Goal: Contribute content: Contribute content

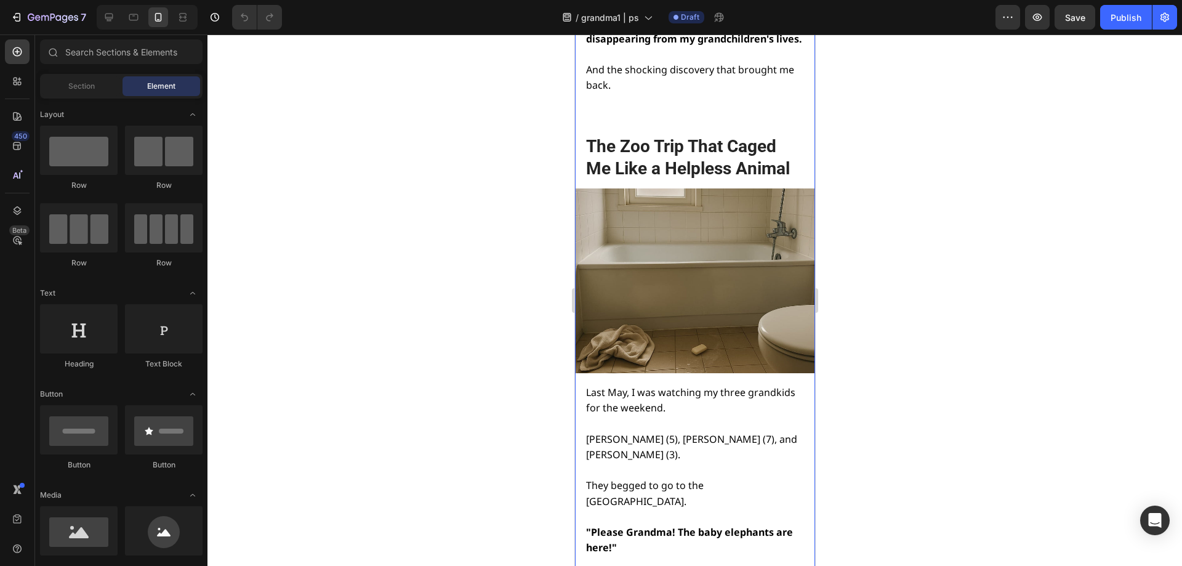
scroll to position [924, 0]
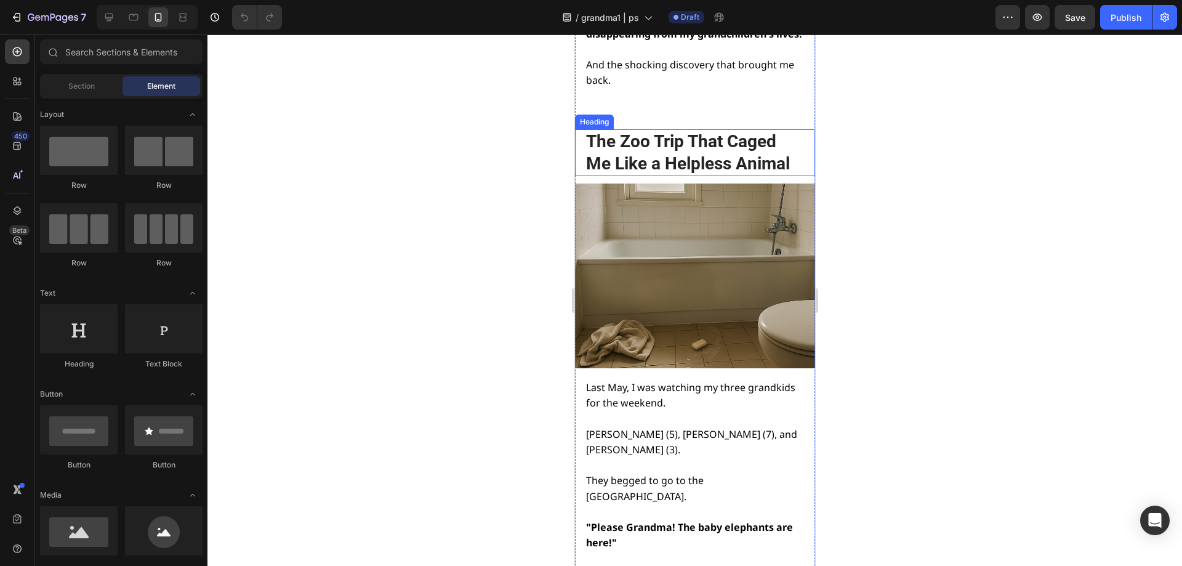
click at [619, 166] on h2 "The Zoo Trip That Caged Me Like a Helpless Animal" at bounding box center [693, 152] width 219 height 47
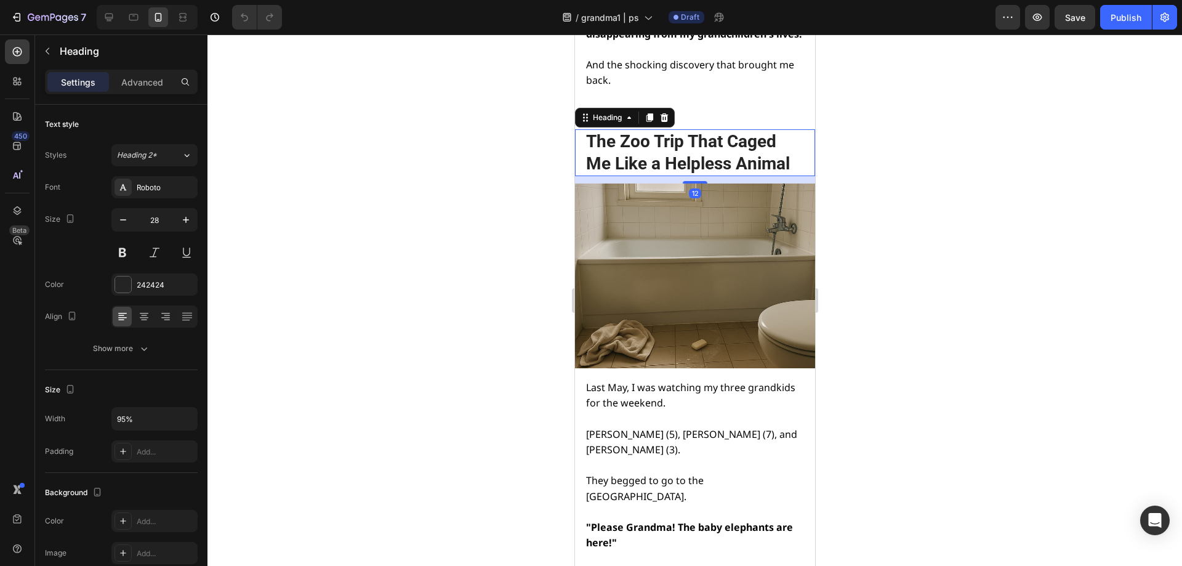
click at [614, 214] on img at bounding box center [694, 275] width 240 height 184
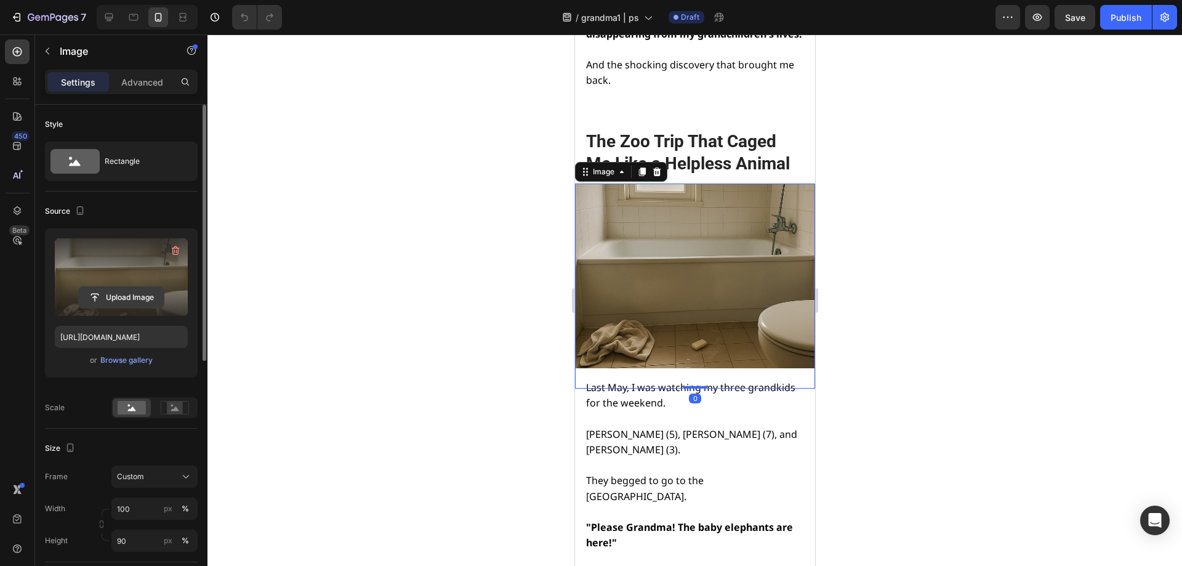
click at [113, 304] on input "file" at bounding box center [121, 297] width 85 height 21
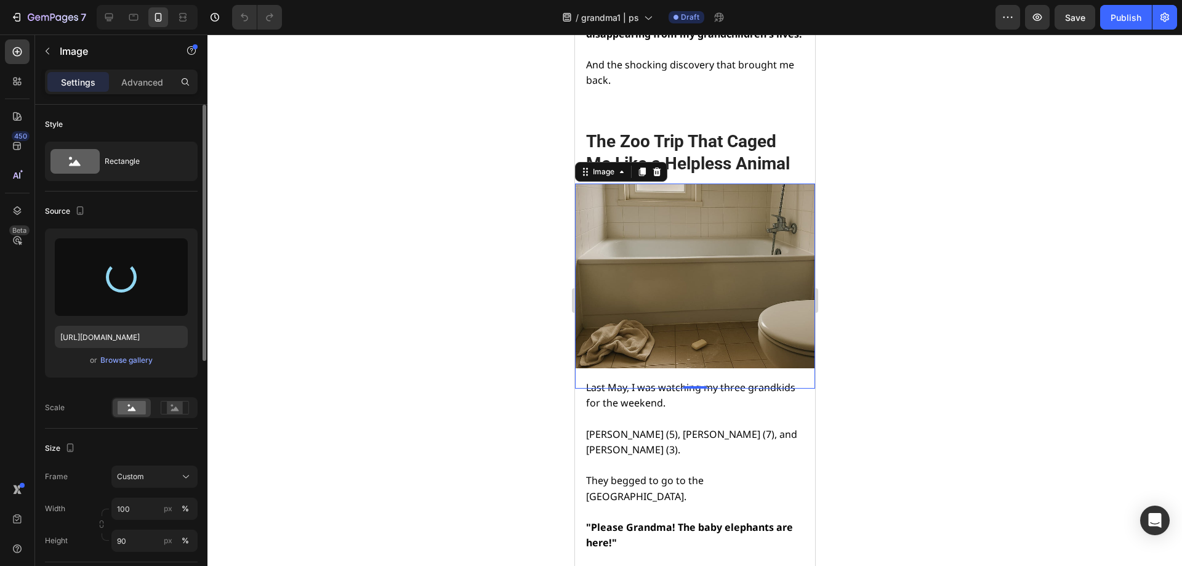
type input "[URL][DOMAIN_NAME]"
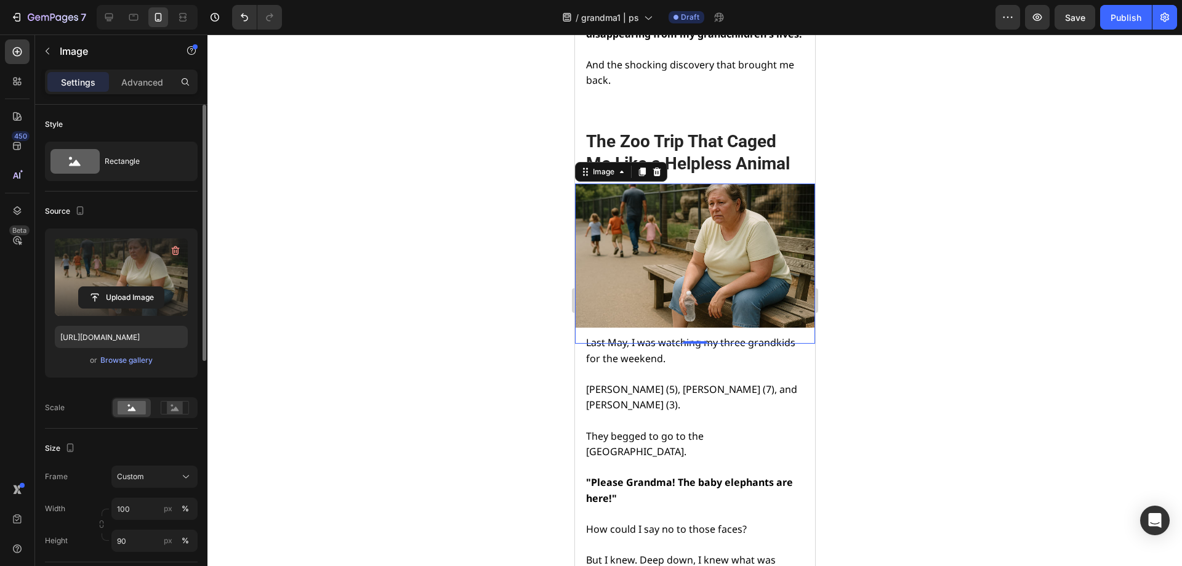
click at [750, 288] on img at bounding box center [694, 255] width 240 height 144
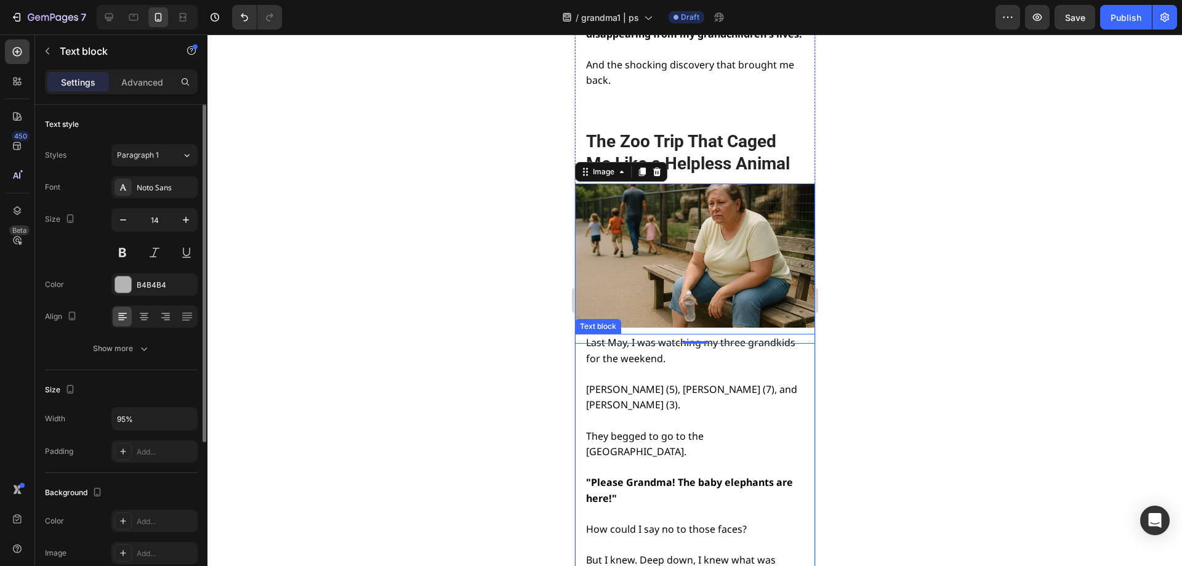
click at [677, 352] on p "Last May, I was watching my three grandkids for the weekend." at bounding box center [694, 350] width 216 height 31
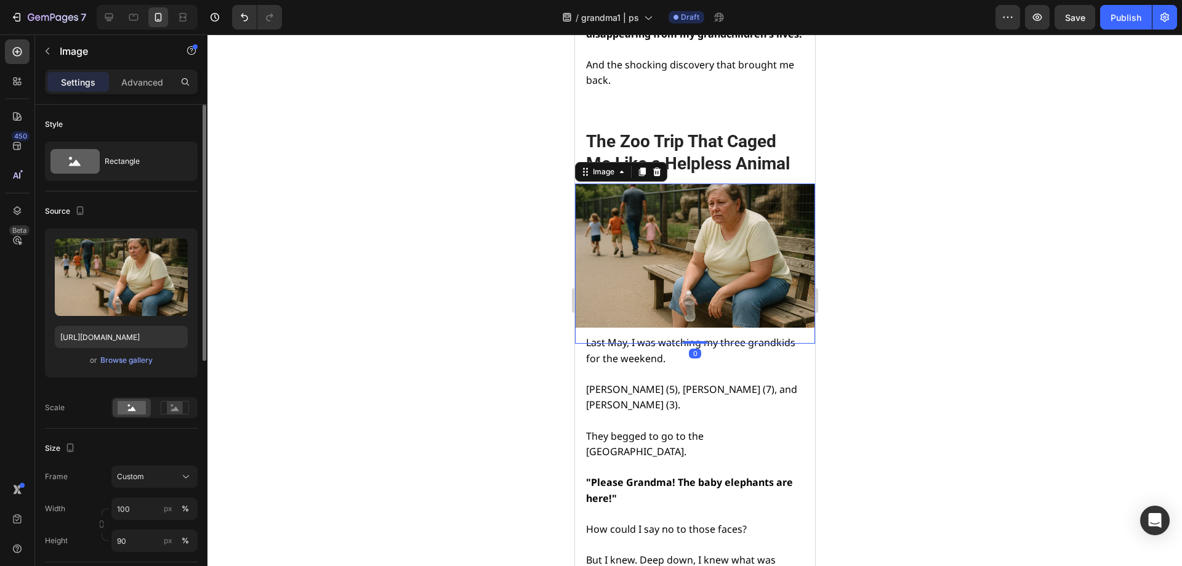
click at [605, 251] on img at bounding box center [694, 255] width 240 height 144
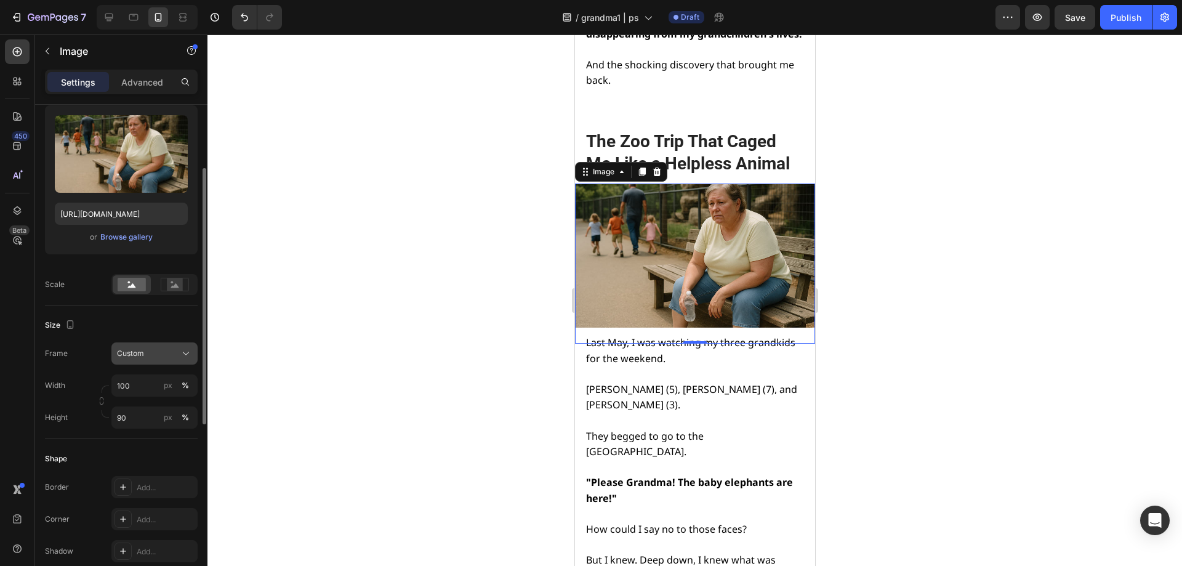
click at [146, 355] on div "Custom" at bounding box center [147, 353] width 60 height 11
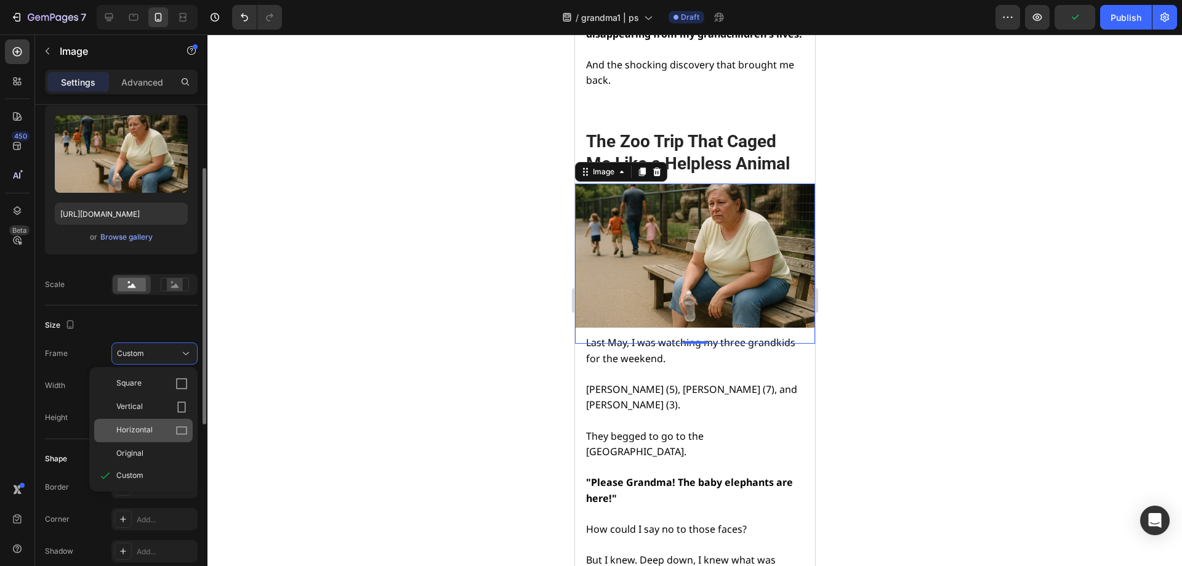
click at [151, 422] on div "Horizontal" at bounding box center [143, 430] width 99 height 23
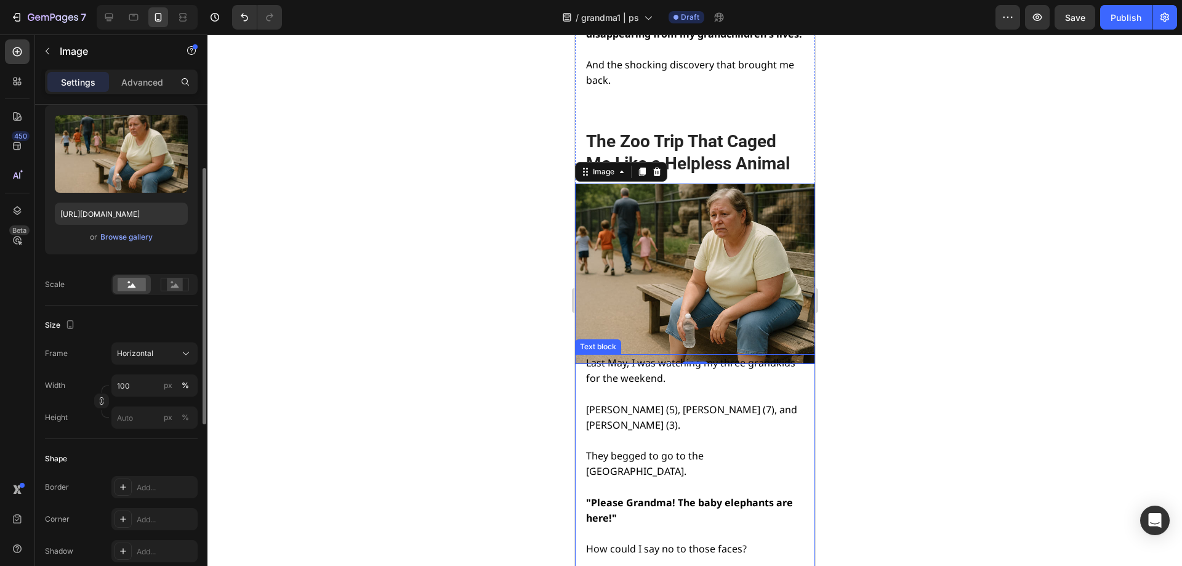
click at [707, 496] on strong ""Please Grandma! The baby elephants are here!"" at bounding box center [689, 510] width 207 height 29
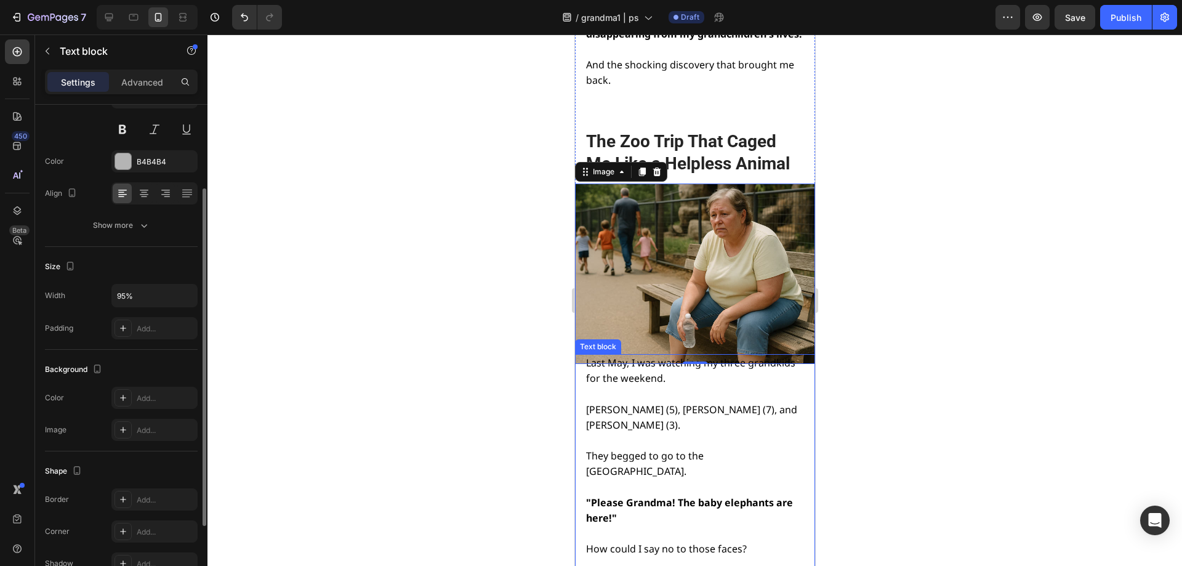
scroll to position [0, 0]
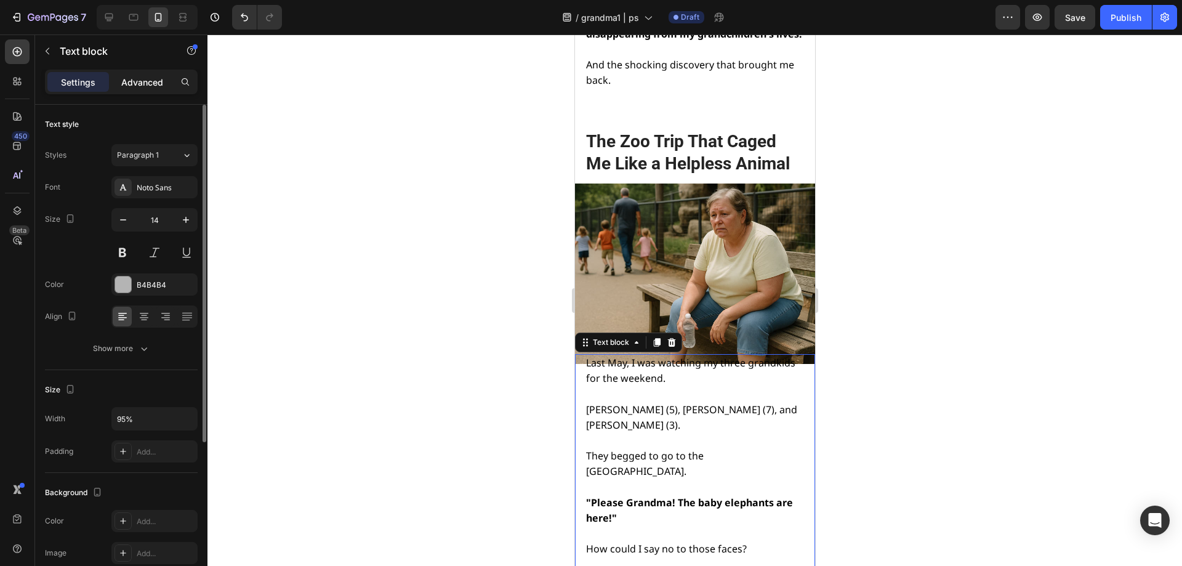
click at [151, 84] on p "Advanced" at bounding box center [142, 82] width 42 height 13
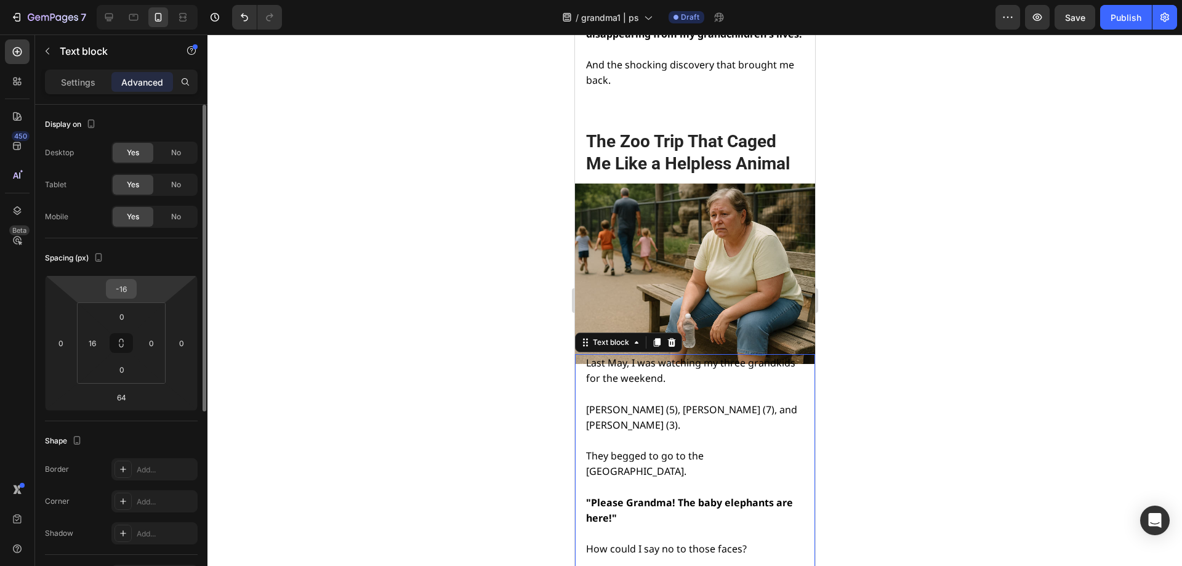
click at [127, 283] on input "-16" at bounding box center [121, 289] width 25 height 18
type input "0"
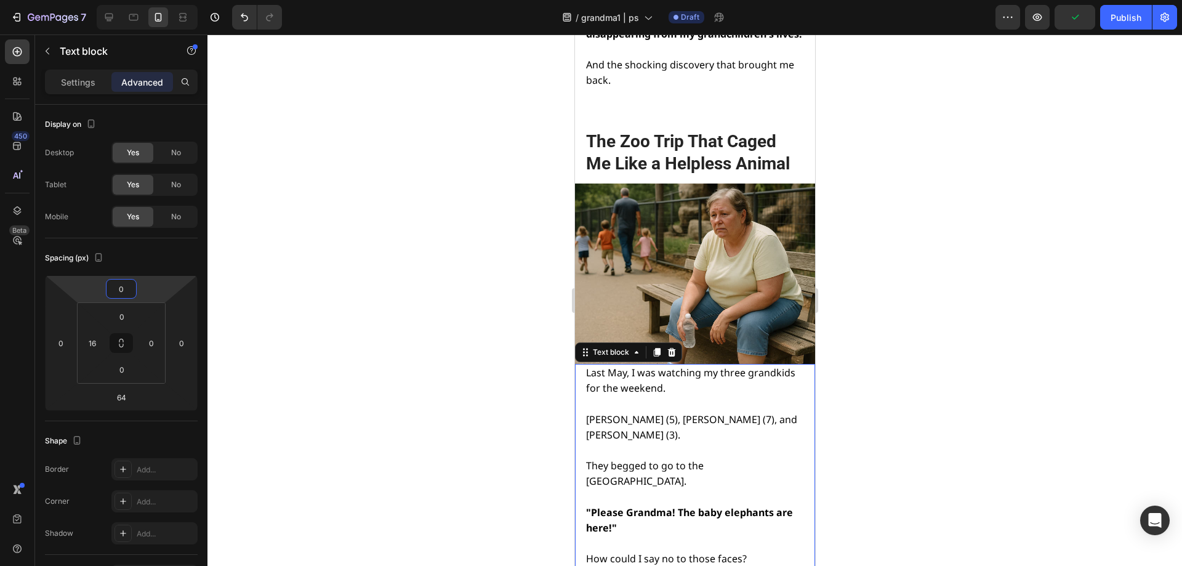
click at [1025, 397] on div at bounding box center [694, 299] width 975 height 531
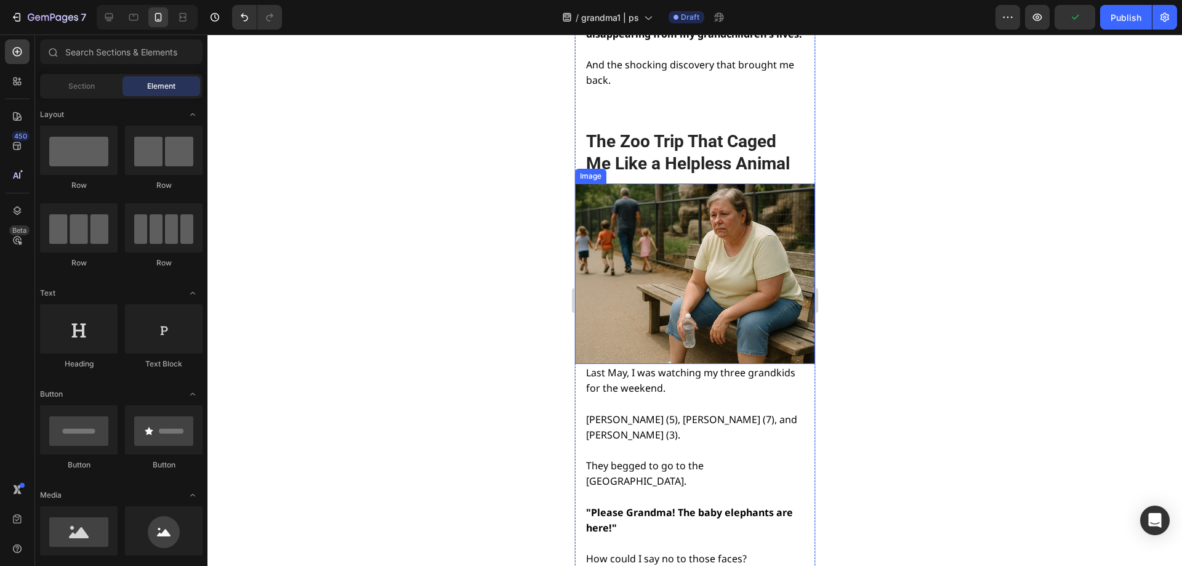
click at [653, 280] on img at bounding box center [694, 273] width 240 height 180
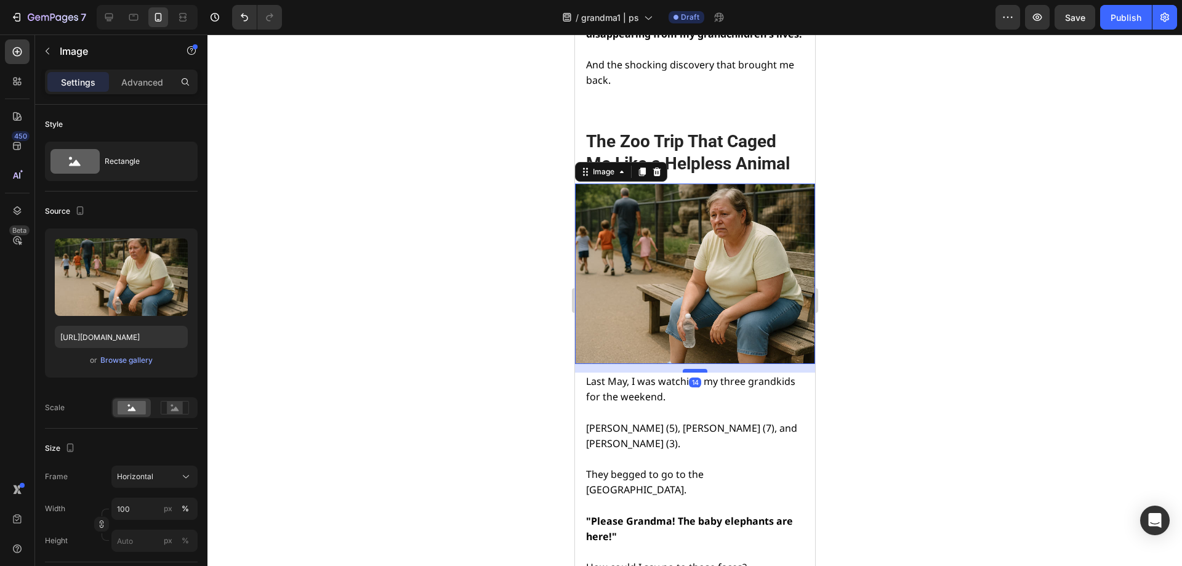
drag, startPoint x: 687, startPoint y: 349, endPoint x: 687, endPoint y: 358, distance: 8.6
click at [687, 369] on div at bounding box center [694, 371] width 25 height 4
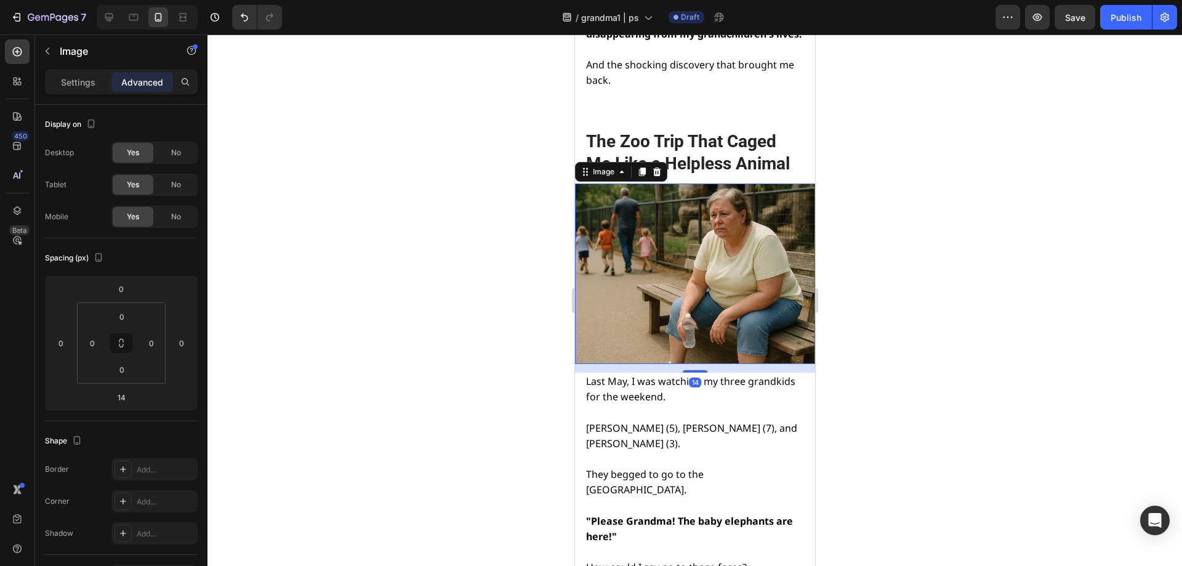
click at [941, 399] on div at bounding box center [694, 299] width 975 height 531
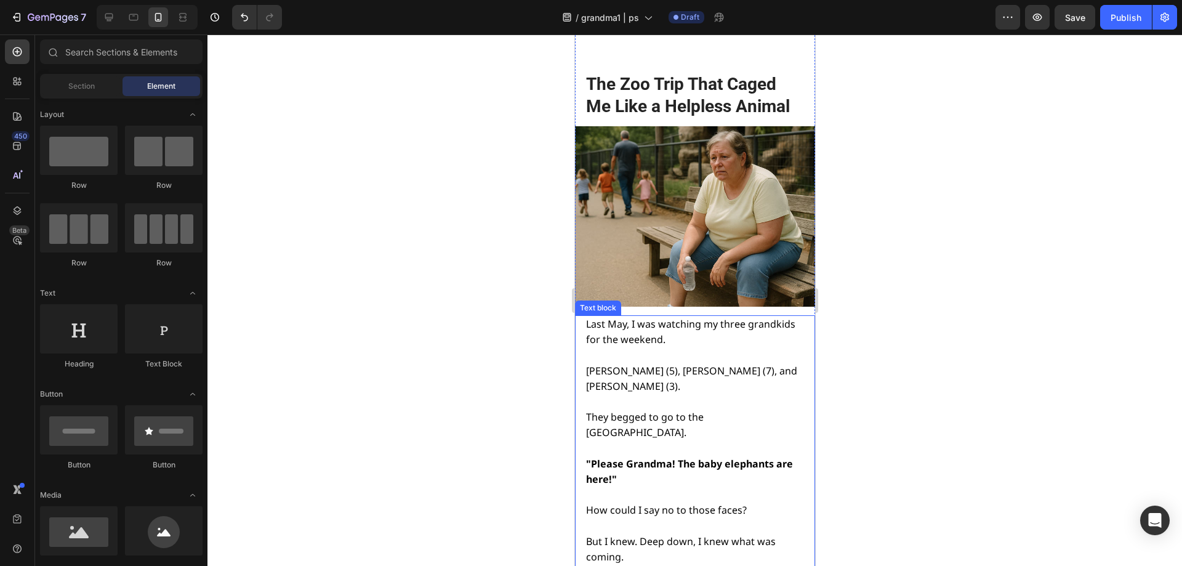
scroll to position [985, 0]
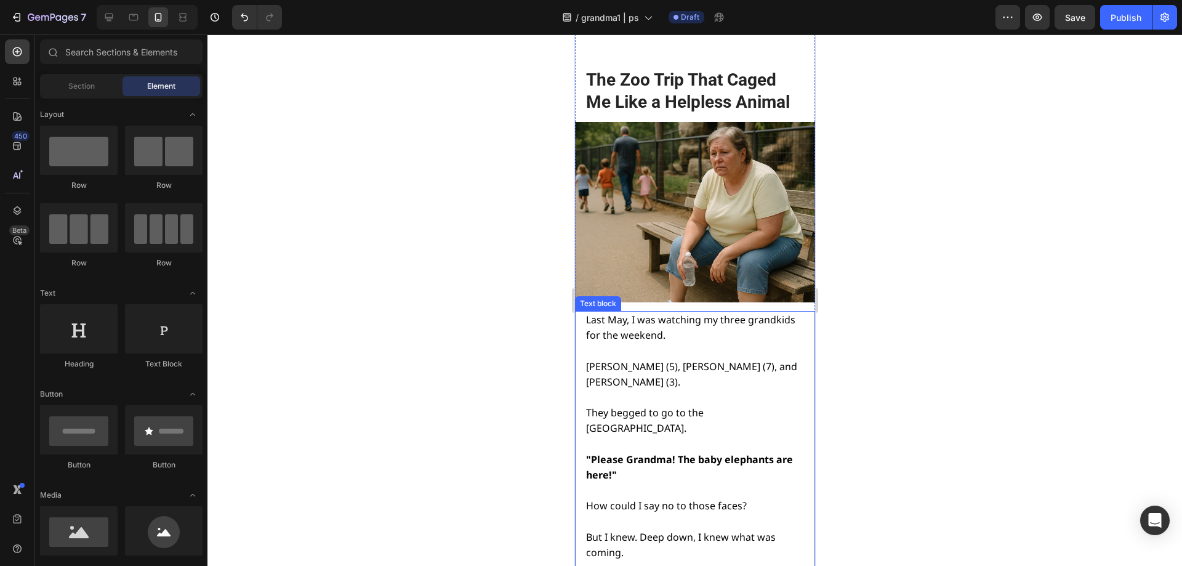
click at [709, 219] on img at bounding box center [694, 212] width 240 height 180
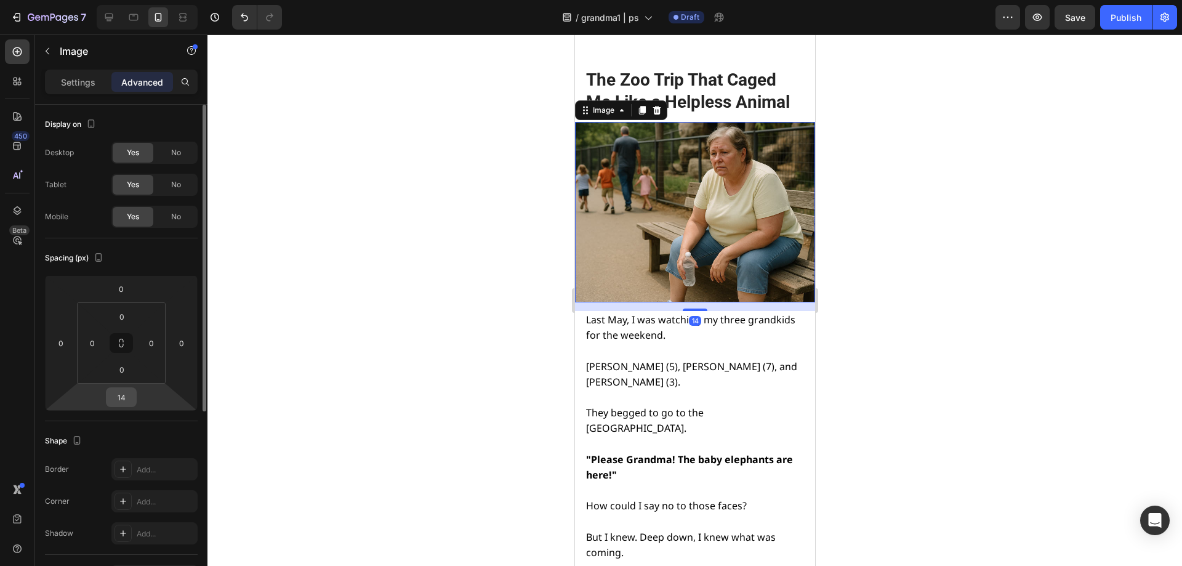
click at [124, 395] on input "14" at bounding box center [121, 397] width 25 height 18
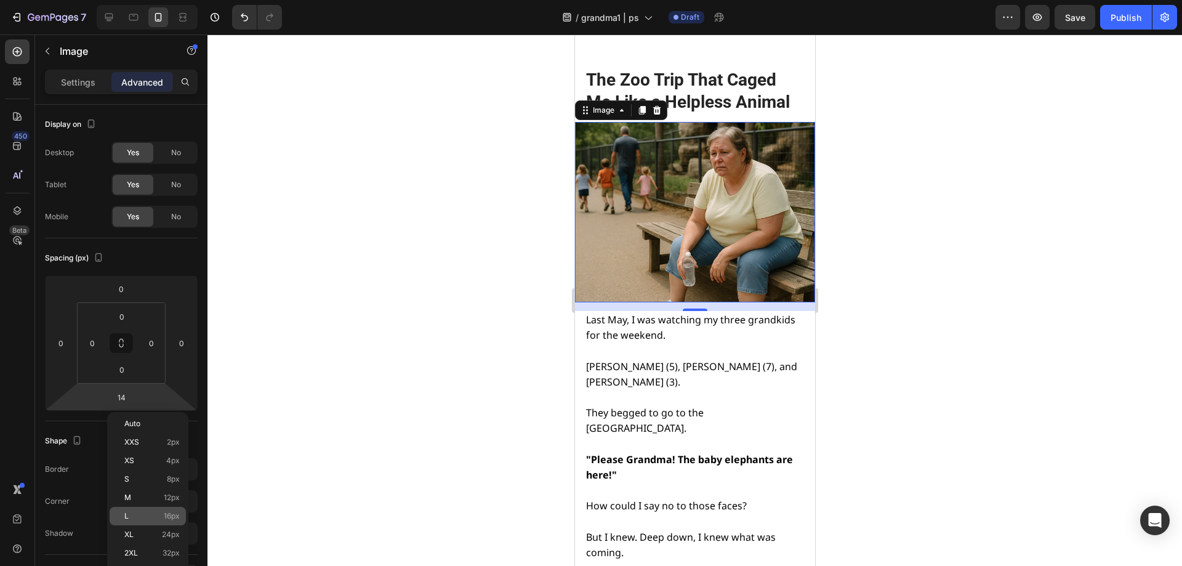
click at [177, 511] on div "L 16px" at bounding box center [148, 516] width 76 height 18
type input "16"
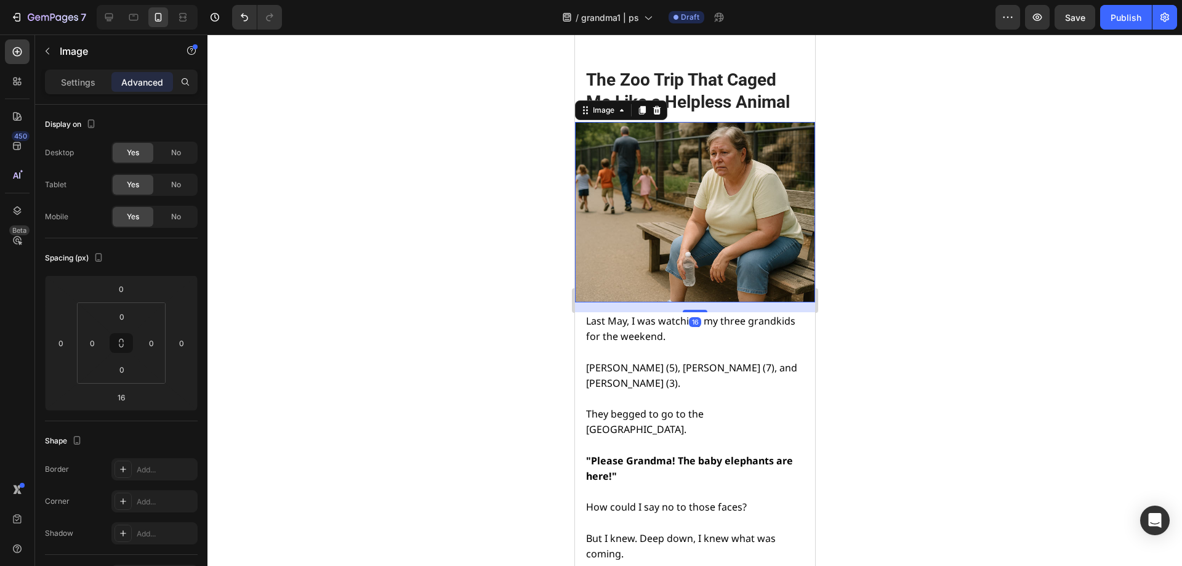
click at [419, 401] on div at bounding box center [694, 299] width 975 height 531
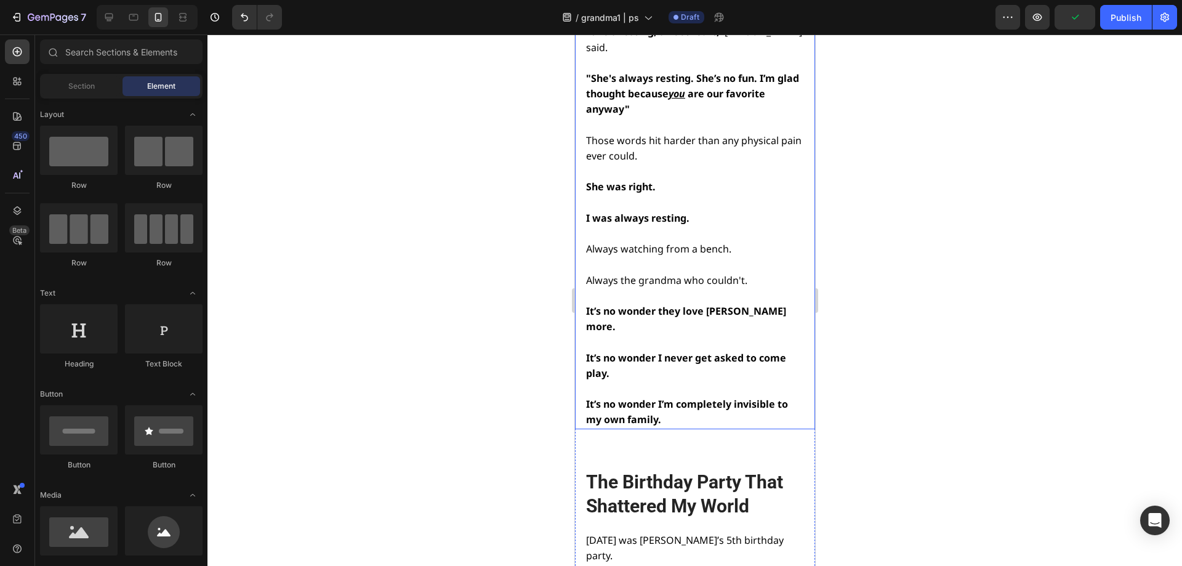
scroll to position [2155, 0]
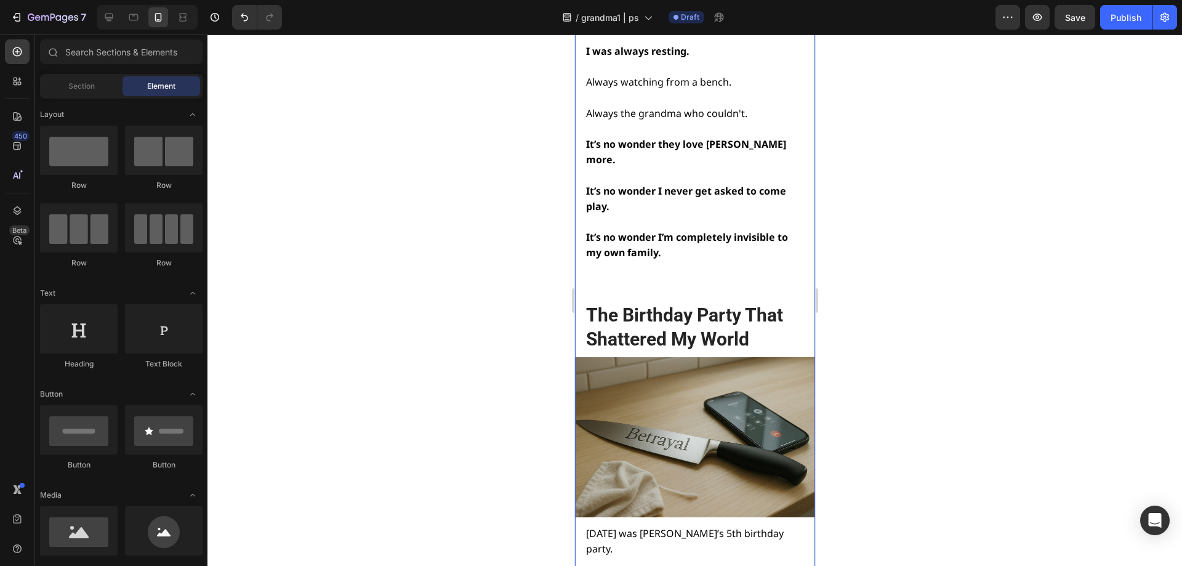
click at [692, 357] on img at bounding box center [694, 437] width 240 height 160
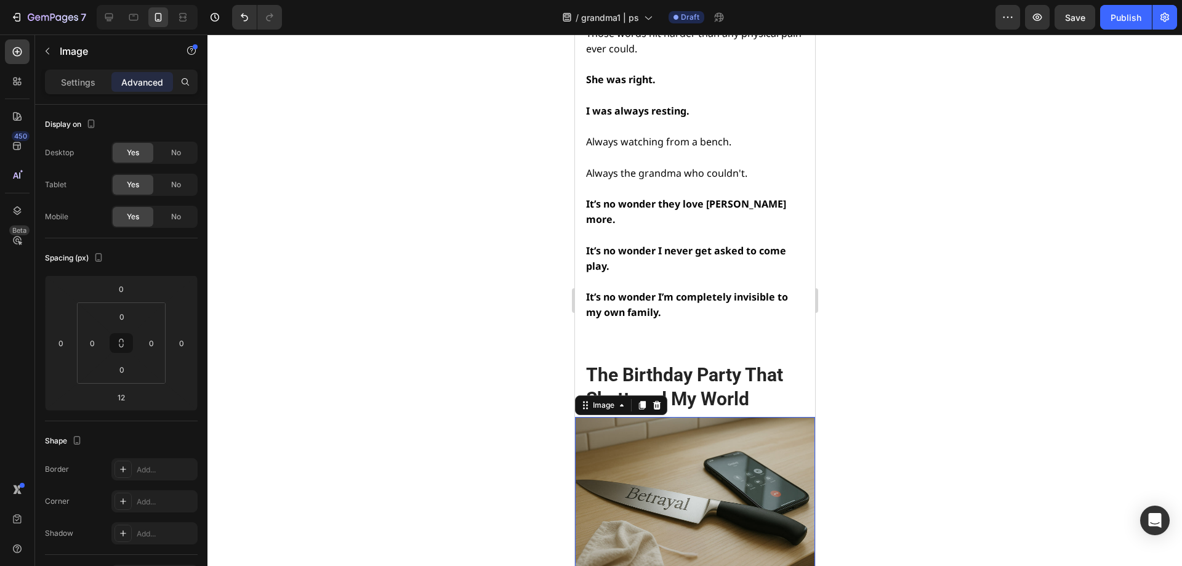
scroll to position [2093, 0]
click at [672, 419] on img at bounding box center [694, 499] width 240 height 160
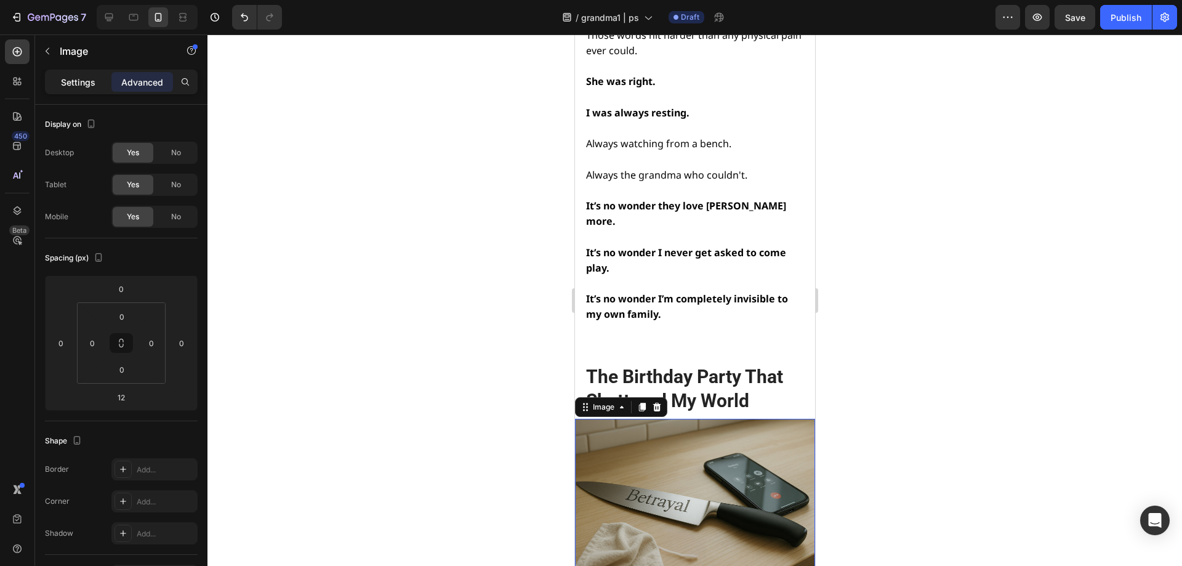
click at [75, 82] on p "Settings" at bounding box center [78, 82] width 34 height 13
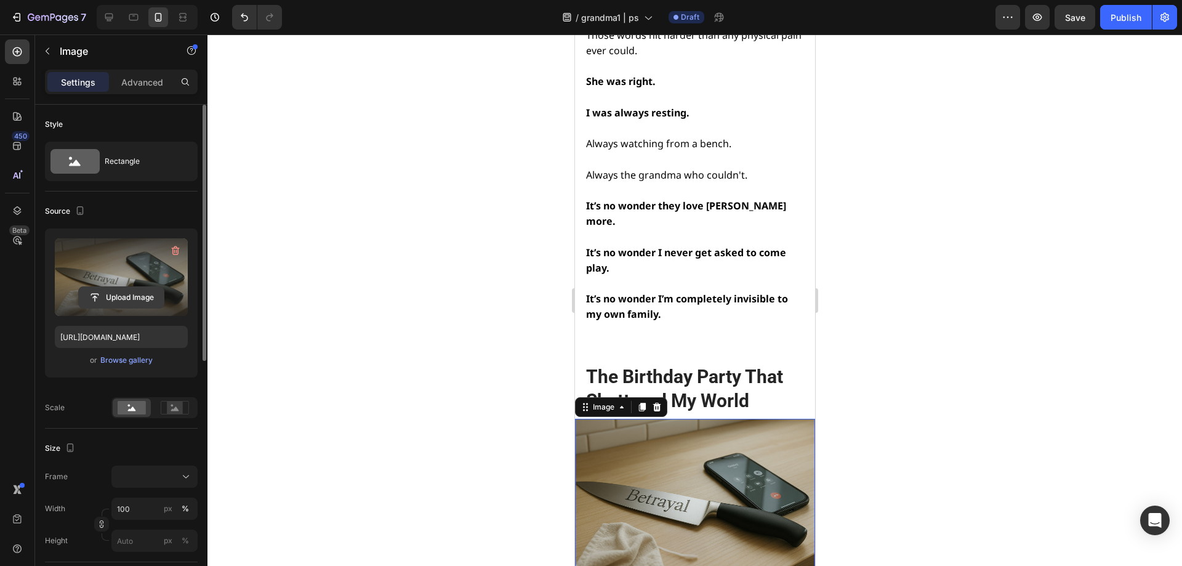
click at [111, 296] on input "file" at bounding box center [121, 297] width 85 height 21
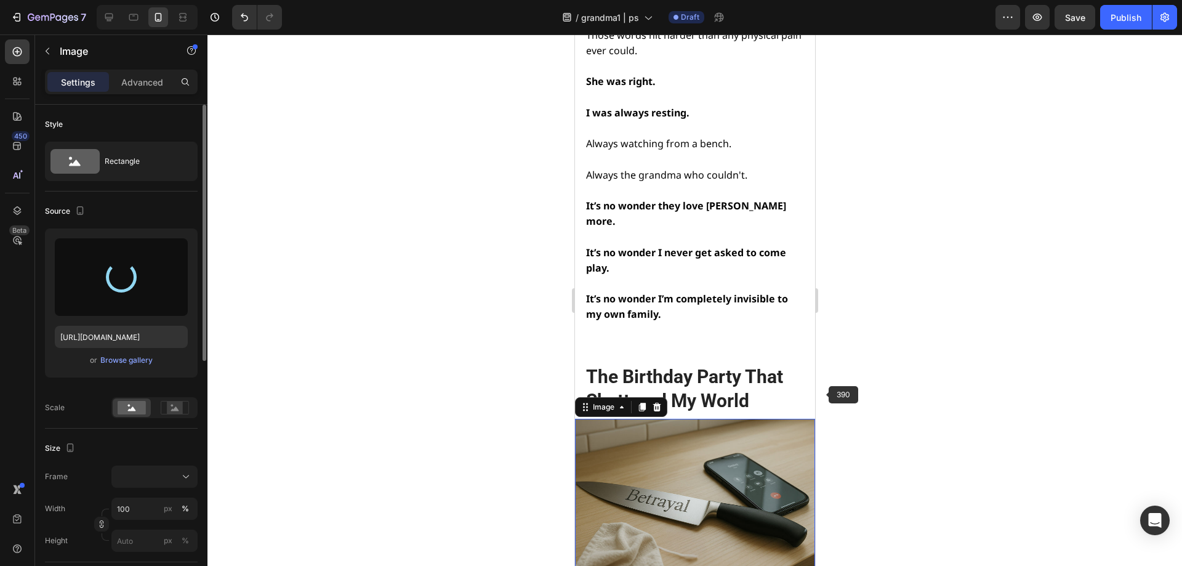
type input "[URL][DOMAIN_NAME]"
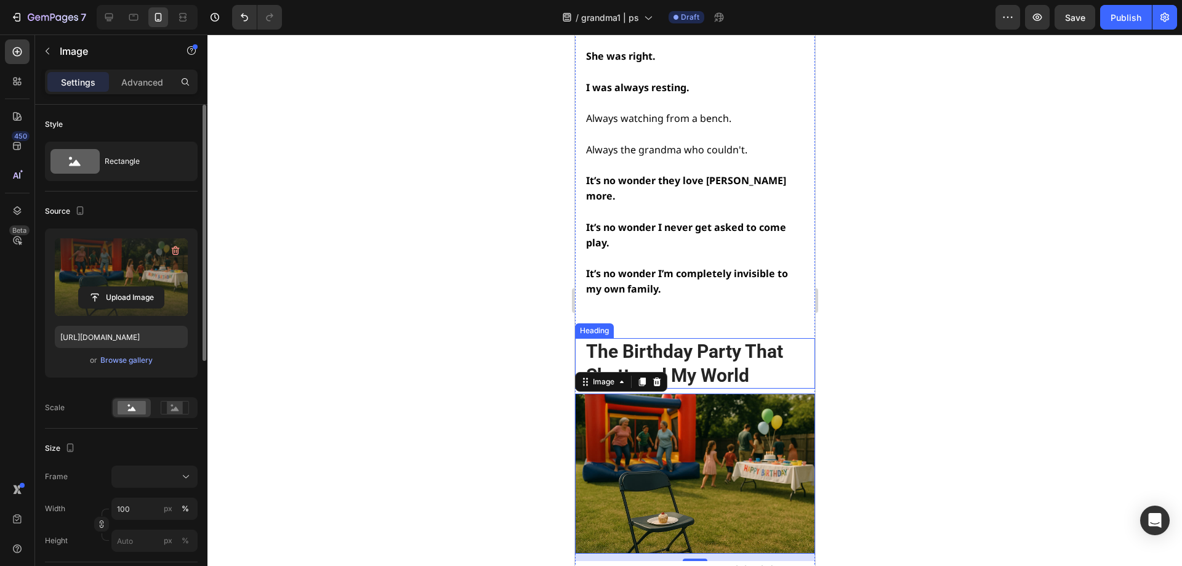
scroll to position [2217, 0]
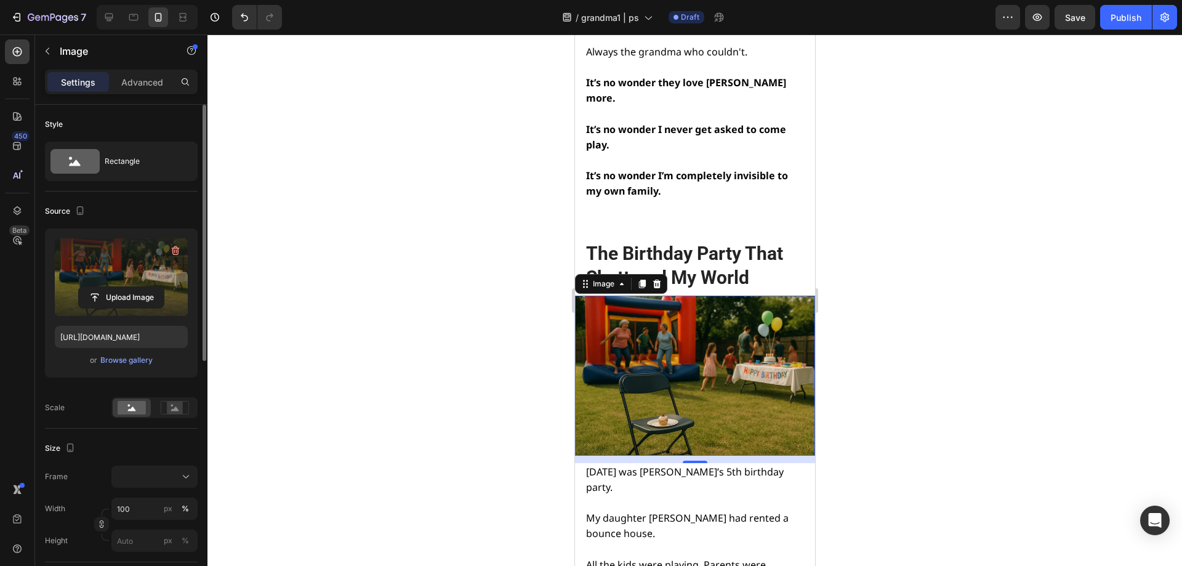
click at [898, 321] on div at bounding box center [694, 299] width 975 height 531
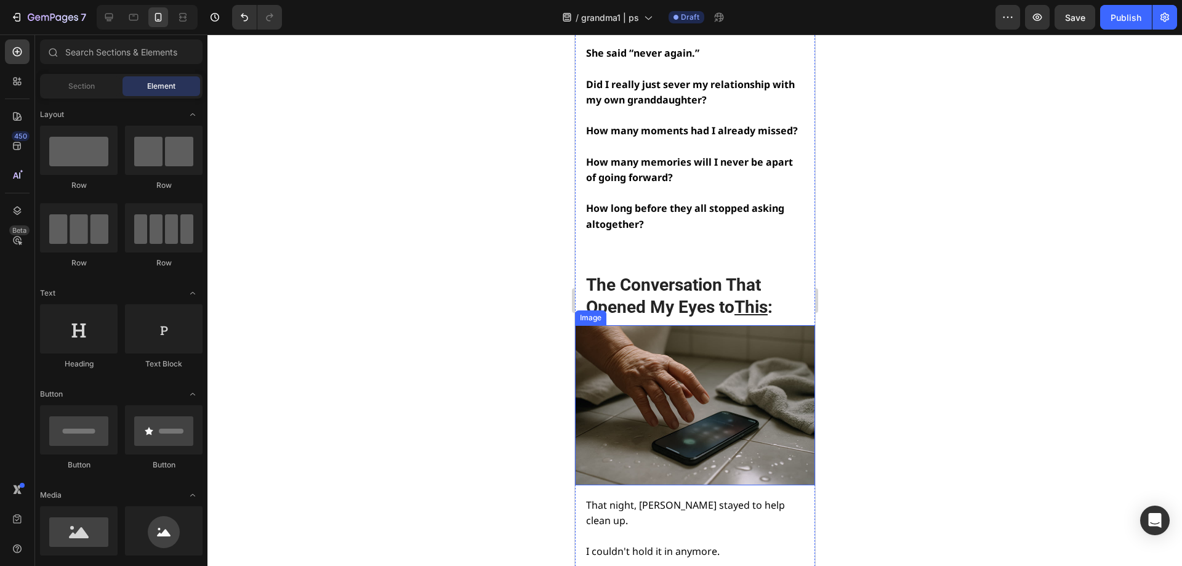
scroll to position [3633, 0]
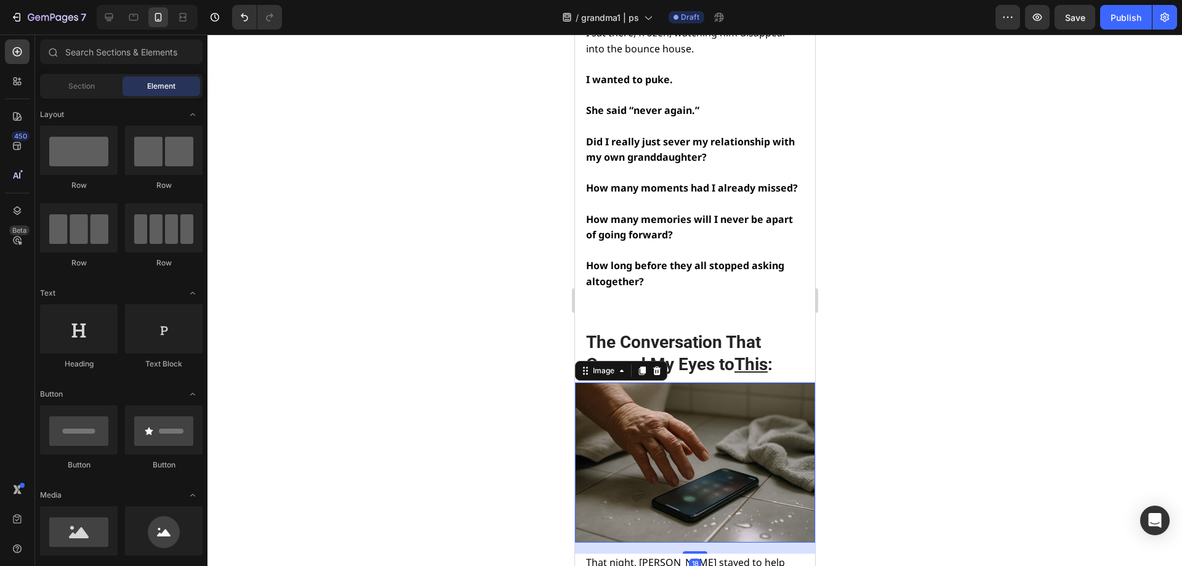
click at [667, 382] on img at bounding box center [694, 462] width 240 height 160
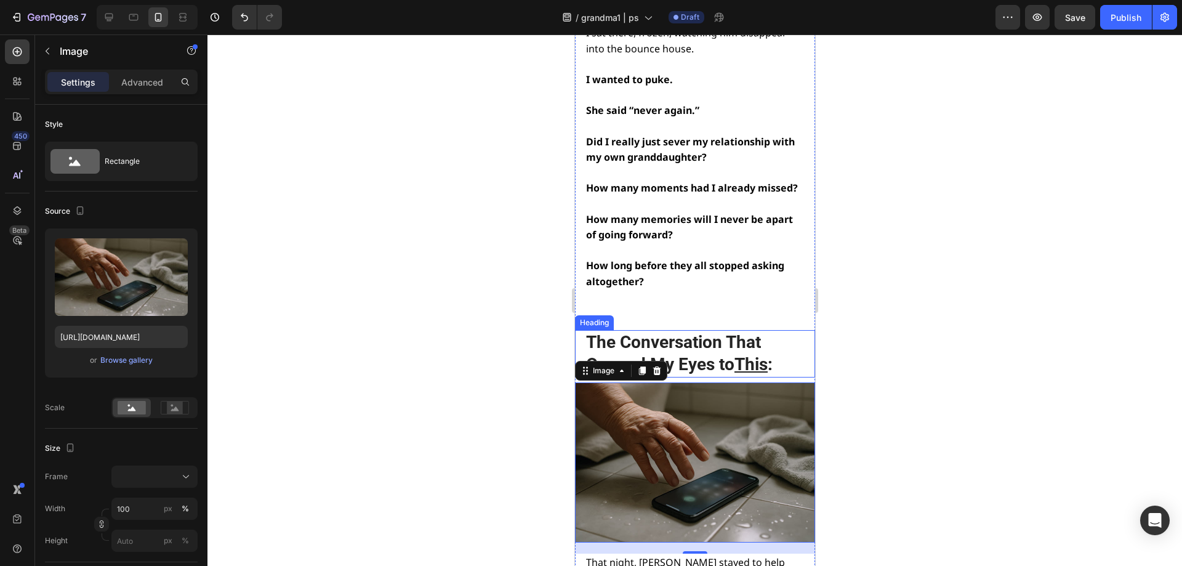
click at [747, 330] on h2 "The Conversation That Opened My Eyes to This :" at bounding box center [693, 353] width 219 height 47
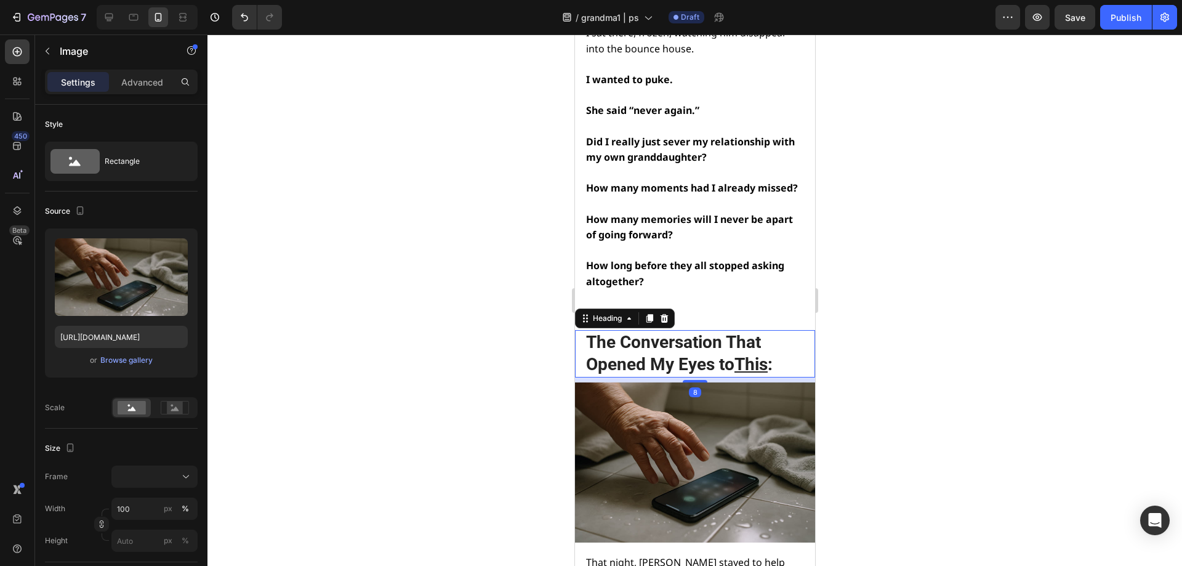
click at [747, 330] on h2 "The Conversation That Opened My Eyes to This :" at bounding box center [693, 353] width 219 height 47
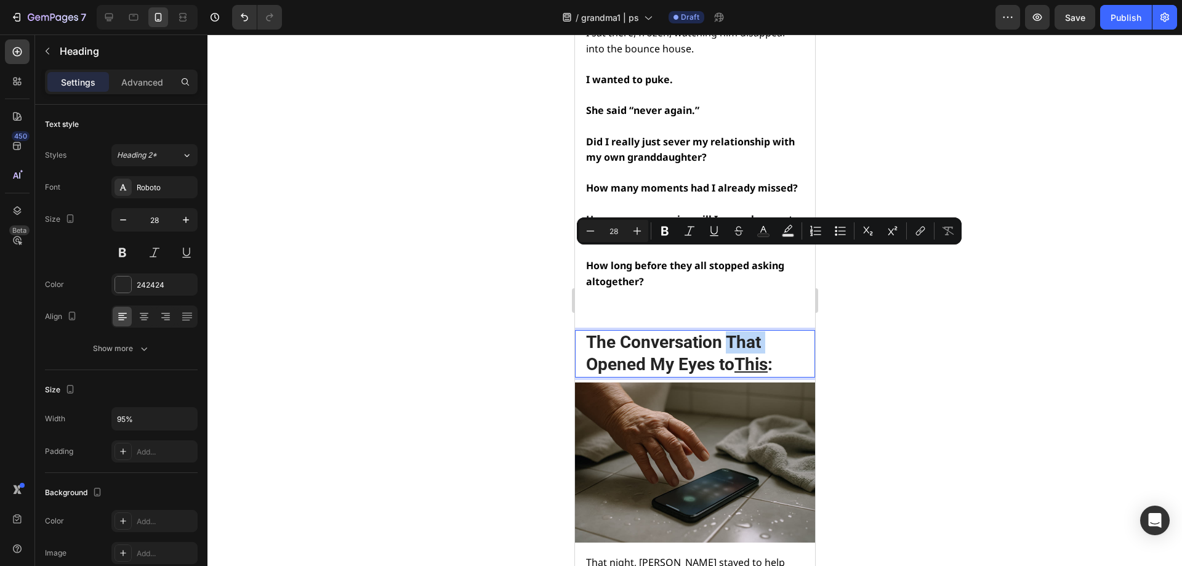
click at [756, 331] on p "The Conversation That Opened My Eyes to This :" at bounding box center [694, 353] width 216 height 45
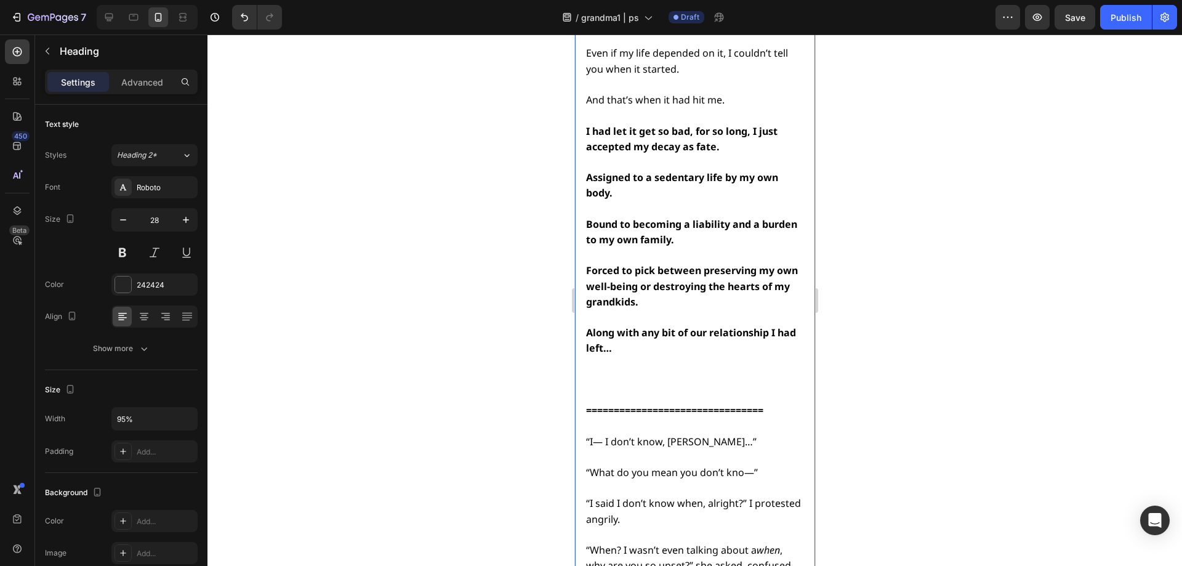
scroll to position [5295, 0]
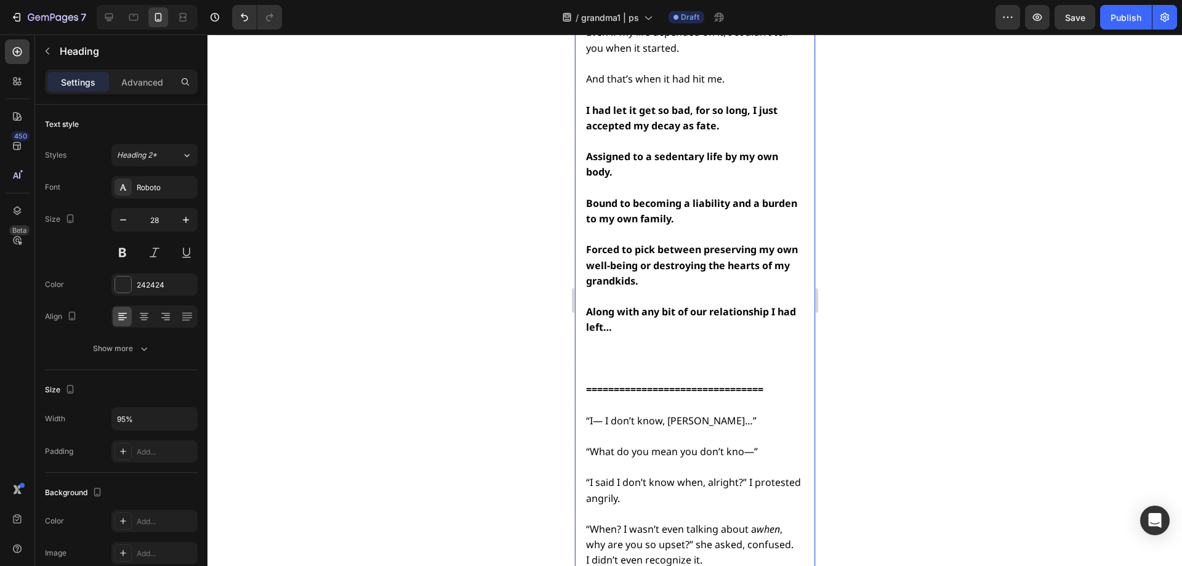
click at [763, 382] on strong "================================" at bounding box center [674, 389] width 177 height 14
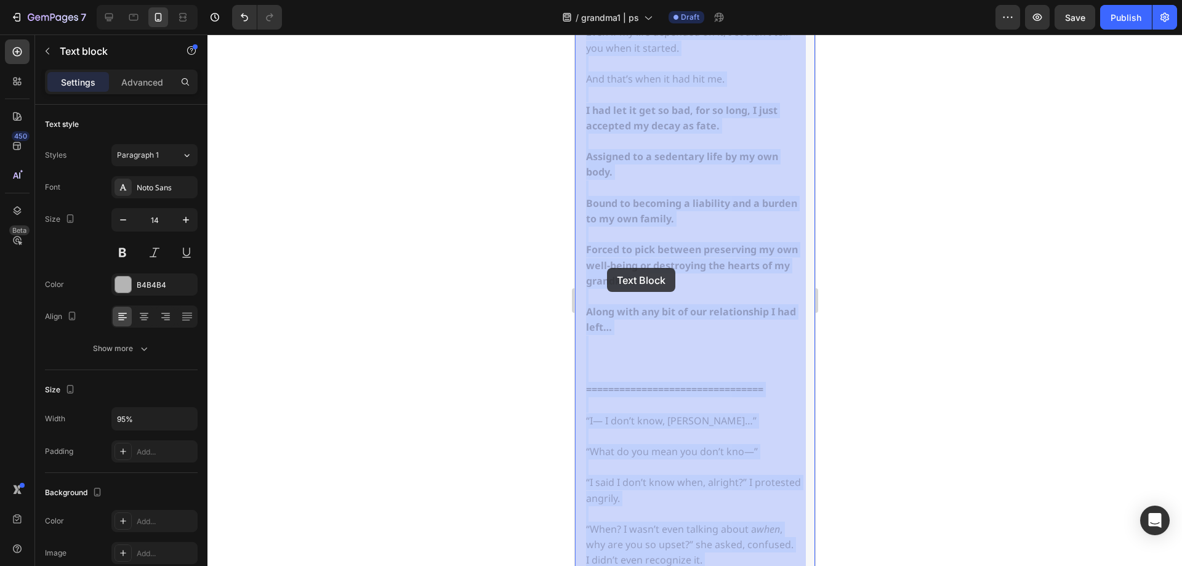
drag, startPoint x: 772, startPoint y: 288, endPoint x: 607, endPoint y: 268, distance: 166.3
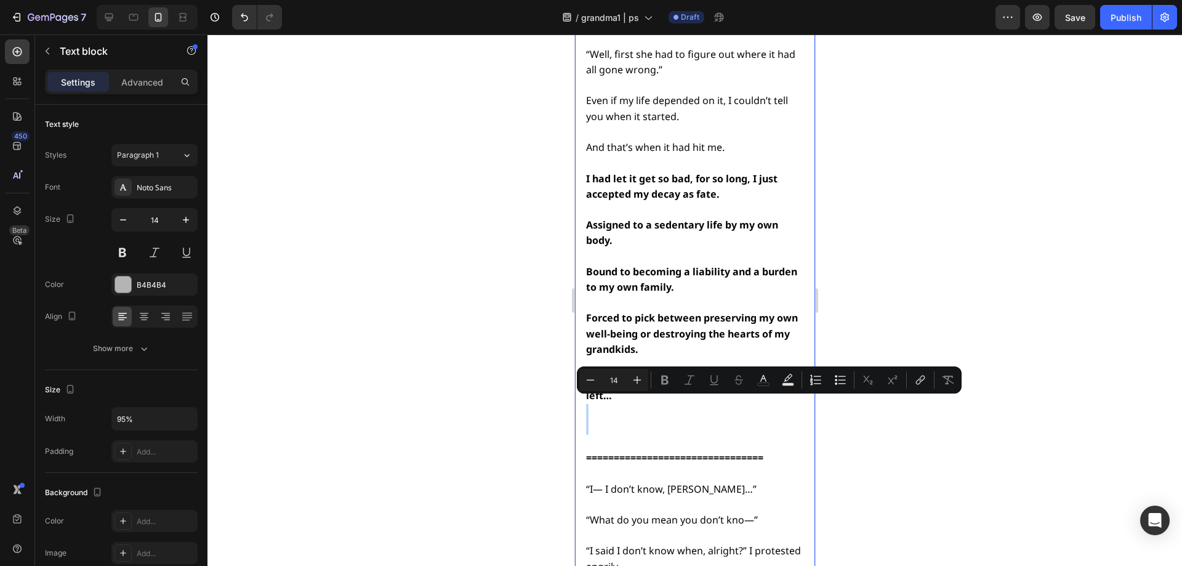
scroll to position [5238, 0]
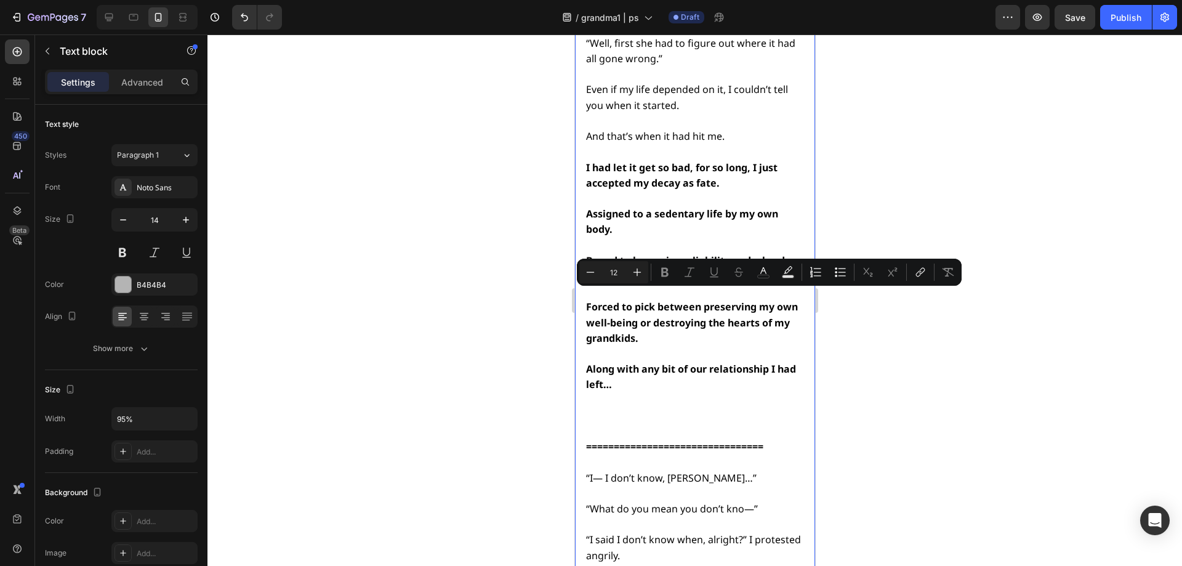
click at [695, 440] on strong "================================" at bounding box center [674, 447] width 177 height 14
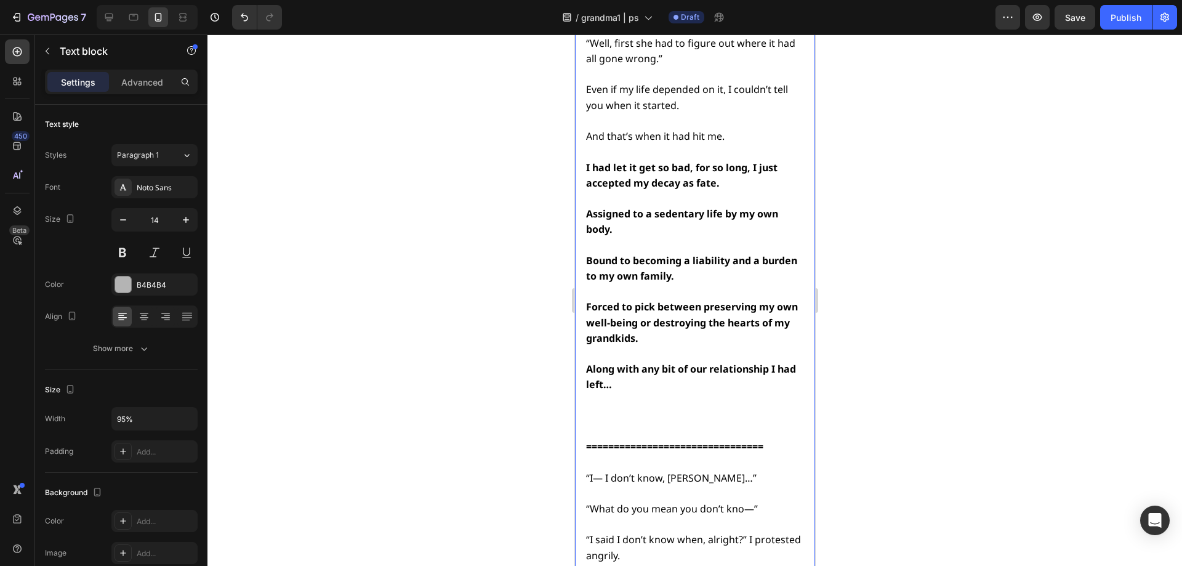
click at [762, 440] on strong "================================" at bounding box center [674, 447] width 177 height 14
click at [763, 440] on strong "================================" at bounding box center [674, 447] width 177 height 14
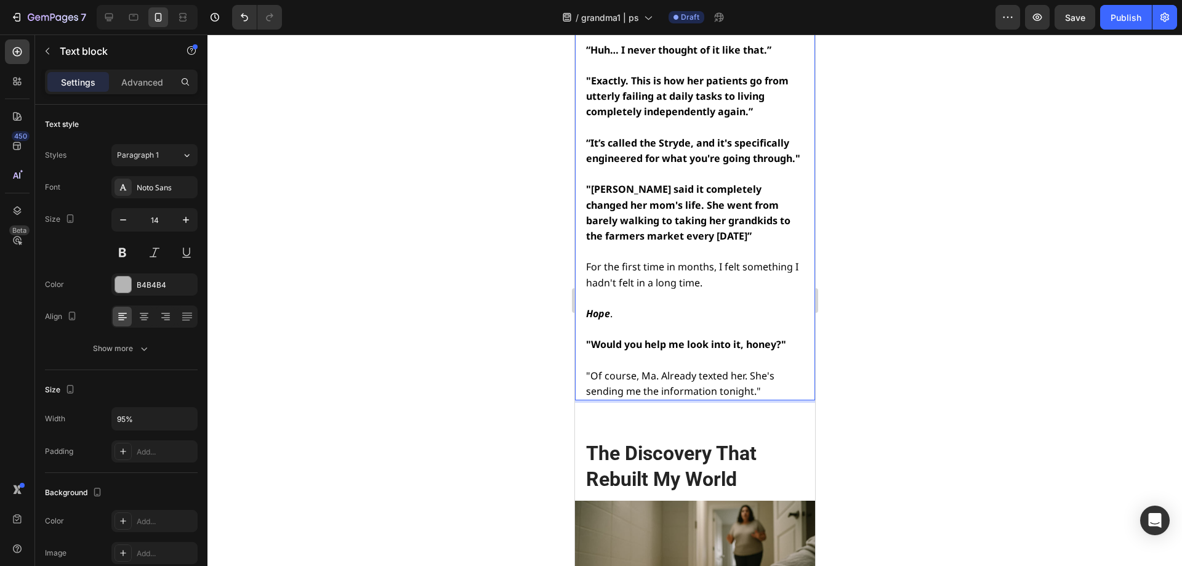
scroll to position [7886, 0]
click at [757, 368] on span ""Of course, Ma. Already texted her. She's sending me the information tonight."" at bounding box center [680, 382] width 188 height 29
drag, startPoint x: 757, startPoint y: 301, endPoint x: 697, endPoint y: 275, distance: 65.9
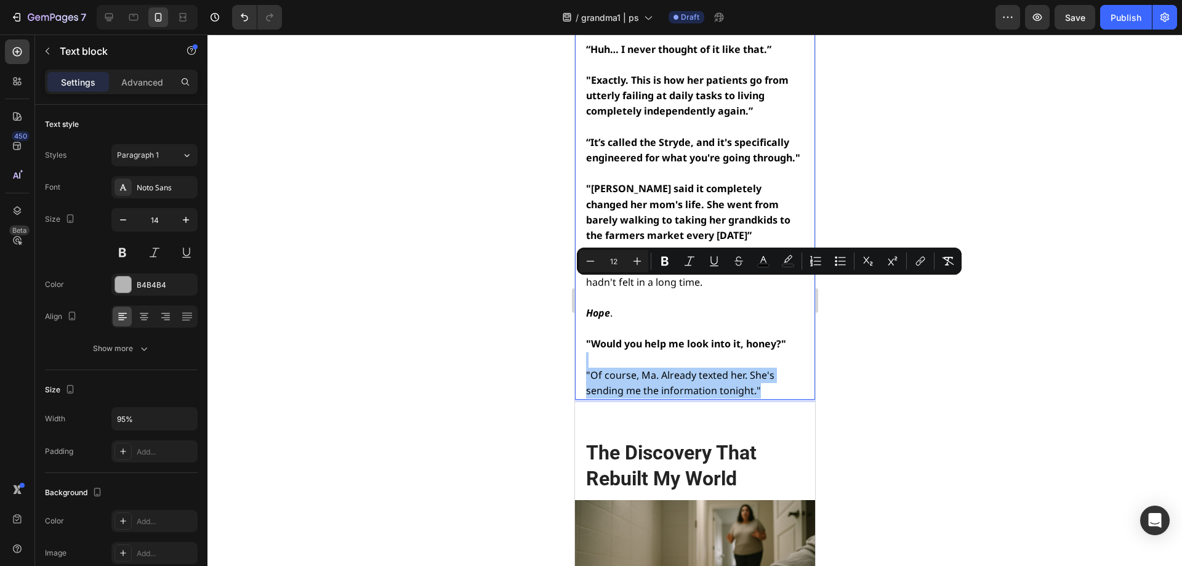
click at [853, 315] on div at bounding box center [694, 299] width 975 height 531
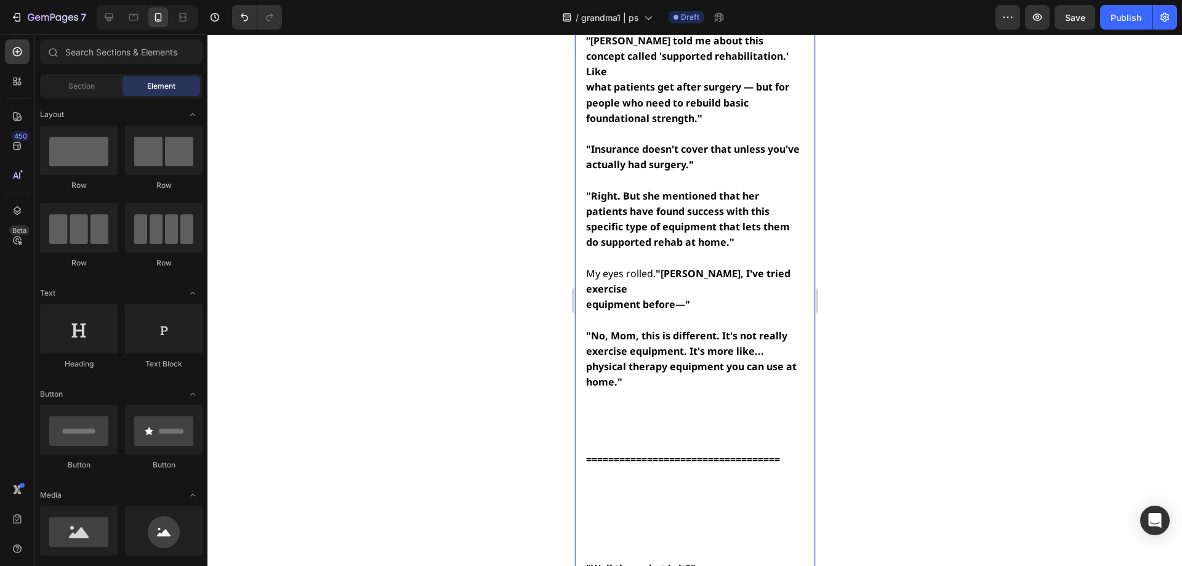
scroll to position [7024, 0]
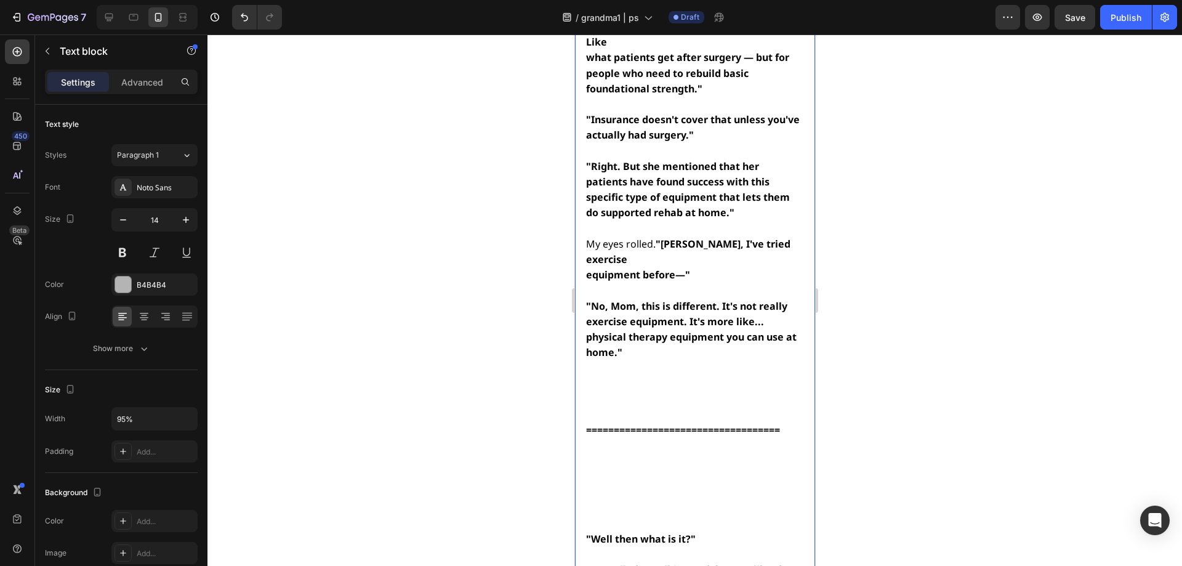
click at [616, 423] on strong "===================================" at bounding box center [683, 430] width 194 height 14
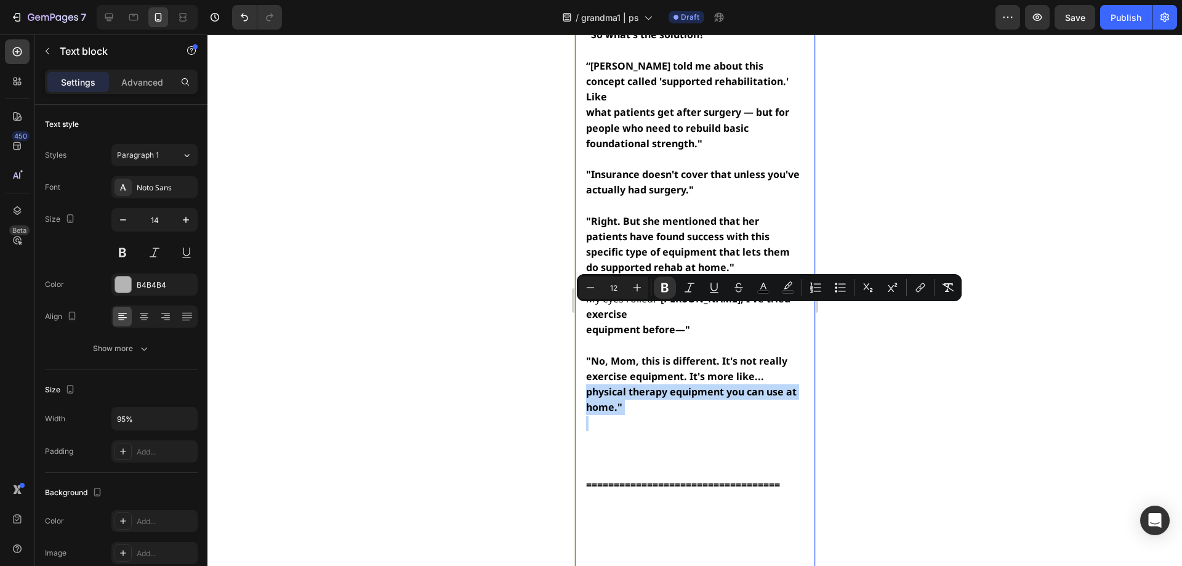
scroll to position [7008, 0]
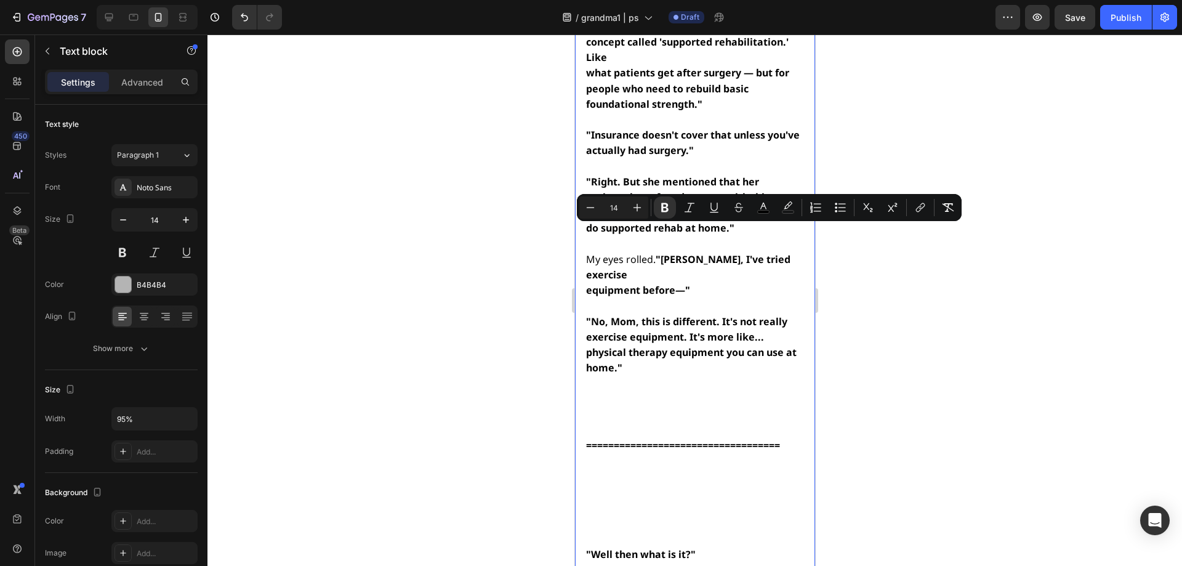
click at [712, 422] on p "Rich Text Editor. Editing area: main" at bounding box center [694, 429] width 216 height 15
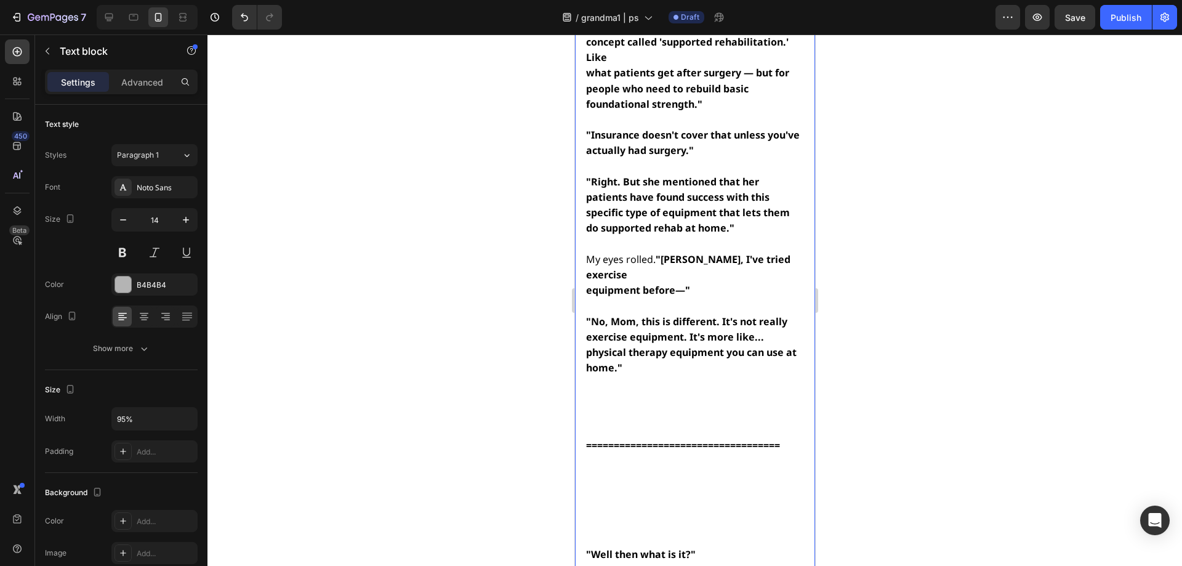
click at [783, 438] on p "===================================" at bounding box center [694, 445] width 216 height 15
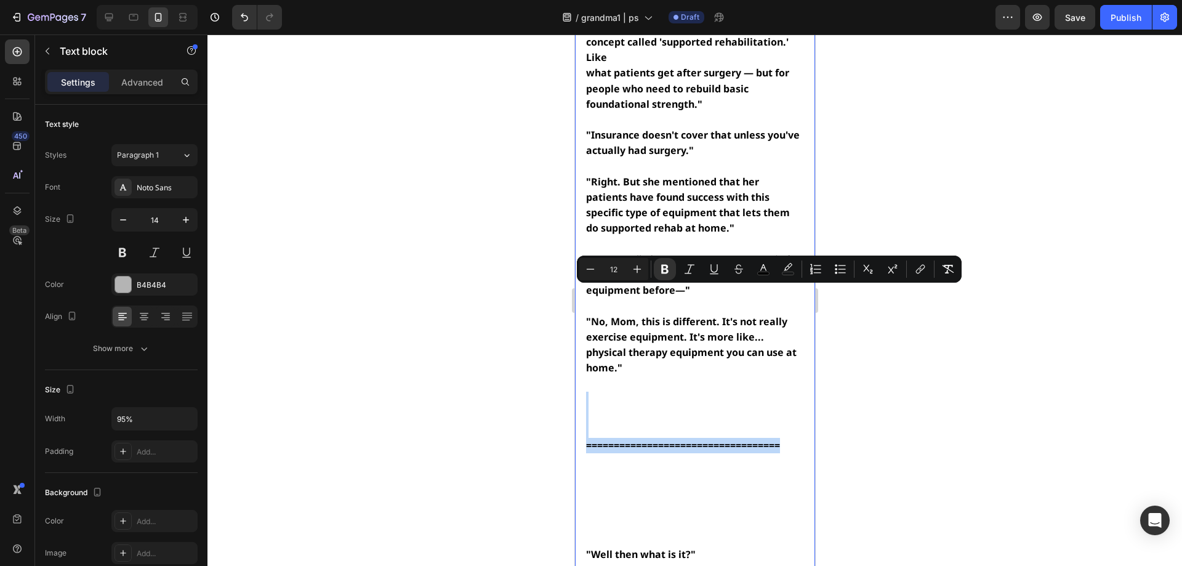
drag, startPoint x: 785, startPoint y: 329, endPoint x: 581, endPoint y: 275, distance: 211.5
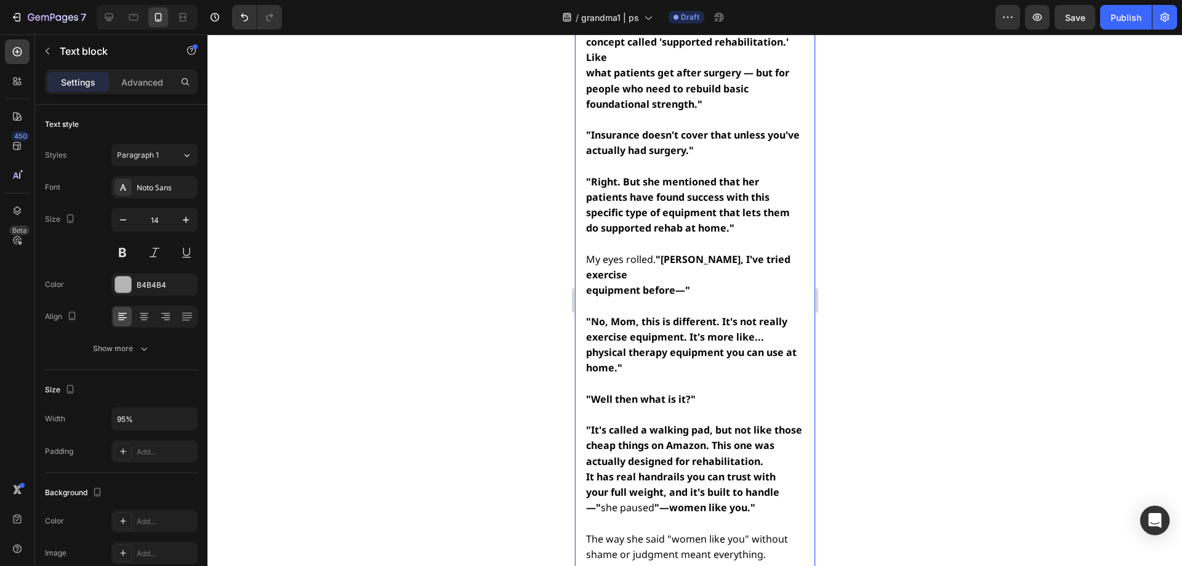
click at [588, 392] on strong ""Well then what is it?"" at bounding box center [641, 399] width 110 height 14
click at [592, 376] on p "Rich Text Editor. Editing area: main" at bounding box center [694, 383] width 216 height 15
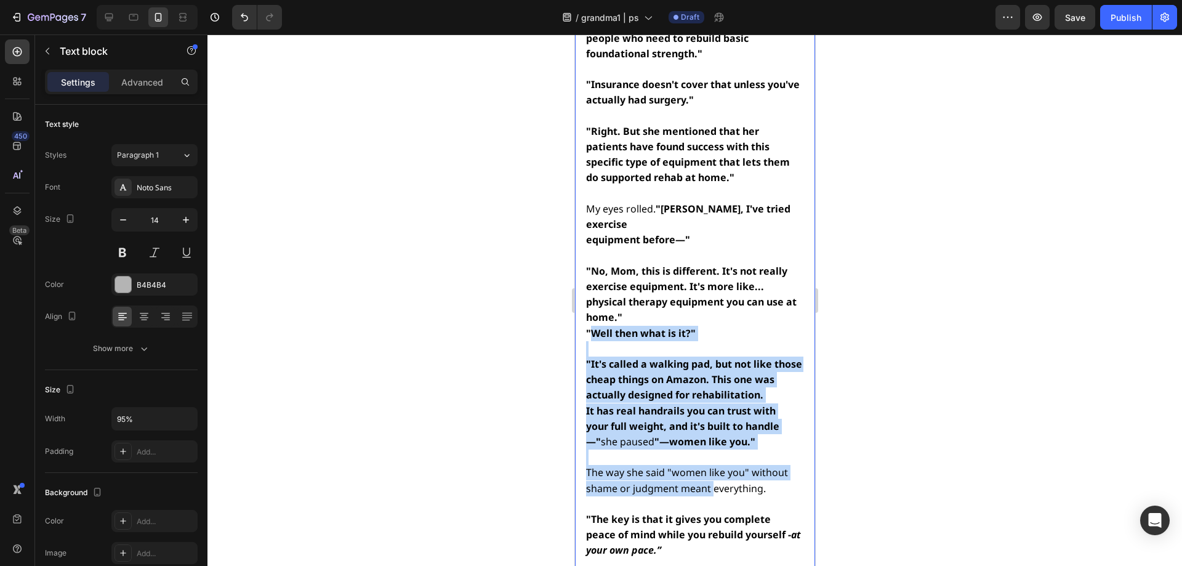
scroll to position [7070, 0]
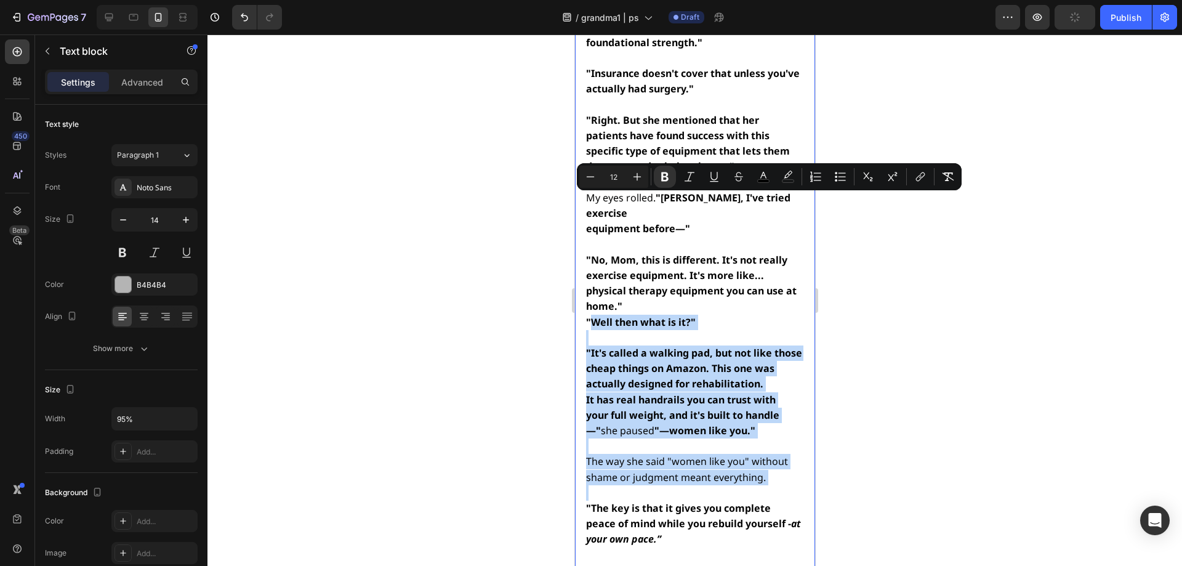
drag, startPoint x: 587, startPoint y: 260, endPoint x: 711, endPoint y: 371, distance: 165.7
click at [587, 315] on strong ""Well then what is it?"" at bounding box center [641, 322] width 110 height 14
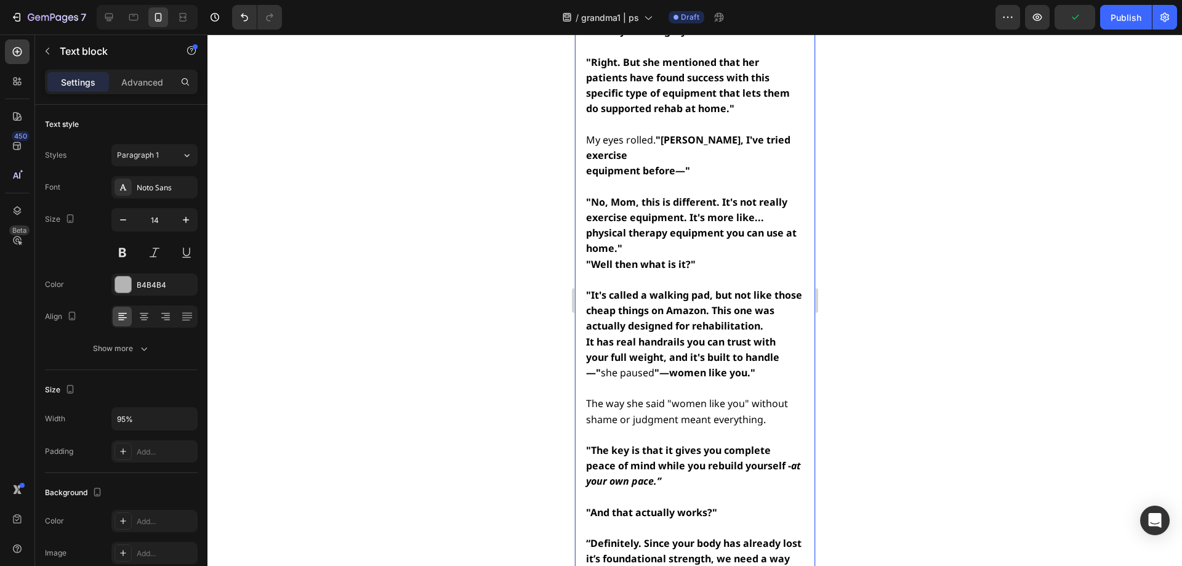
scroll to position [7131, 0]
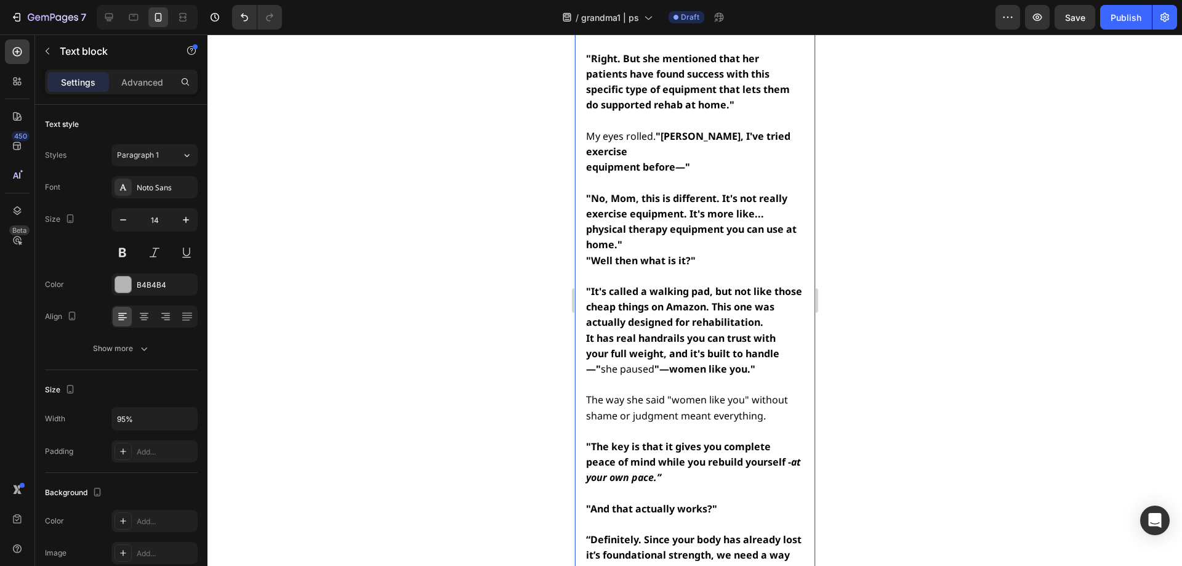
drag, startPoint x: 587, startPoint y: 201, endPoint x: 655, endPoint y: 316, distance: 133.6
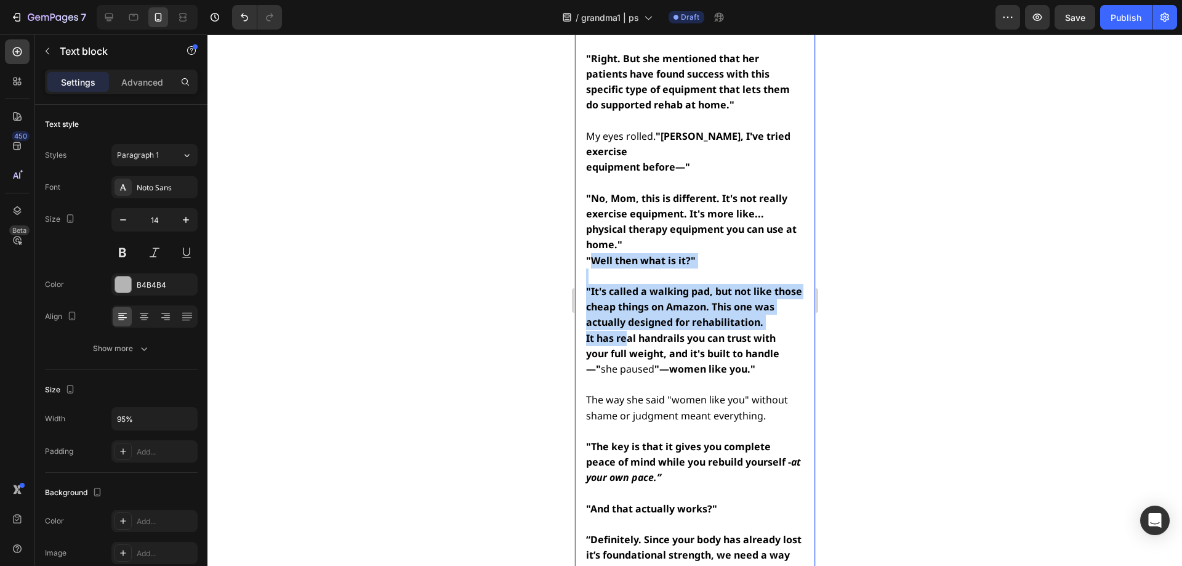
drag, startPoint x: 587, startPoint y: 140, endPoint x: 627, endPoint y: 219, distance: 88.7
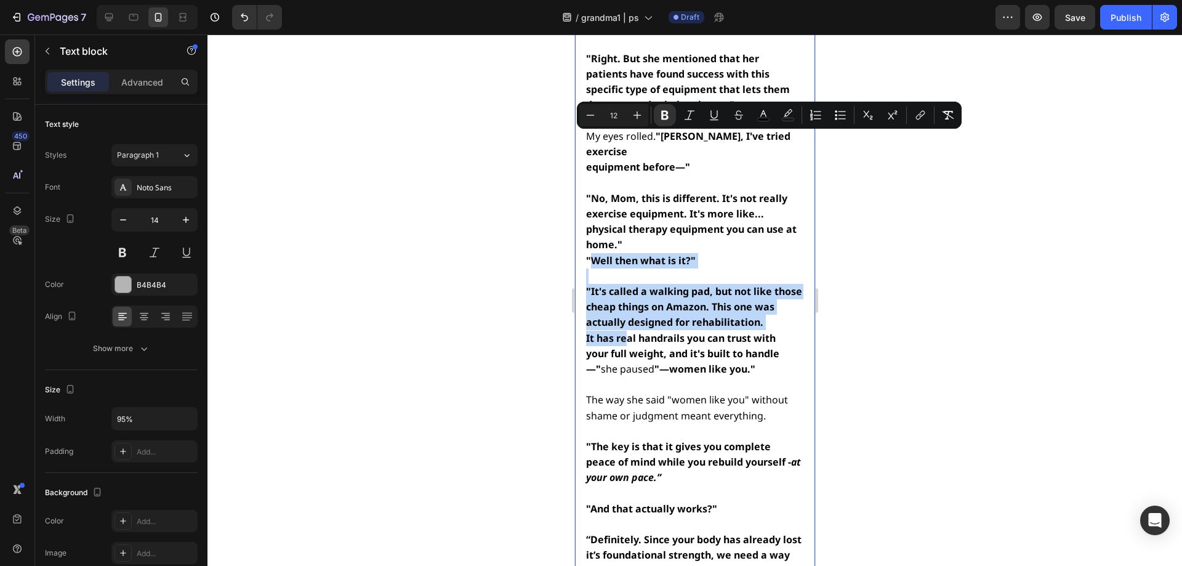
click at [588, 254] on strong ""Well then what is it?"" at bounding box center [641, 261] width 110 height 14
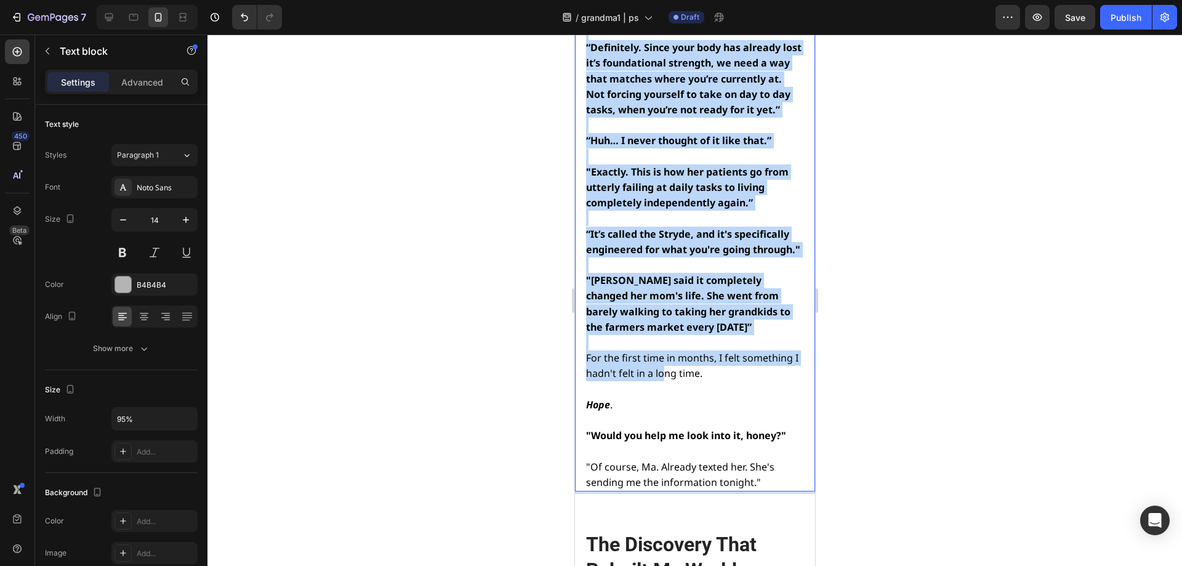
scroll to position [7624, 0]
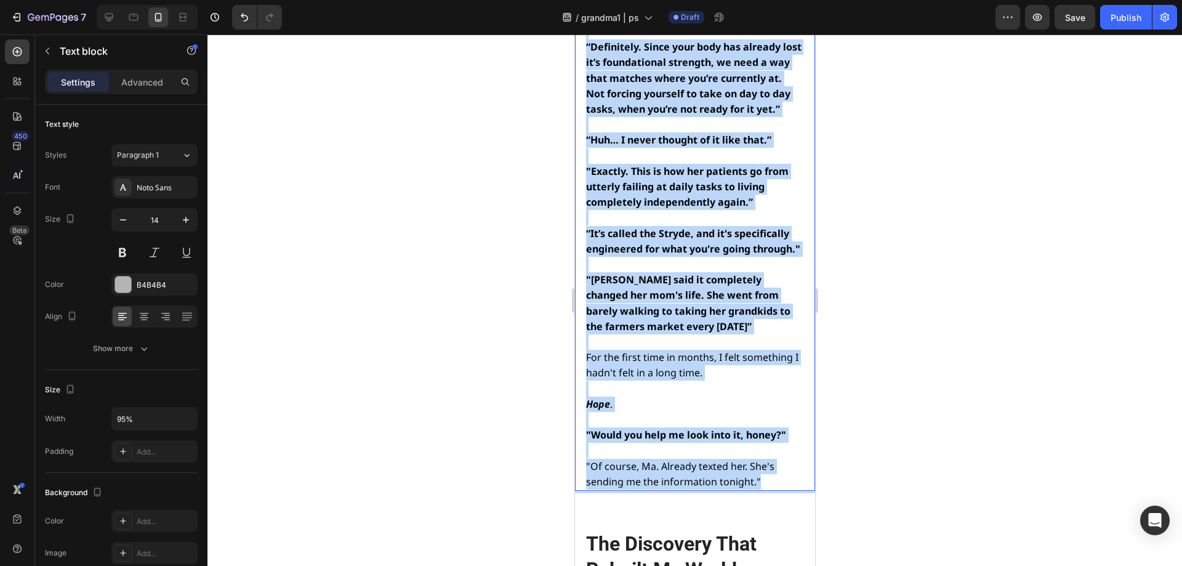
drag, startPoint x: 587, startPoint y: 140, endPoint x: 761, endPoint y: 396, distance: 309.8
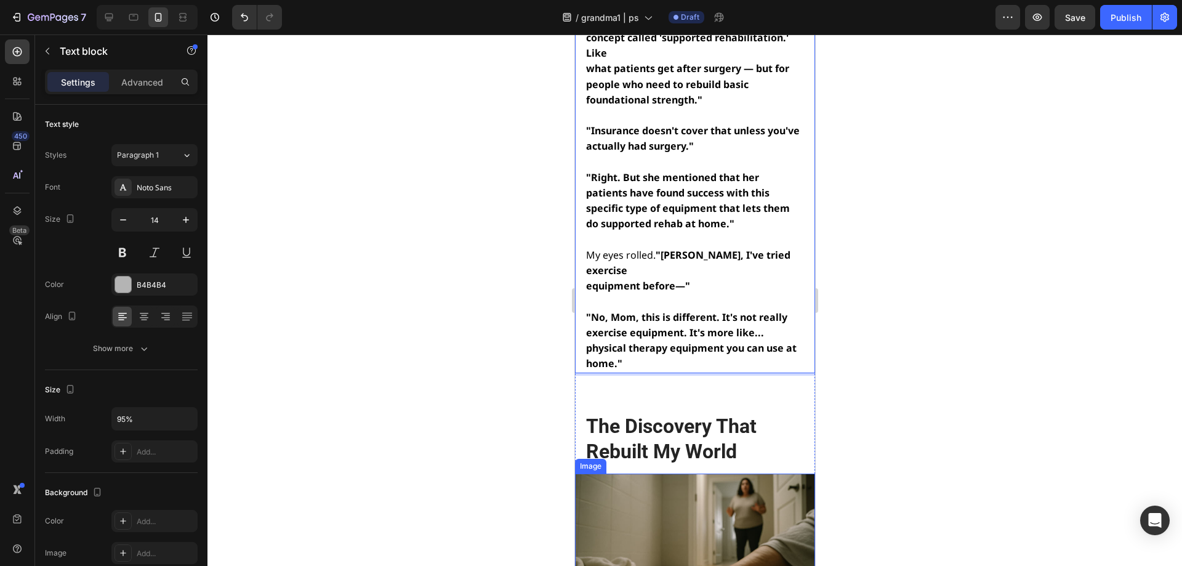
scroll to position [7008, 0]
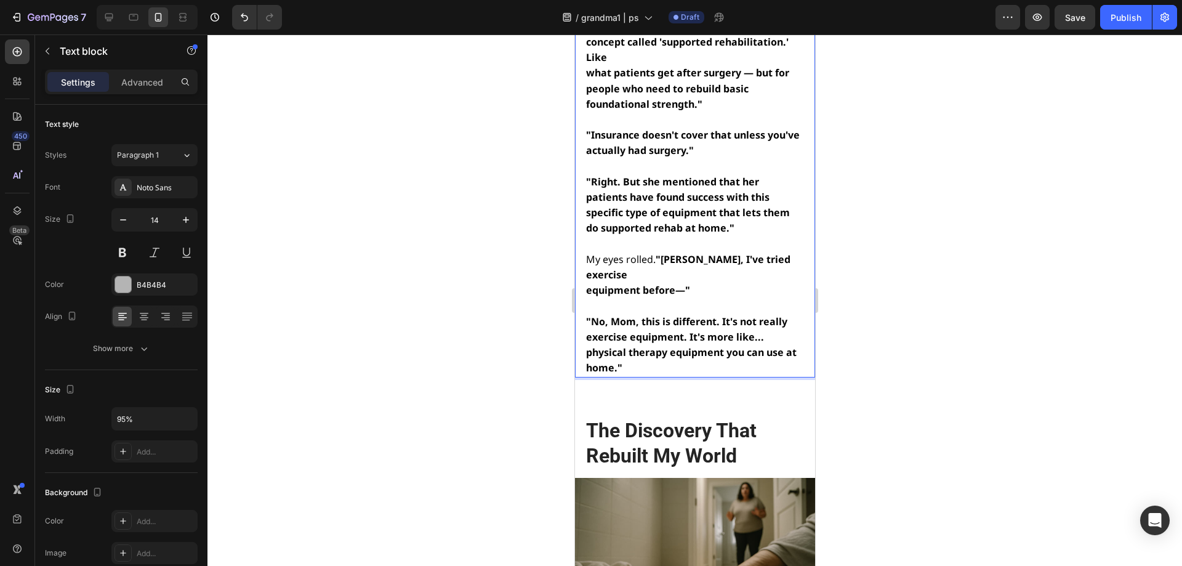
click at [688, 417] on h2 "The Discovery That Rebuilt My World" at bounding box center [693, 444] width 219 height 54
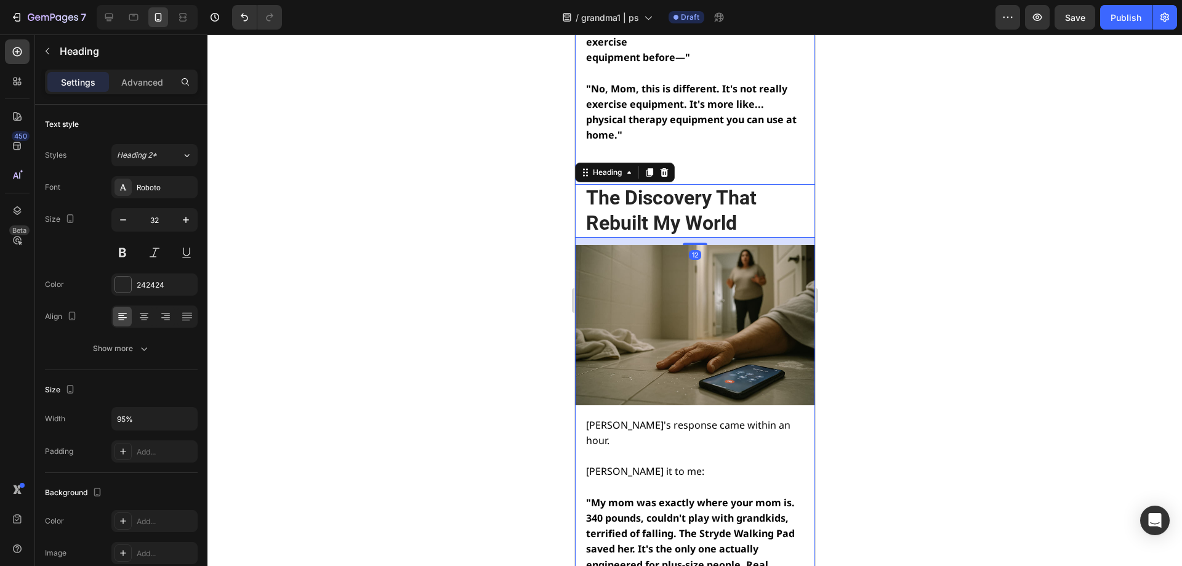
scroll to position [7254, 0]
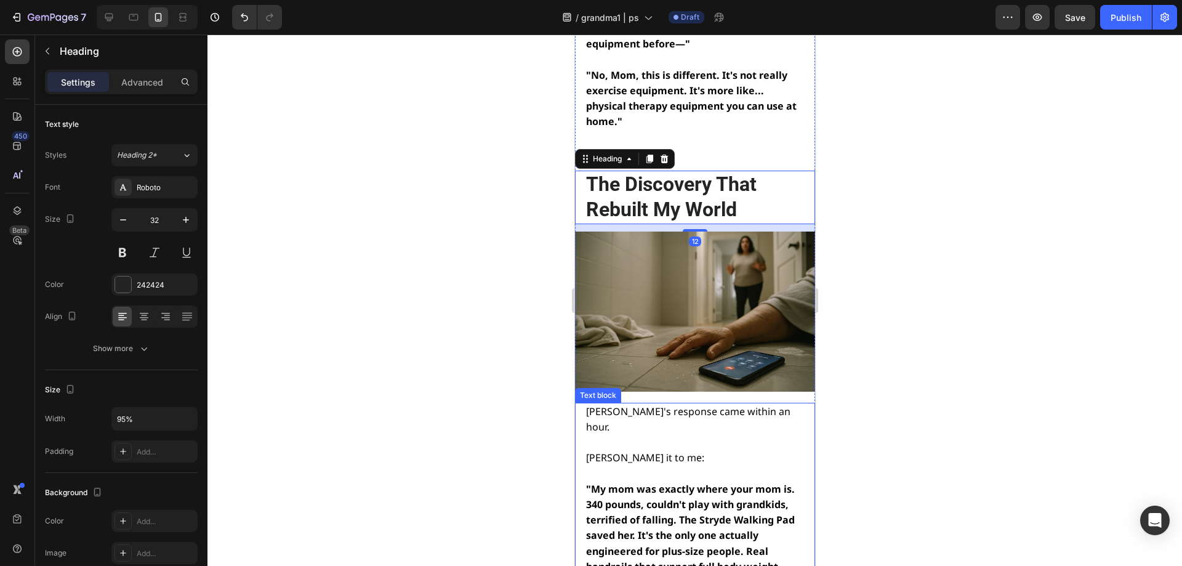
click at [678, 466] on p at bounding box center [694, 473] width 216 height 15
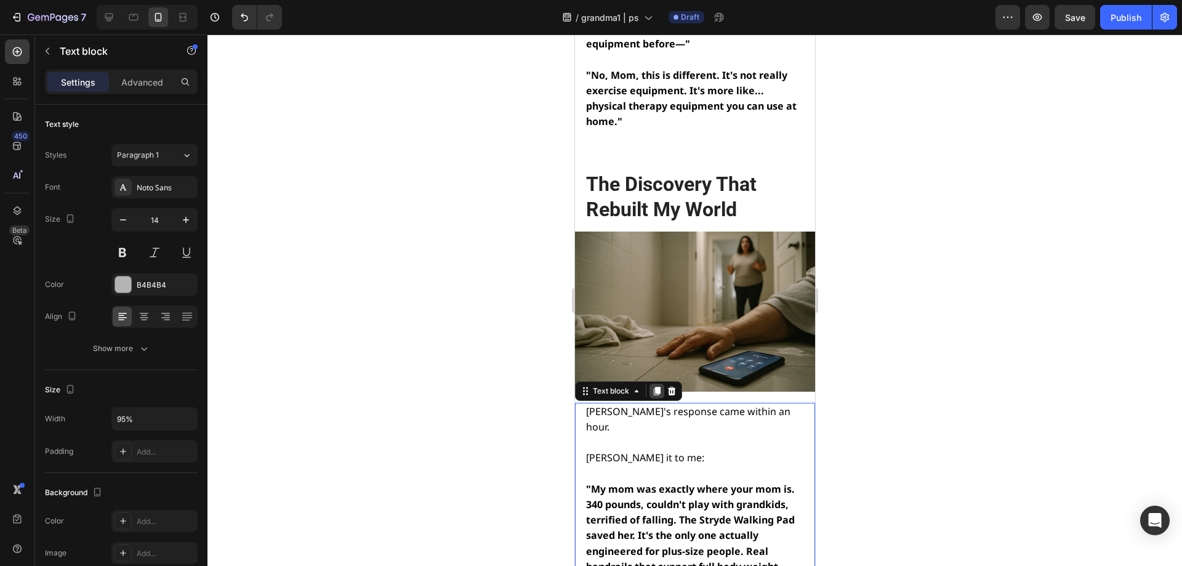
click at [660, 386] on icon at bounding box center [656, 391] width 10 height 10
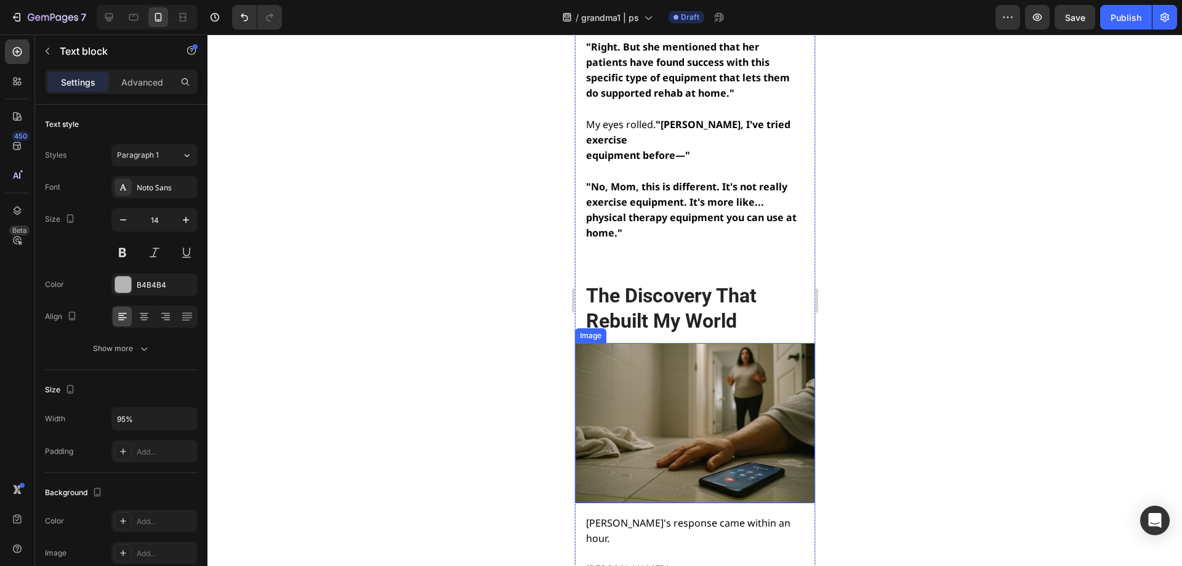
scroll to position [7049, 0]
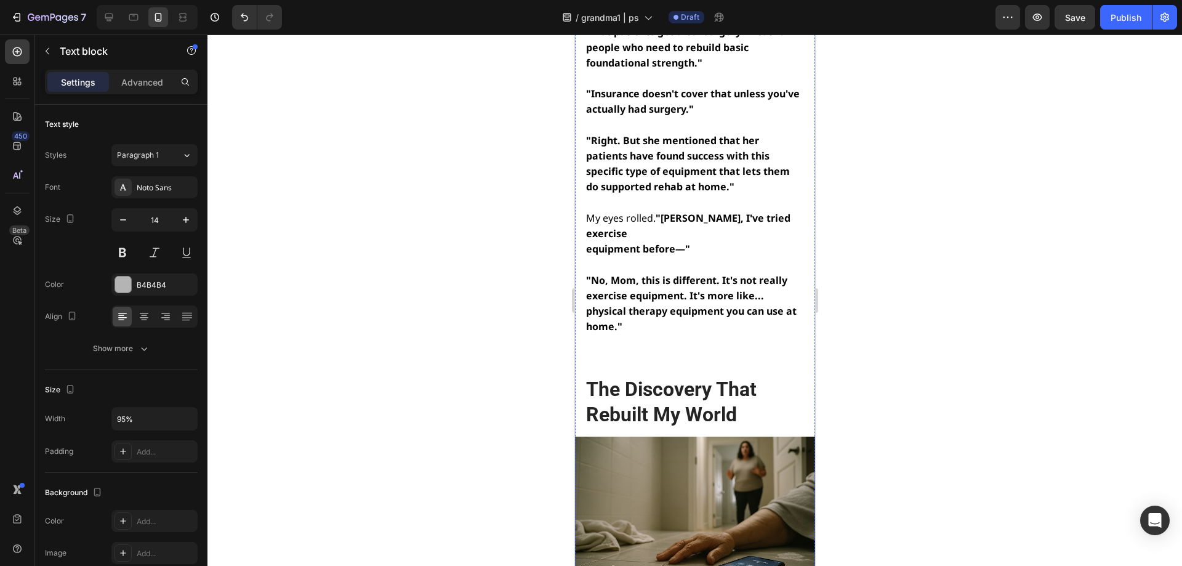
drag, startPoint x: 582, startPoint y: 472, endPoint x: 625, endPoint y: 232, distance: 244.0
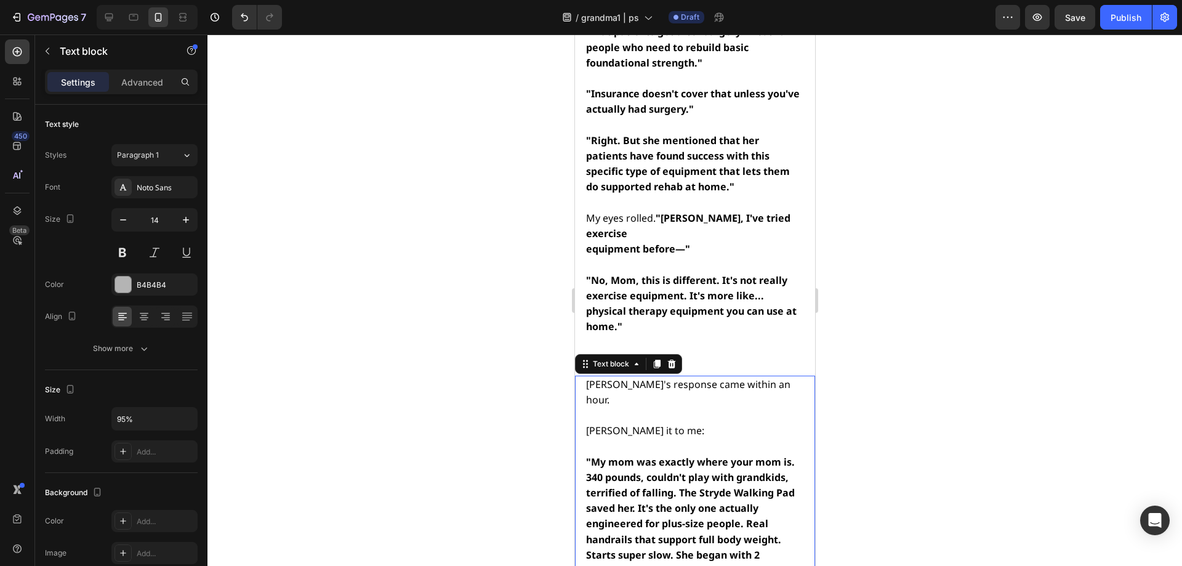
click at [650, 408] on p at bounding box center [694, 415] width 216 height 15
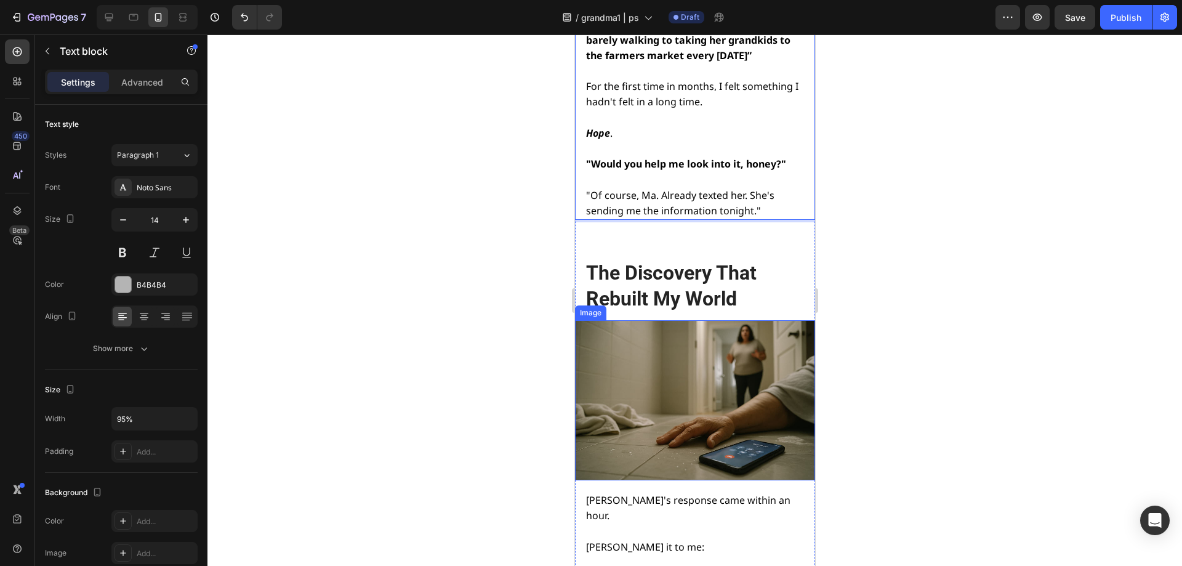
scroll to position [7943, 0]
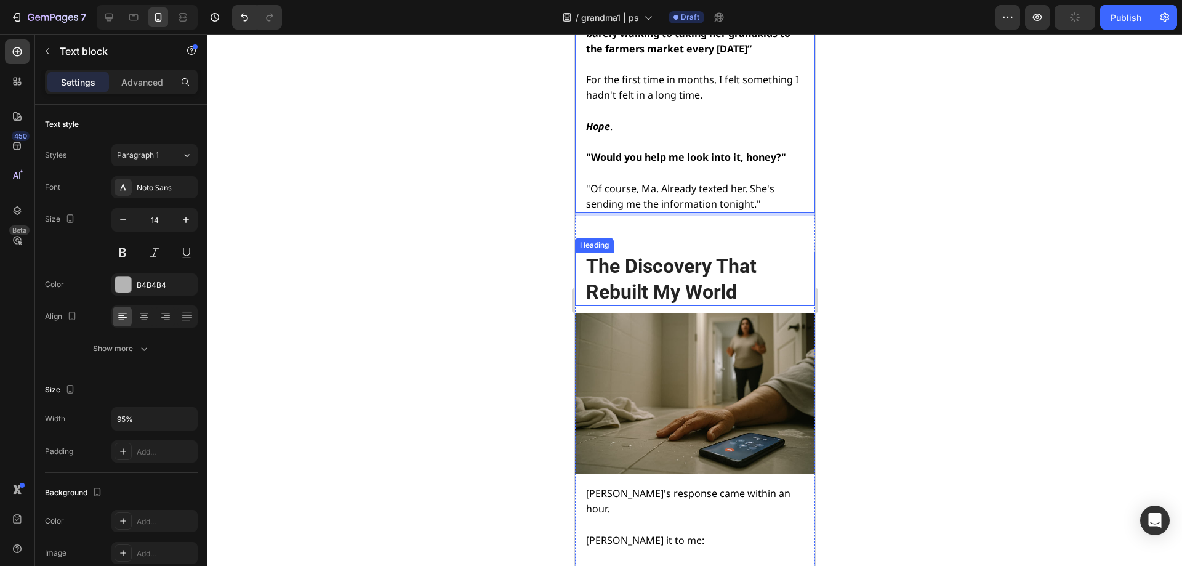
click at [687, 252] on h2 "The Discovery That Rebuilt My World" at bounding box center [693, 279] width 219 height 54
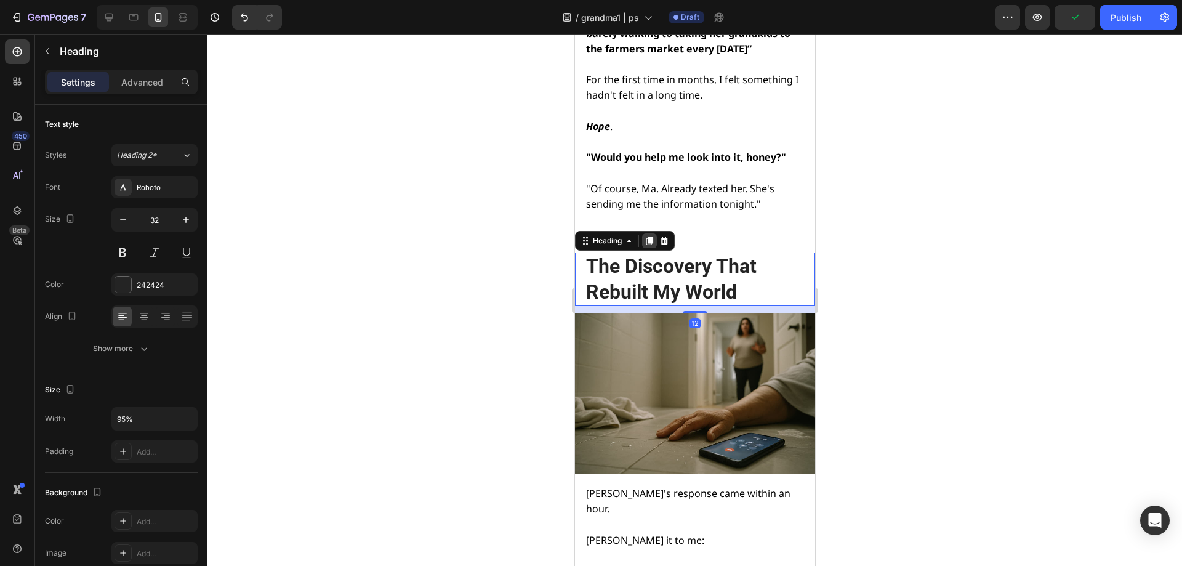
click at [648, 236] on icon at bounding box center [649, 240] width 7 height 9
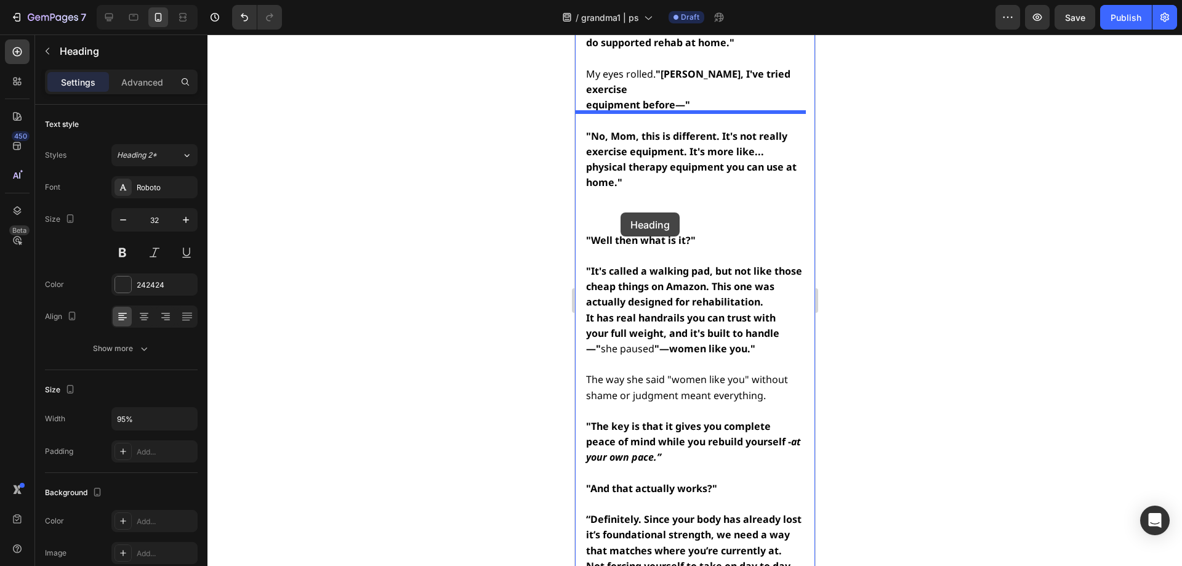
scroll to position [7143, 0]
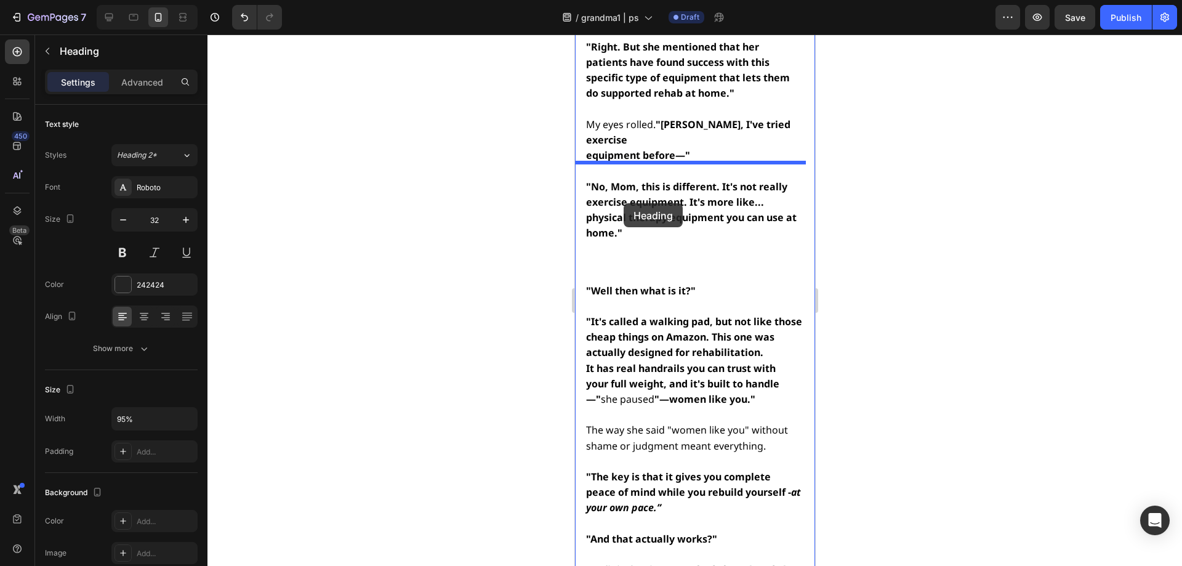
drag, startPoint x: 584, startPoint y: 219, endPoint x: 626, endPoint y: 191, distance: 50.2
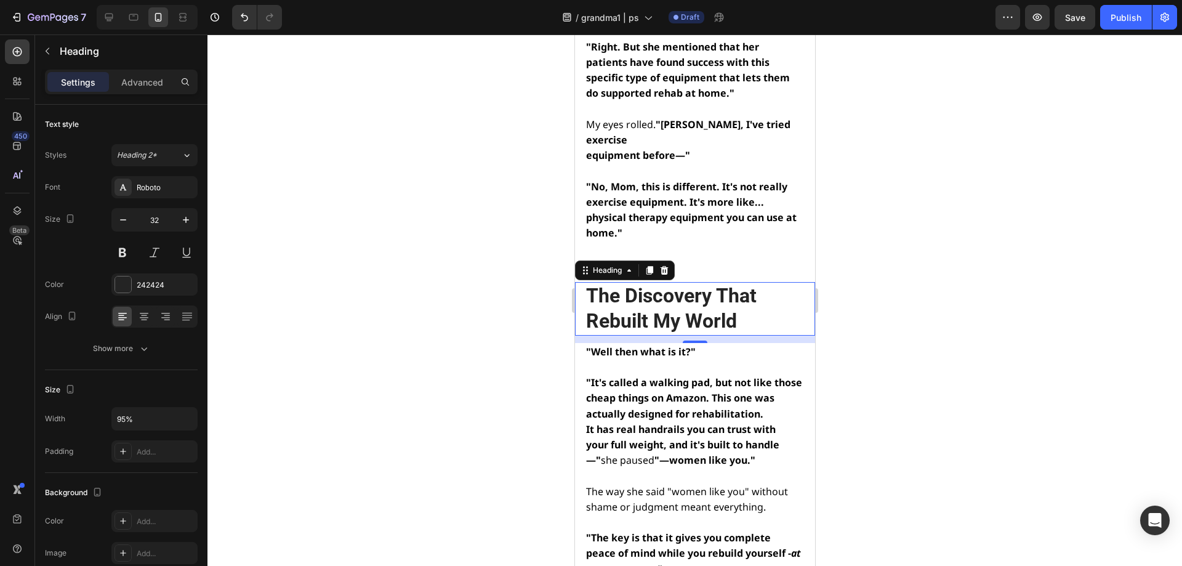
click at [688, 282] on h2 "The Discovery That Rebuilt My World" at bounding box center [693, 309] width 219 height 54
click at [688, 283] on p "The Discovery That Rebuilt My World" at bounding box center [694, 308] width 216 height 51
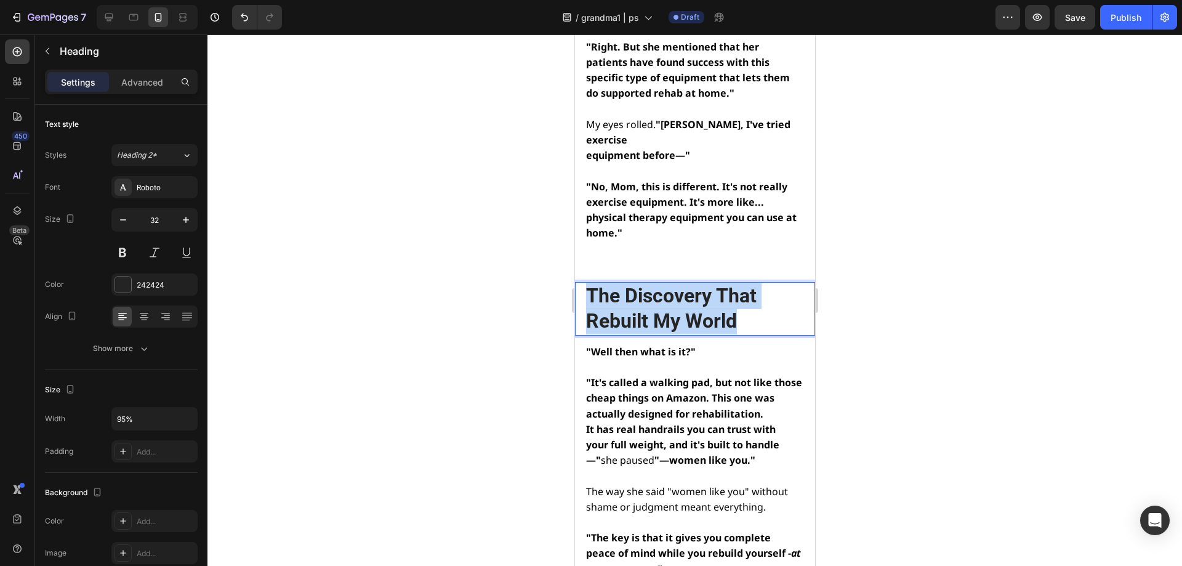
click at [688, 283] on p "The Discovery That Rebuilt My World" at bounding box center [694, 308] width 216 height 51
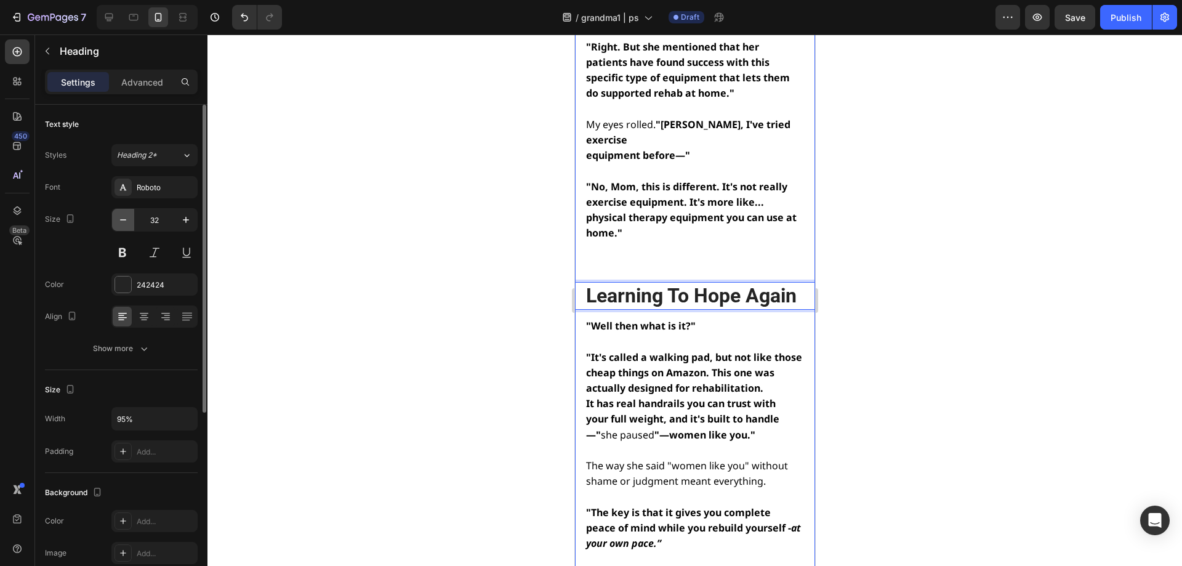
click at [124, 212] on button "button" at bounding box center [123, 220] width 22 height 22
click at [124, 213] on button "button" at bounding box center [123, 220] width 22 height 22
type input "30"
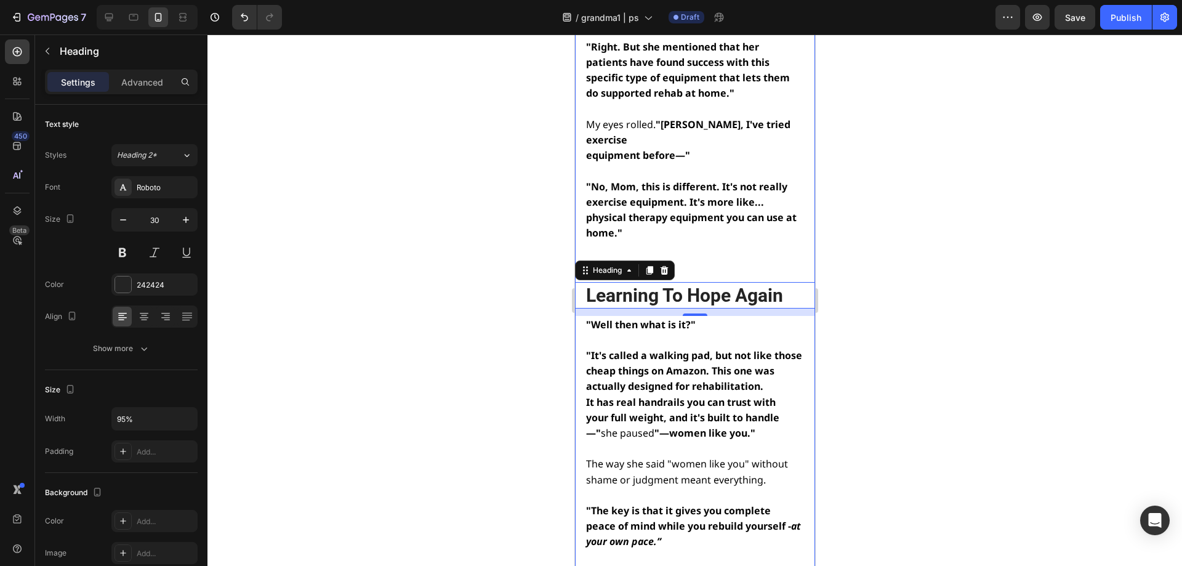
click at [390, 191] on div at bounding box center [694, 299] width 975 height 531
click at [725, 283] on p "Learning To Hope Again" at bounding box center [694, 295] width 216 height 24
click at [862, 194] on div at bounding box center [694, 299] width 975 height 531
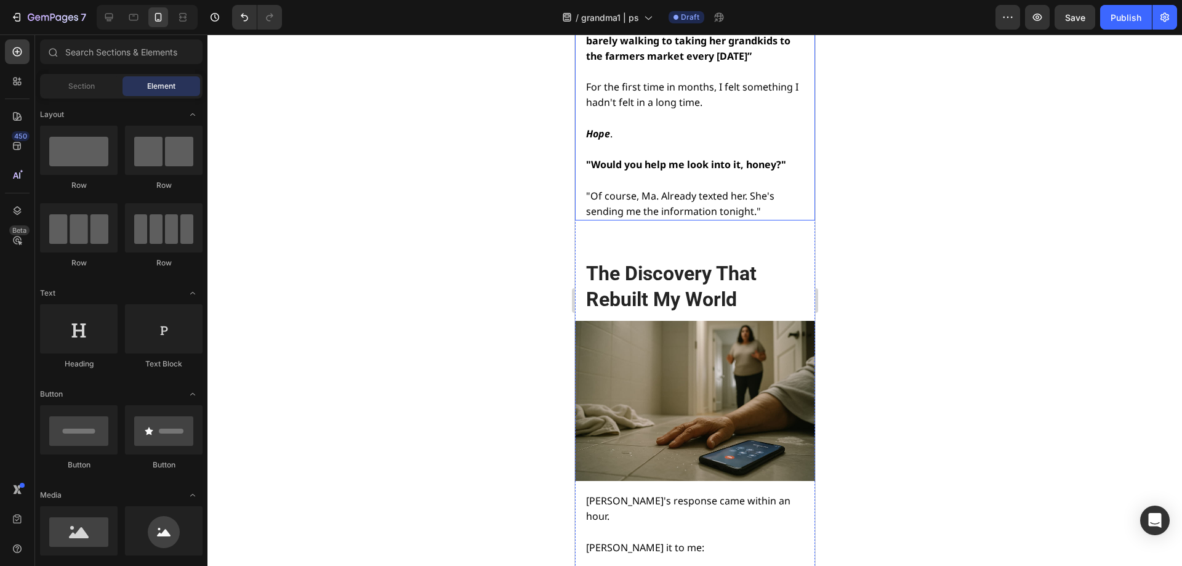
scroll to position [8005, 0]
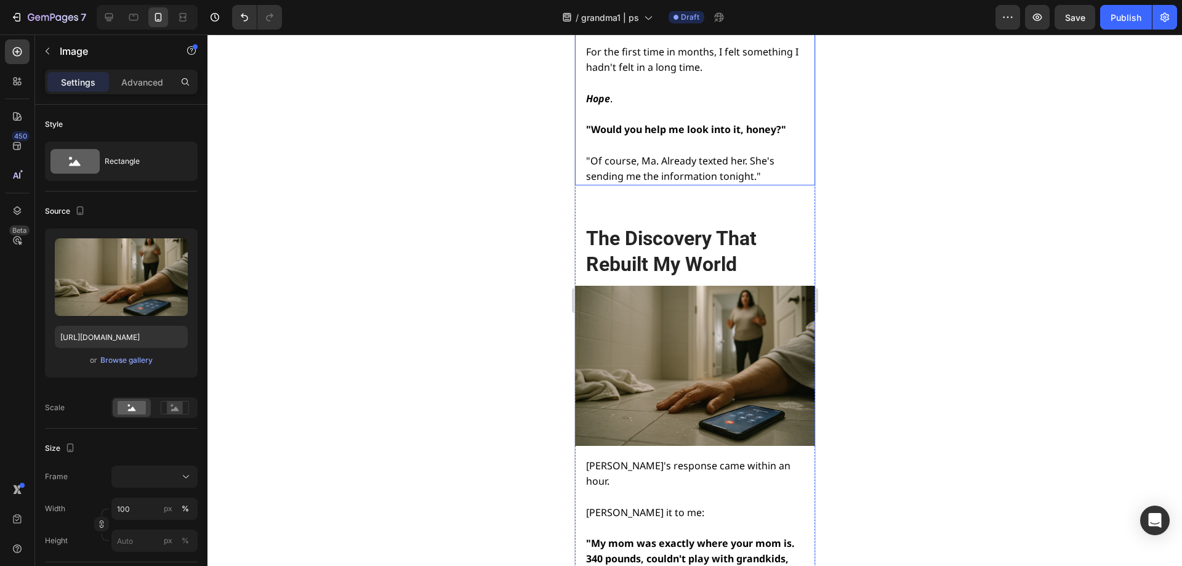
click at [667, 286] on img at bounding box center [694, 366] width 240 height 160
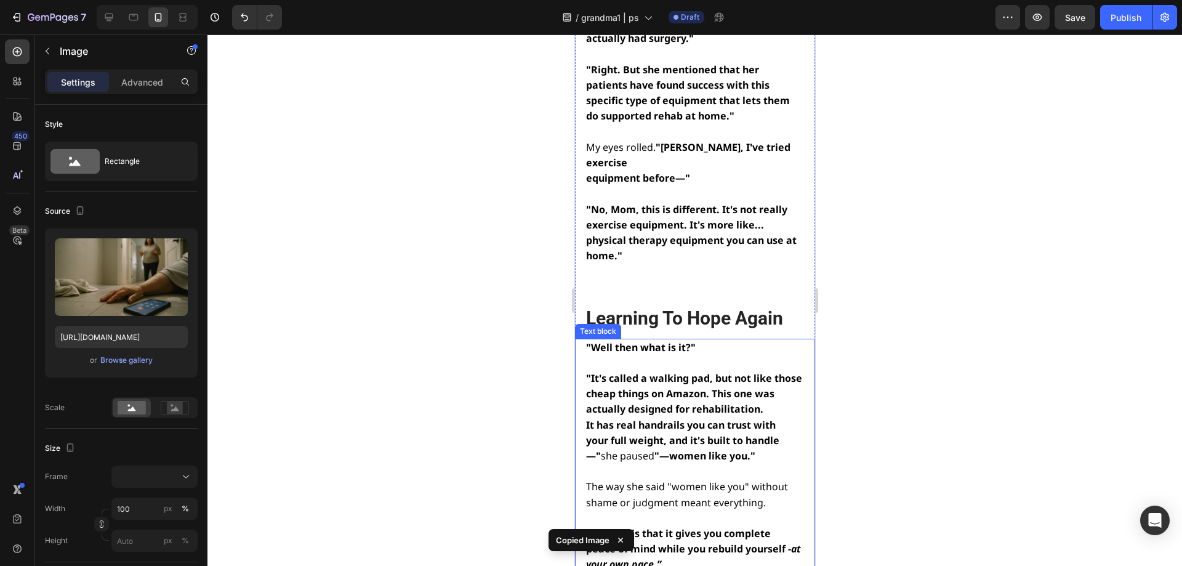
scroll to position [7081, 0]
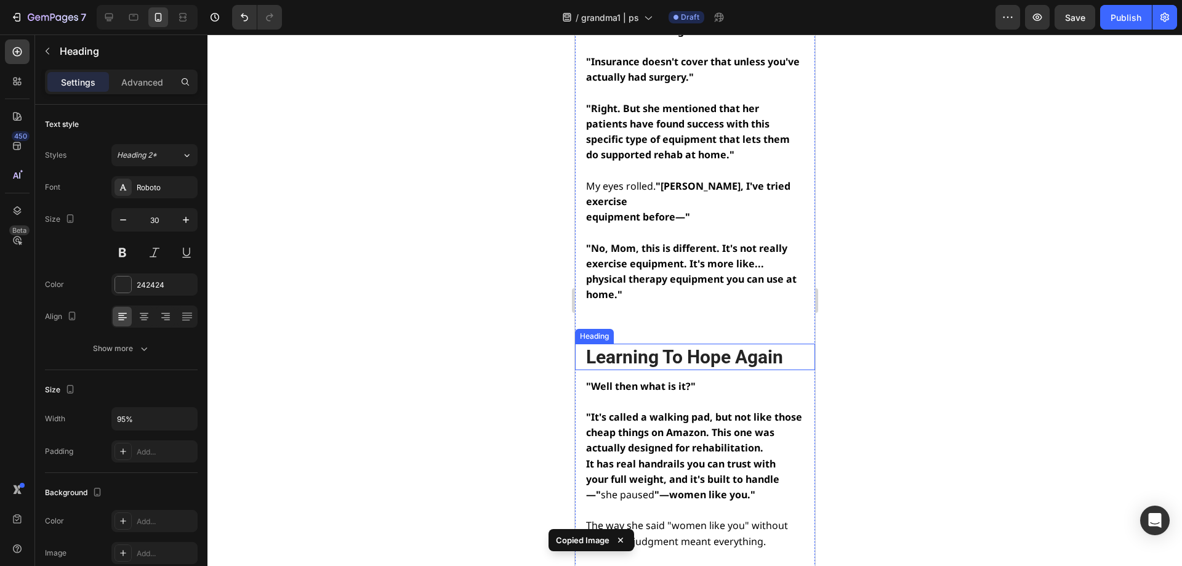
click at [676, 345] on p "Learning To Hope Again" at bounding box center [694, 357] width 216 height 24
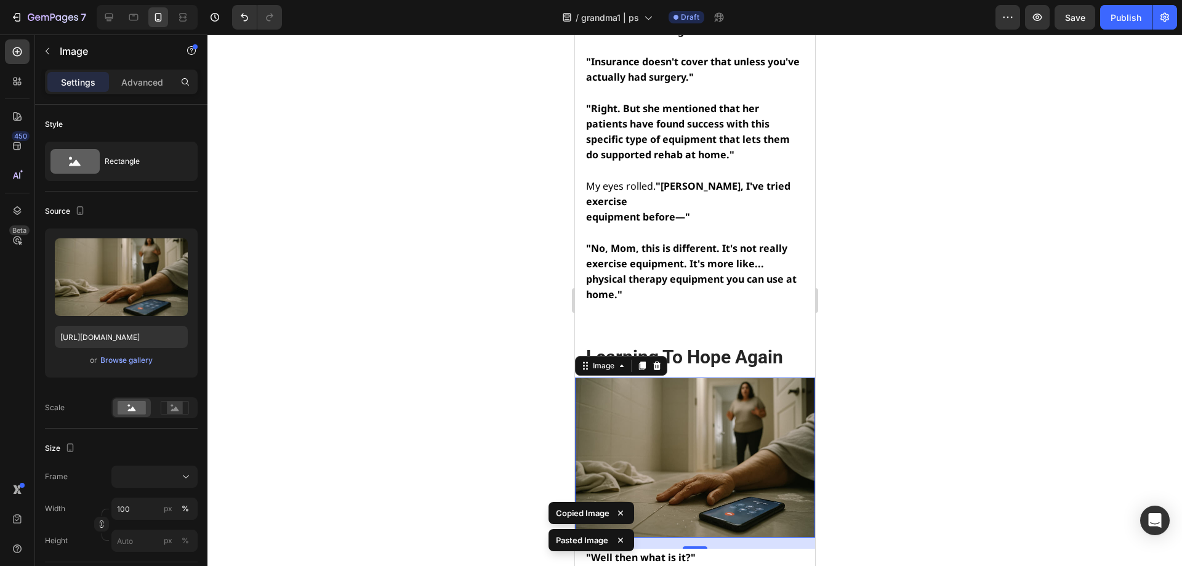
click at [900, 294] on div at bounding box center [694, 299] width 975 height 531
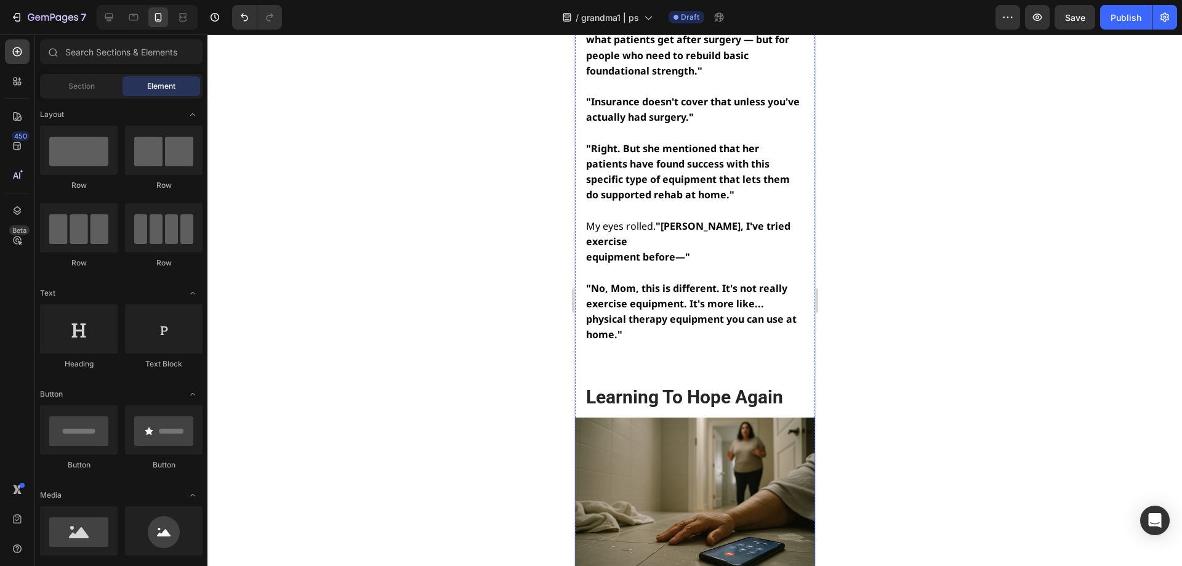
scroll to position [7020, 0]
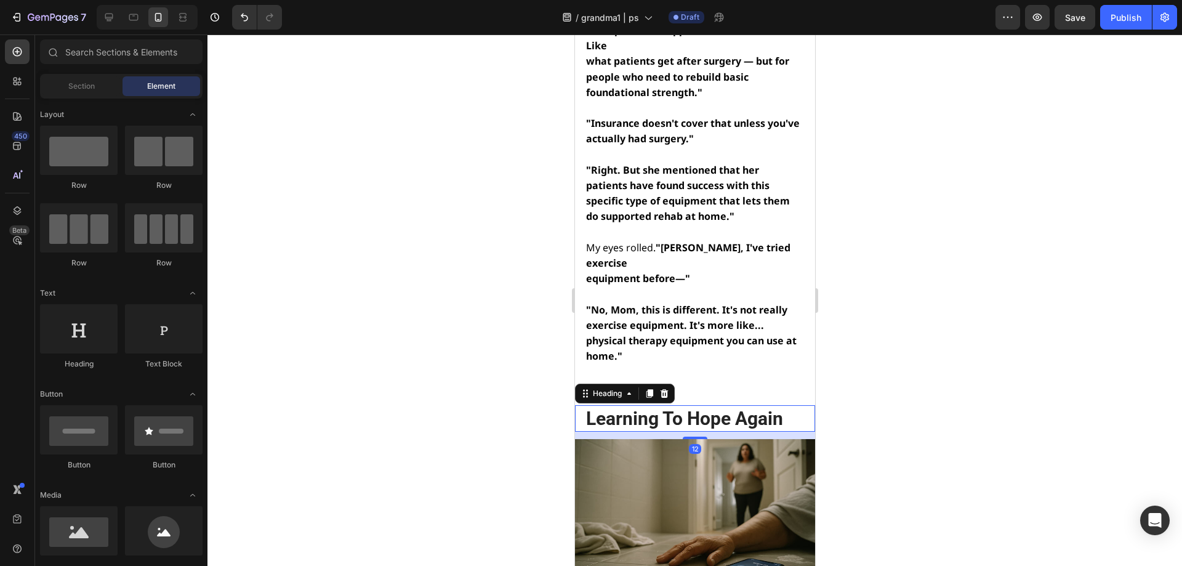
click at [699, 406] on p "Learning To Hope Again" at bounding box center [694, 418] width 216 height 24
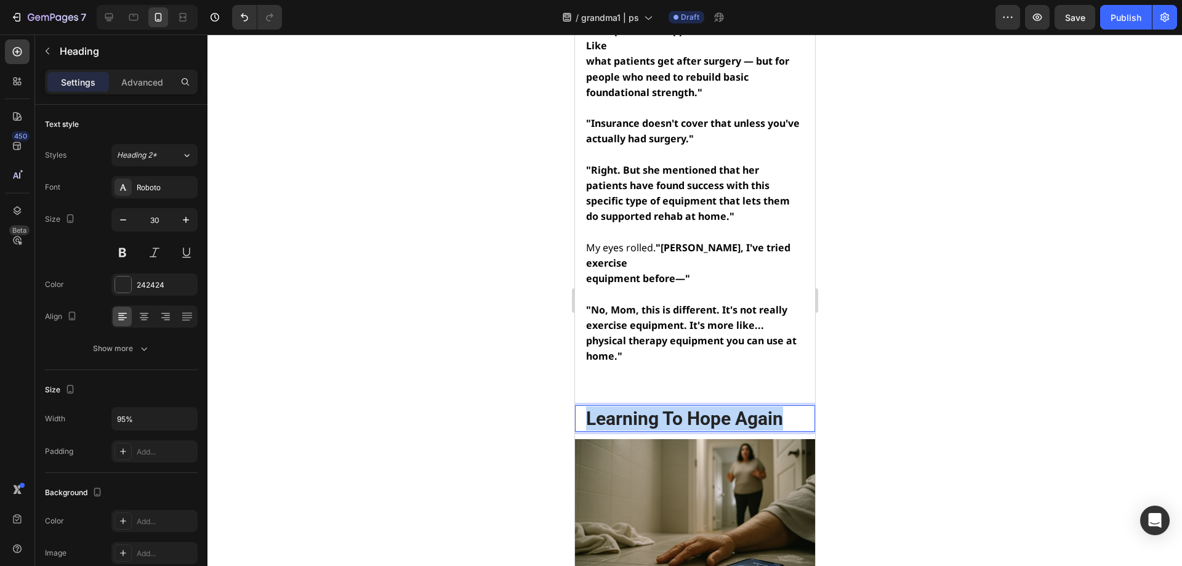
click at [699, 406] on p "Learning To Hope Again" at bounding box center [694, 418] width 216 height 24
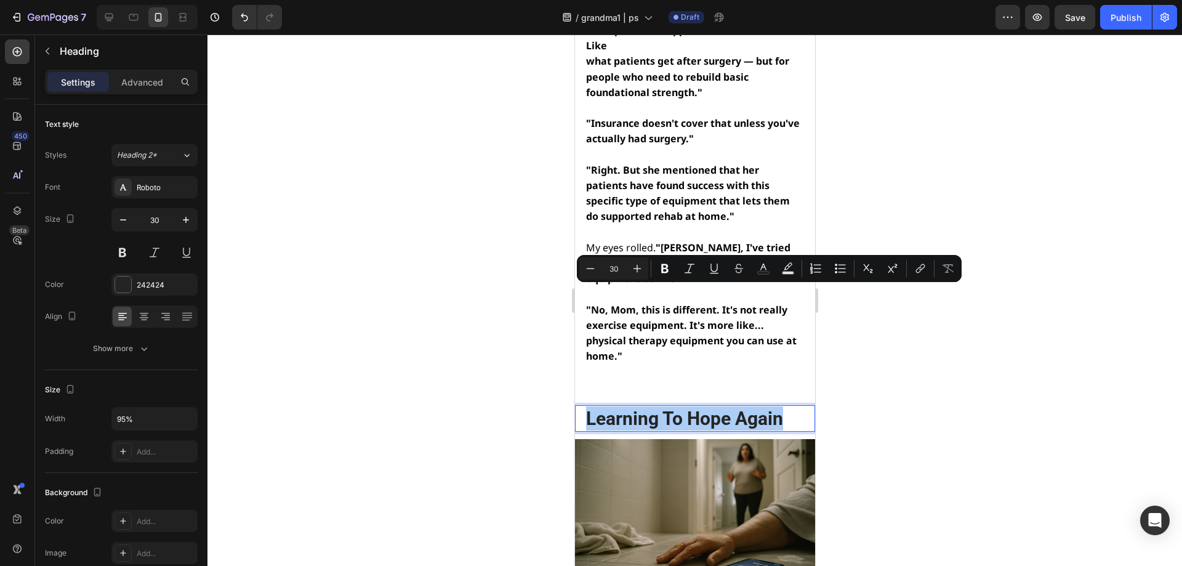
click at [843, 403] on div at bounding box center [694, 299] width 975 height 531
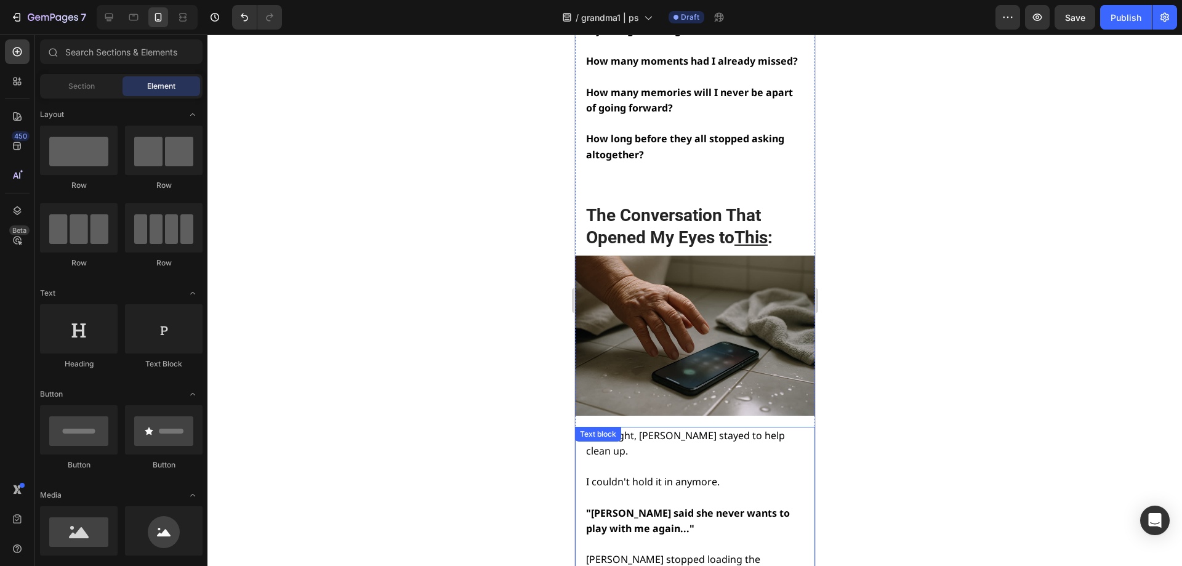
scroll to position [3757, 0]
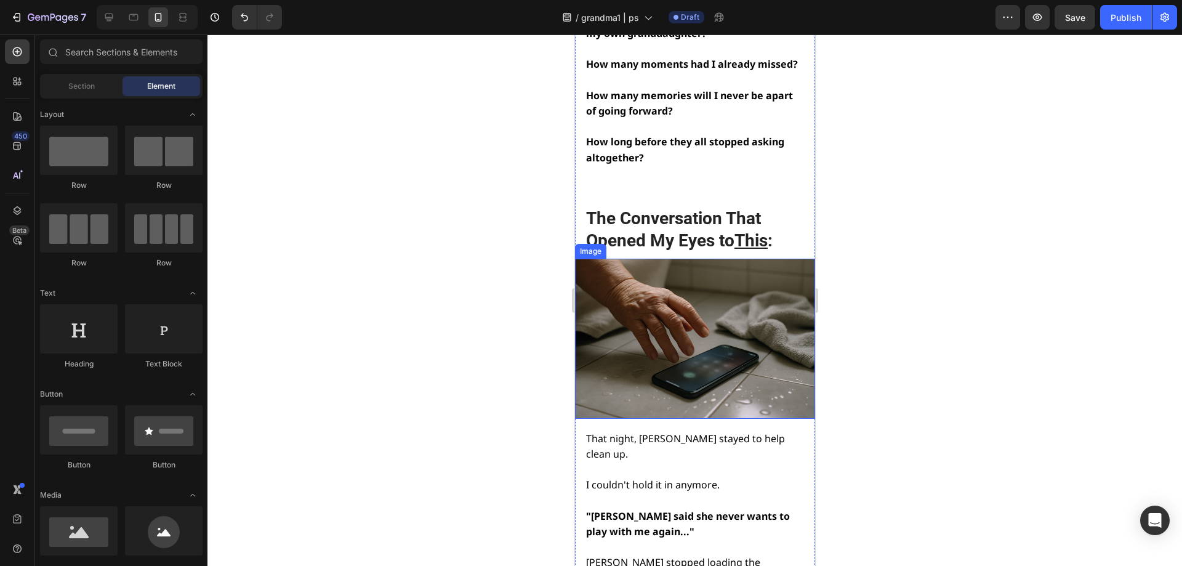
click at [665, 259] on img at bounding box center [694, 339] width 240 height 160
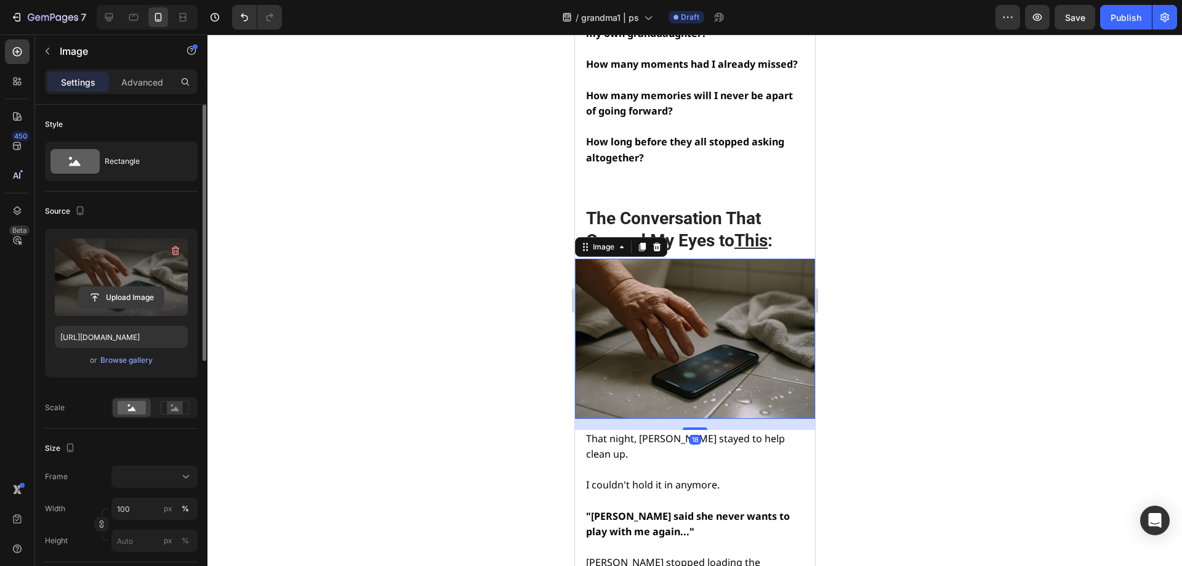
click at [127, 298] on input "file" at bounding box center [121, 297] width 85 height 21
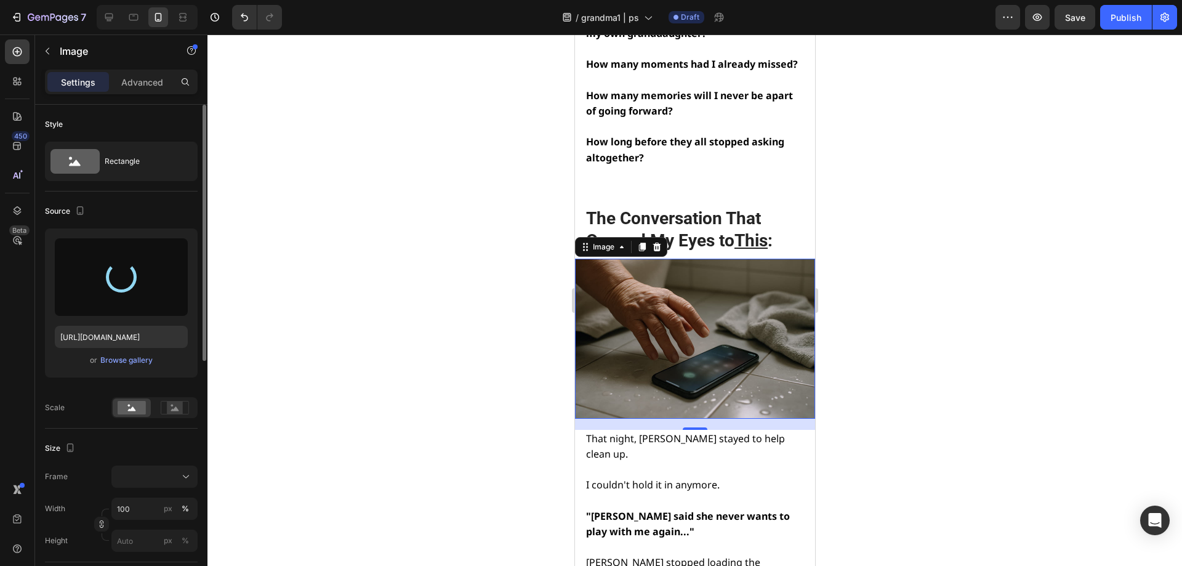
type input "[URL][DOMAIN_NAME]"
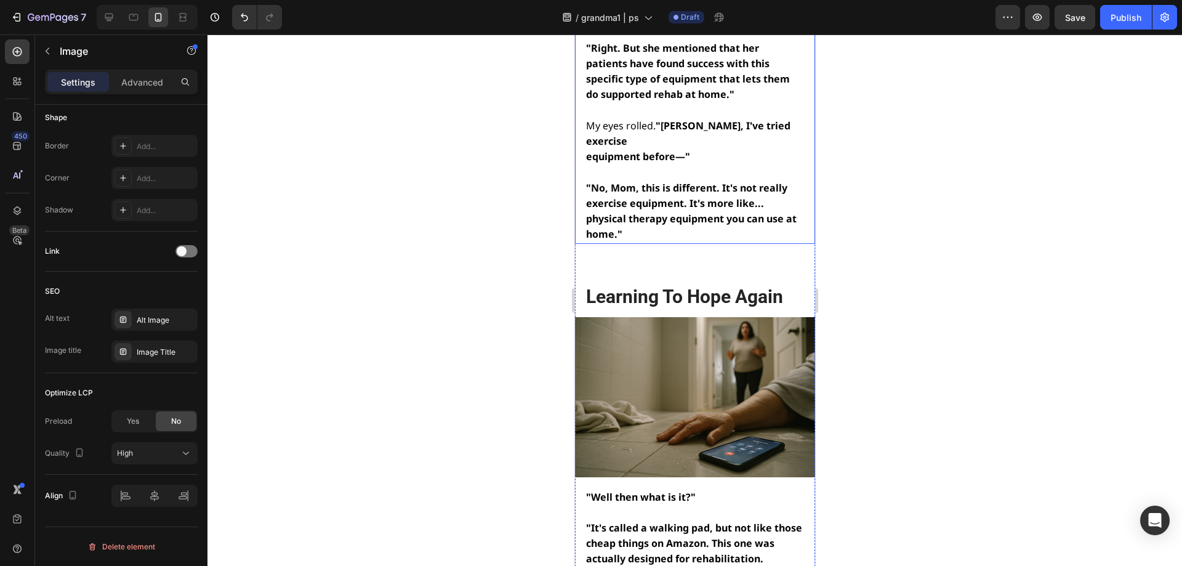
scroll to position [7143, 0]
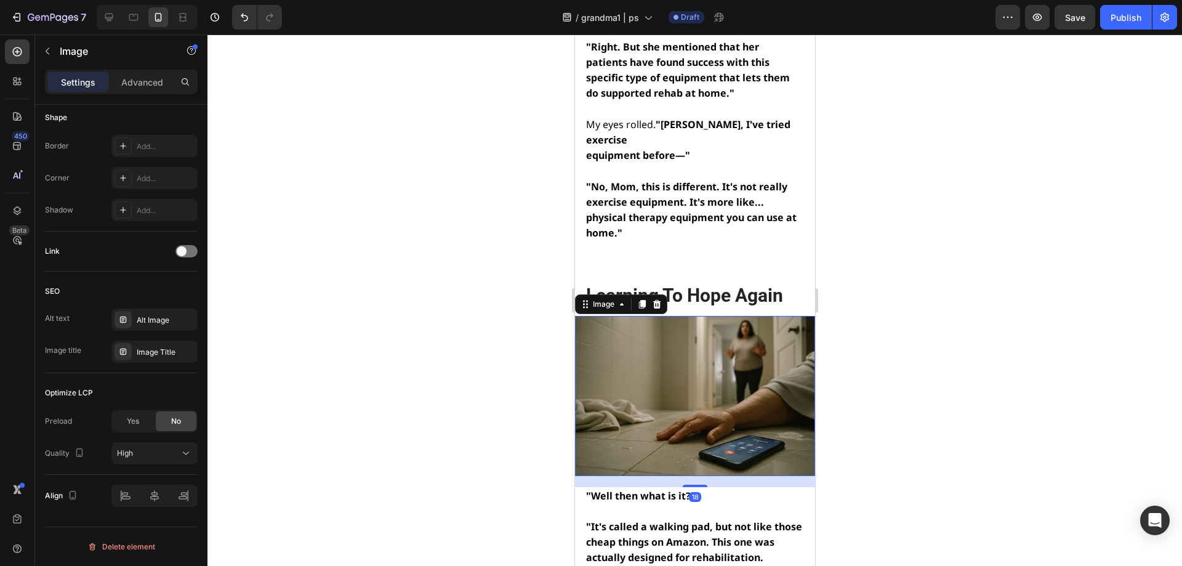
click at [647, 316] on img at bounding box center [694, 396] width 240 height 160
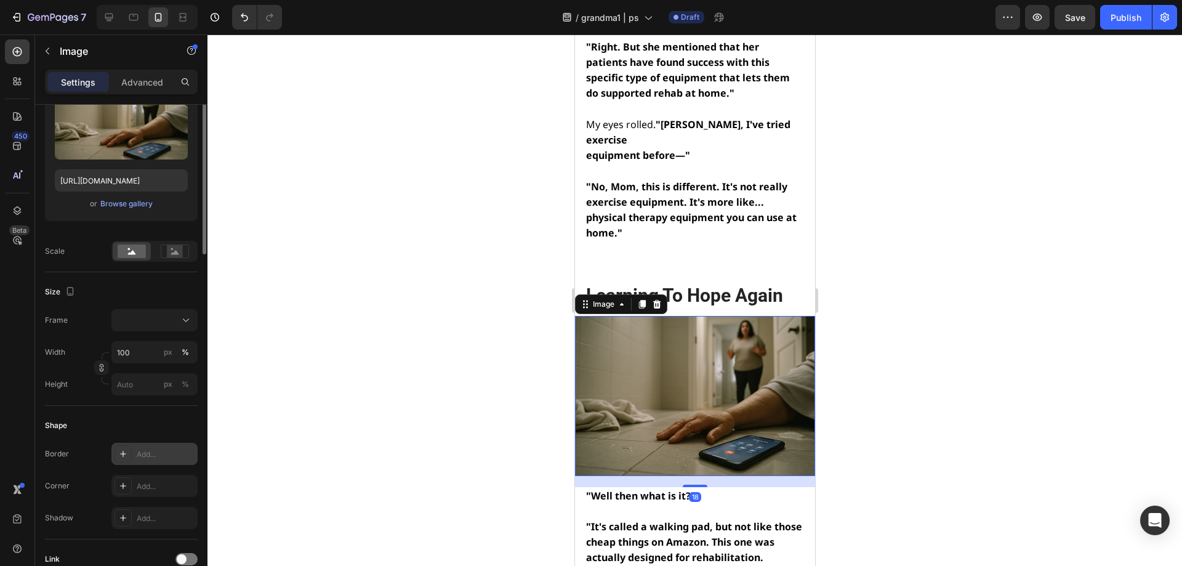
scroll to position [0, 0]
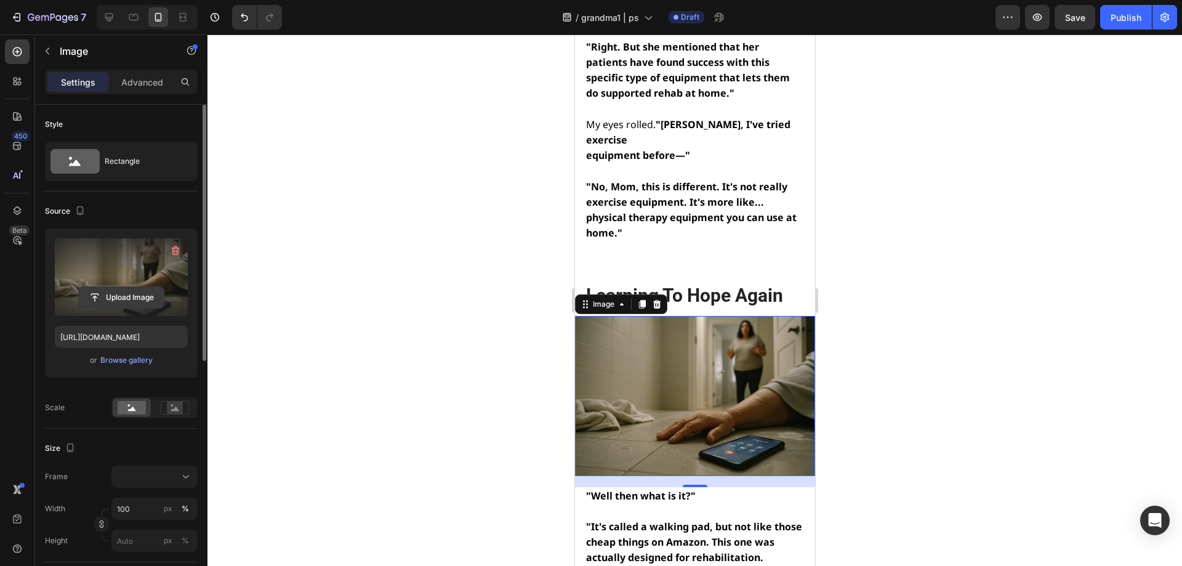
click at [133, 300] on input "file" at bounding box center [121, 297] width 85 height 21
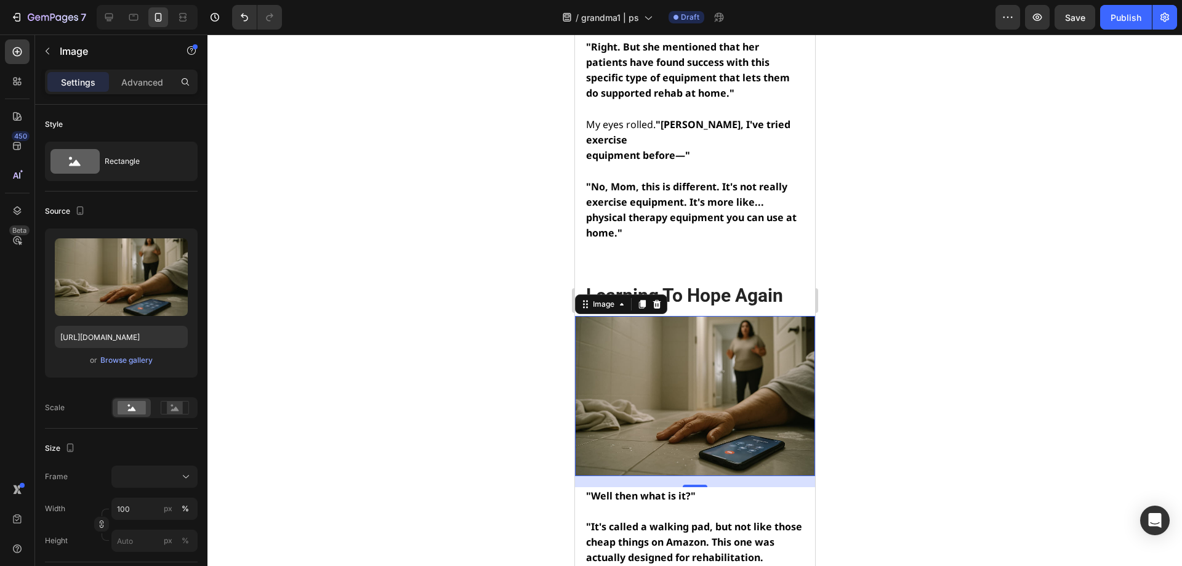
type input "[URL][DOMAIN_NAME]"
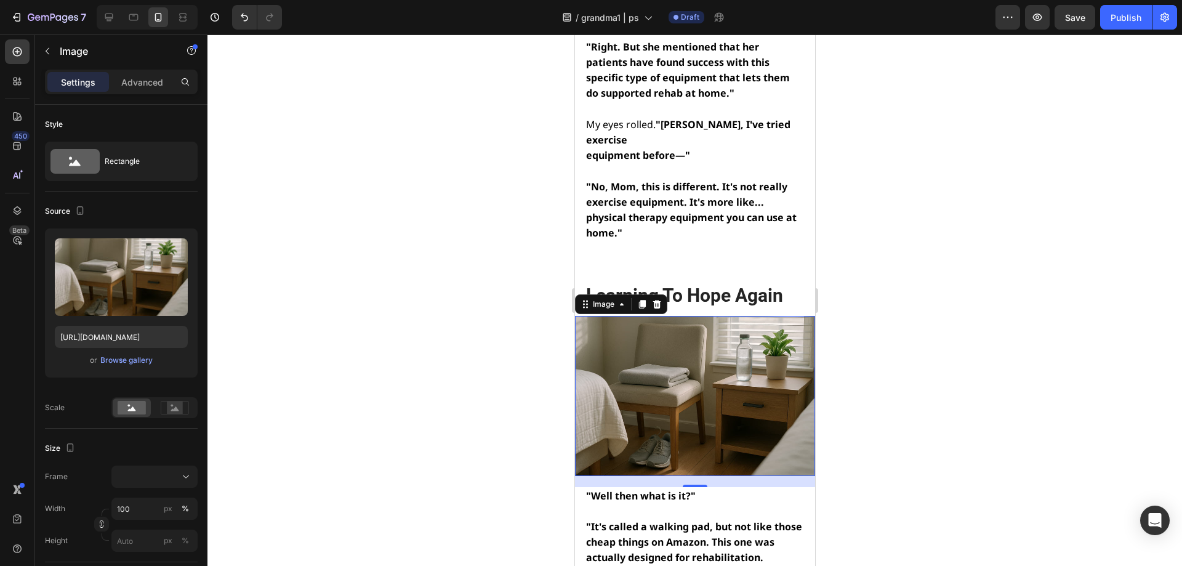
click at [904, 429] on div at bounding box center [694, 299] width 975 height 531
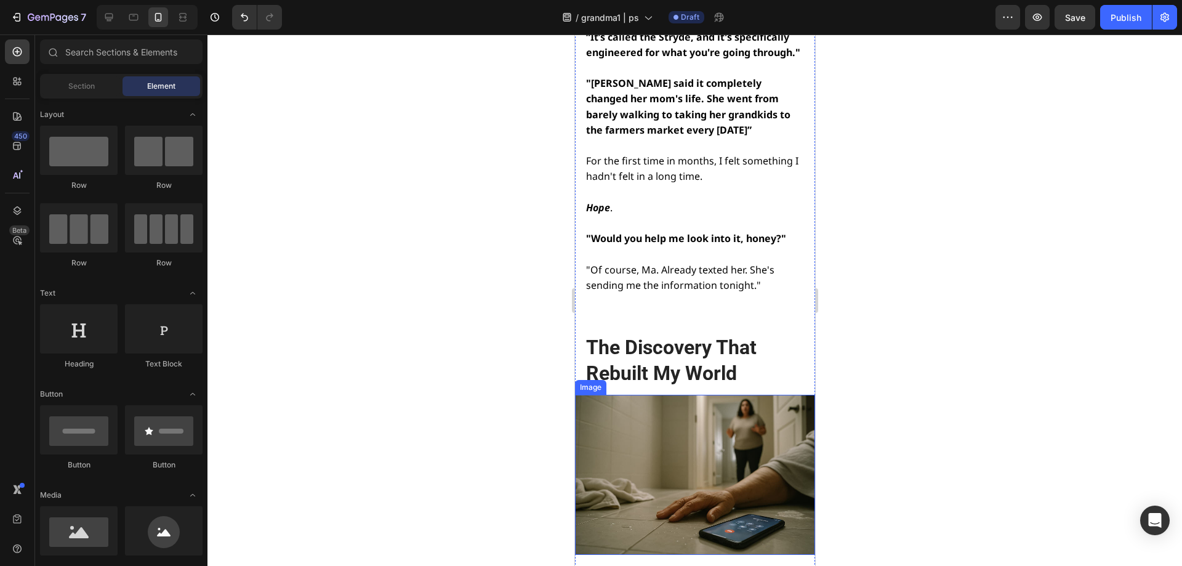
scroll to position [8067, 0]
click at [634, 395] on img at bounding box center [694, 475] width 240 height 160
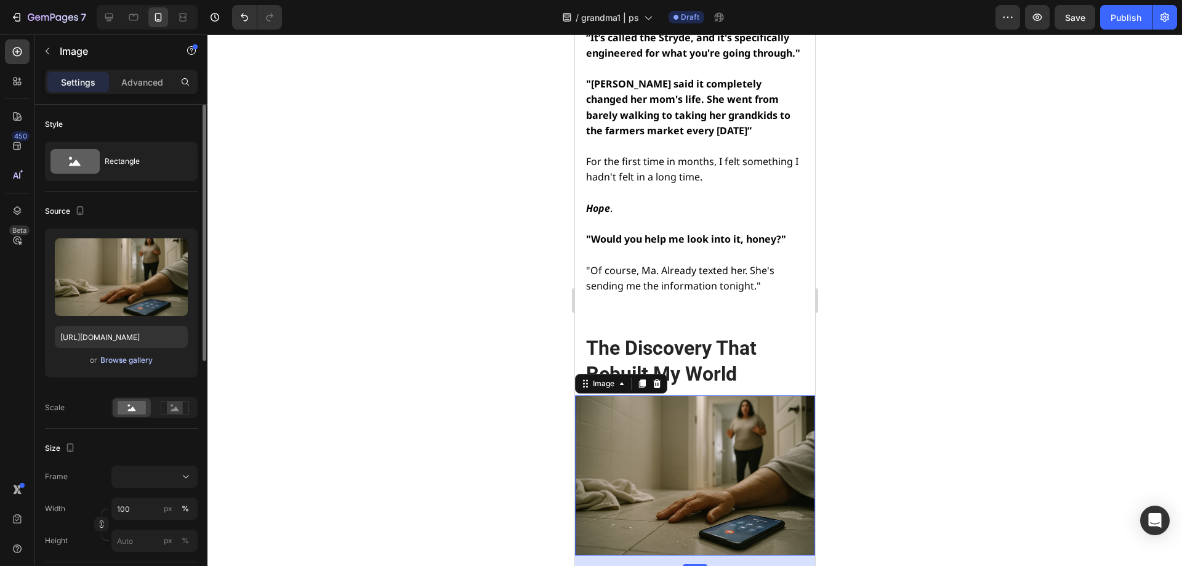
click at [125, 356] on div "Browse gallery" at bounding box center [126, 360] width 52 height 11
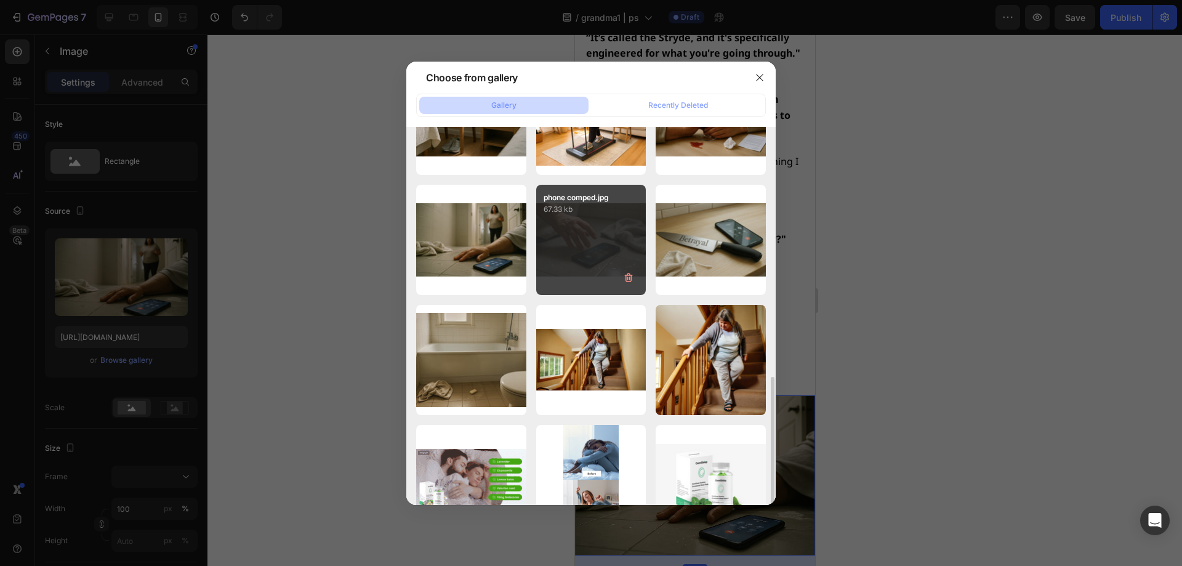
scroll to position [471, 0]
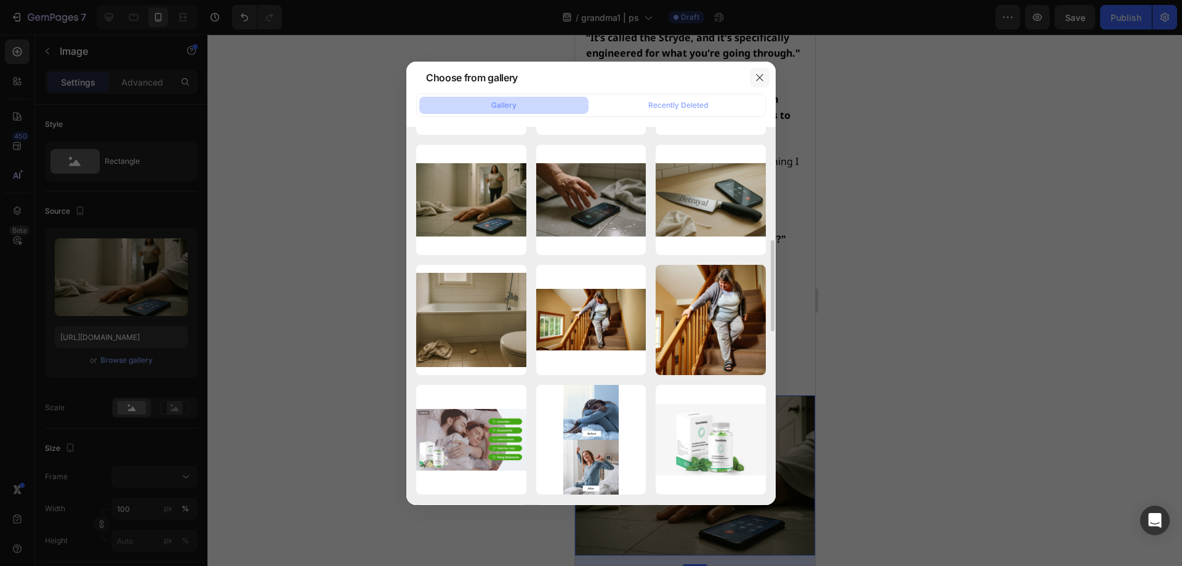
click at [757, 81] on icon "button" at bounding box center [760, 78] width 10 height 10
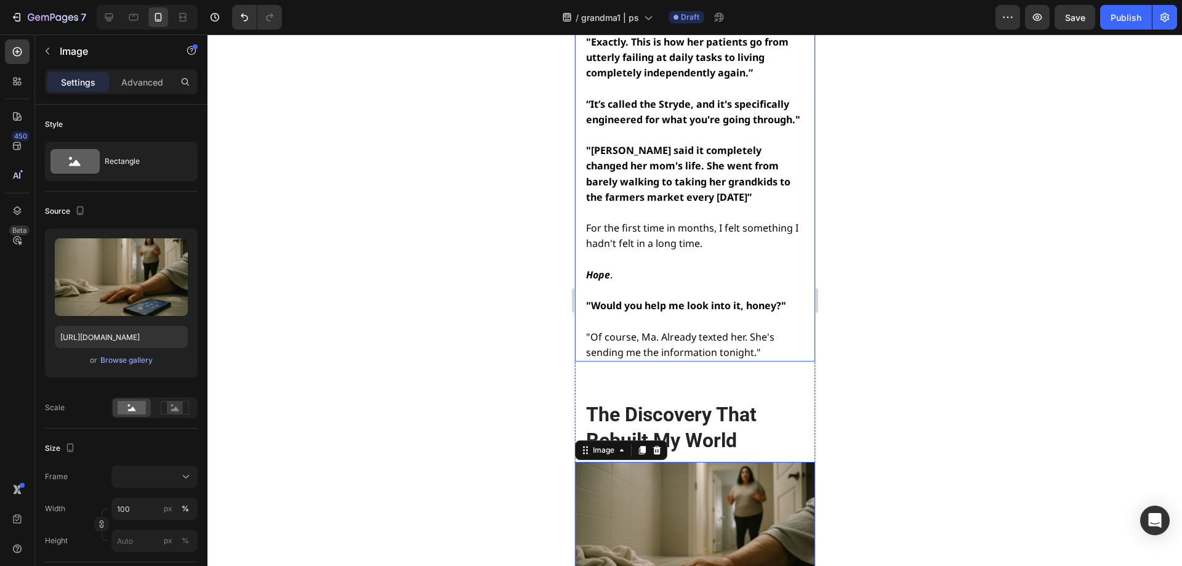
scroll to position [8005, 0]
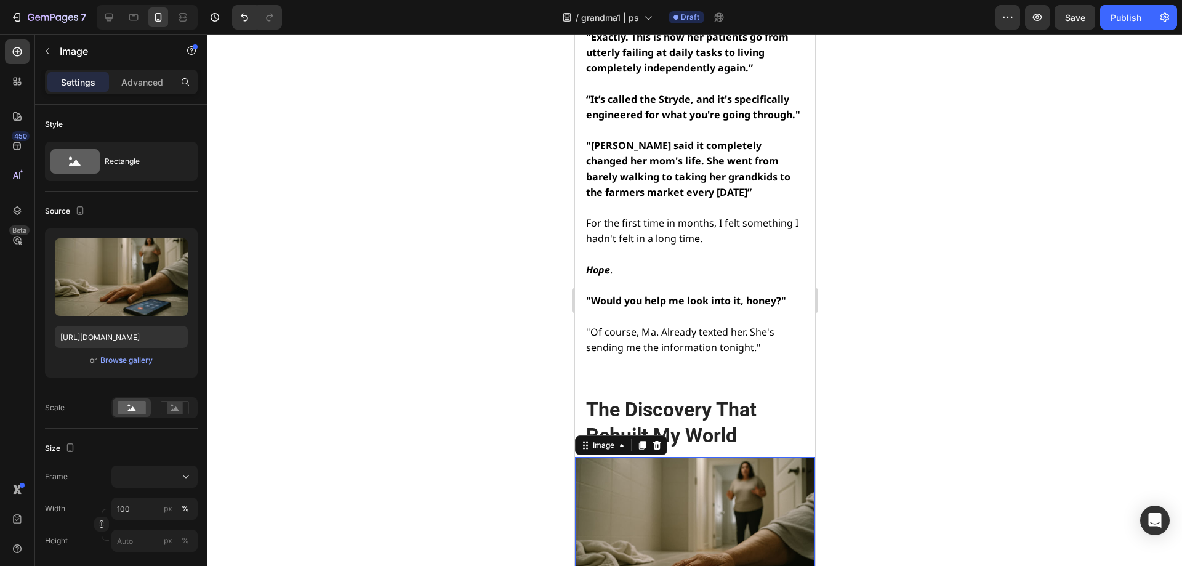
click at [916, 239] on div at bounding box center [694, 299] width 975 height 531
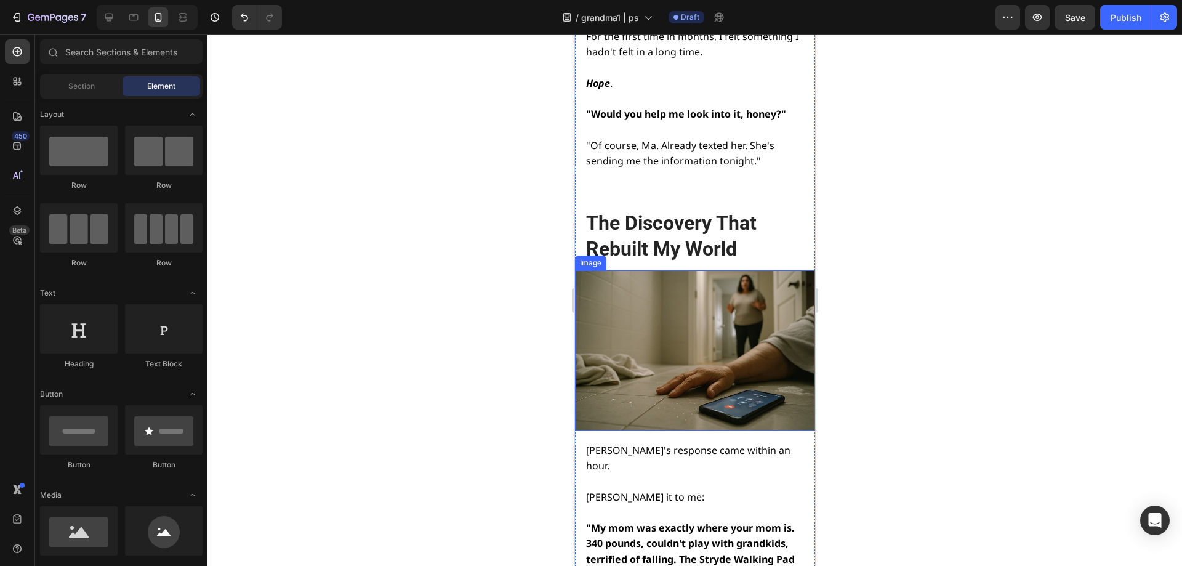
scroll to position [8190, 0]
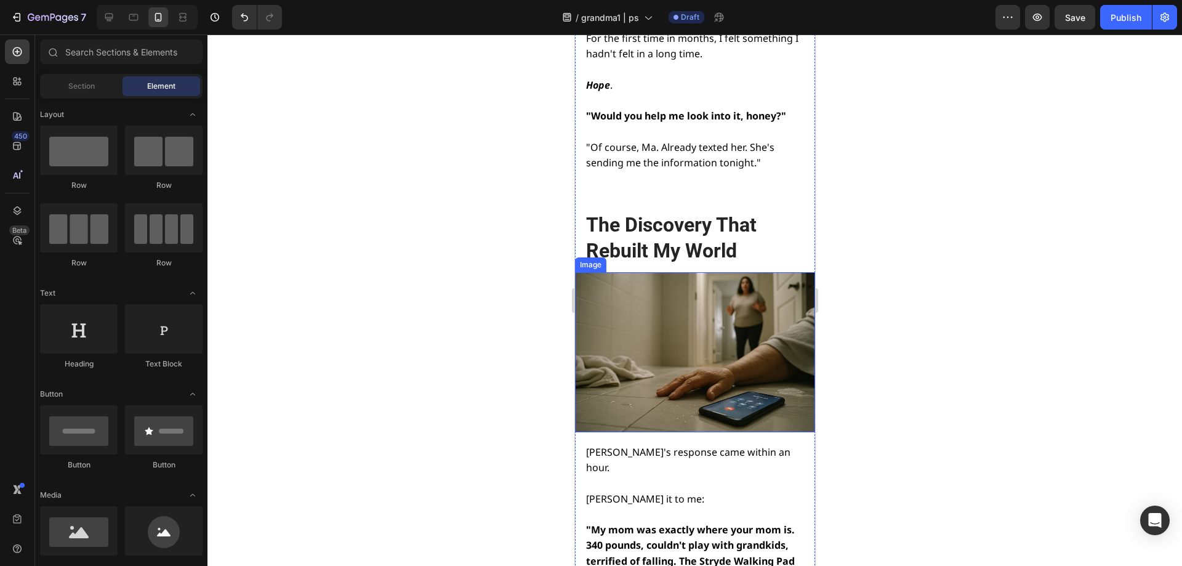
click at [695, 272] on img at bounding box center [694, 352] width 240 height 160
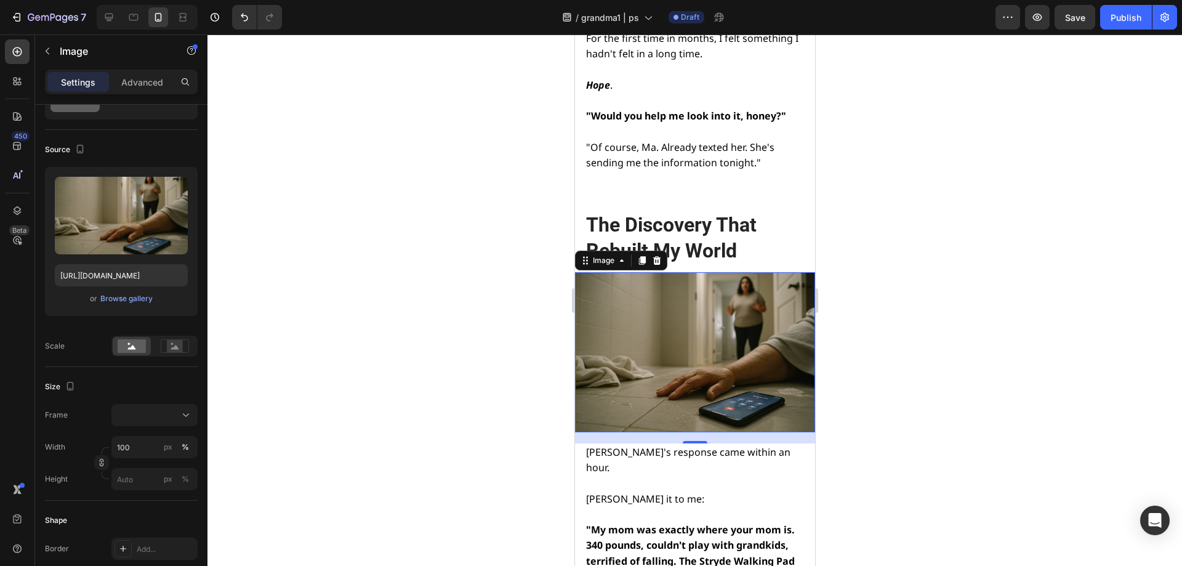
click at [644, 288] on img at bounding box center [694, 352] width 240 height 160
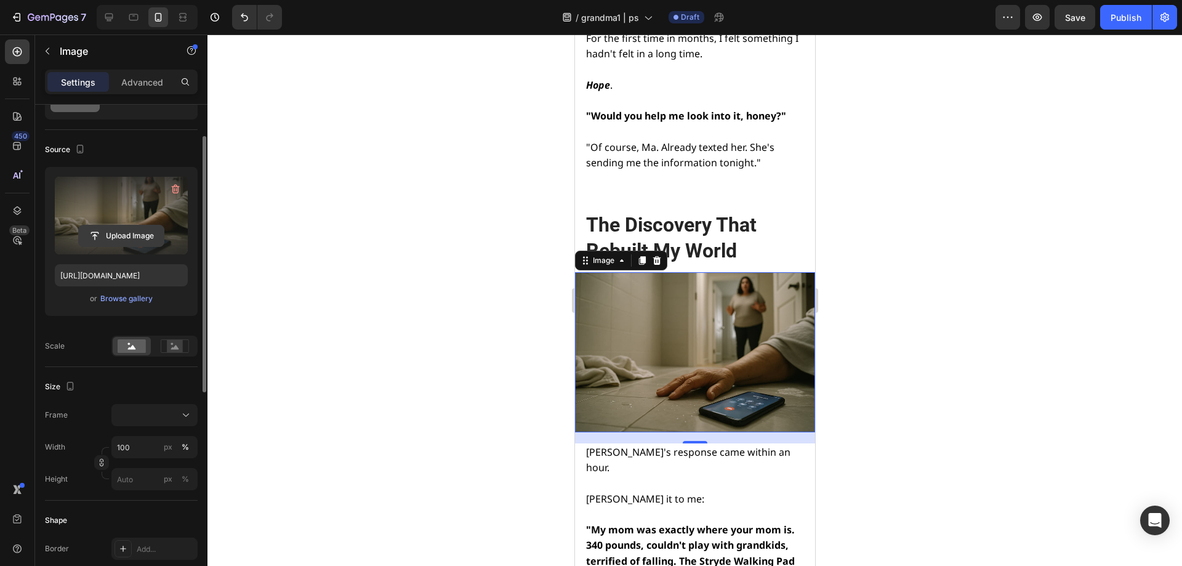
click at [129, 240] on input "file" at bounding box center [121, 235] width 85 height 21
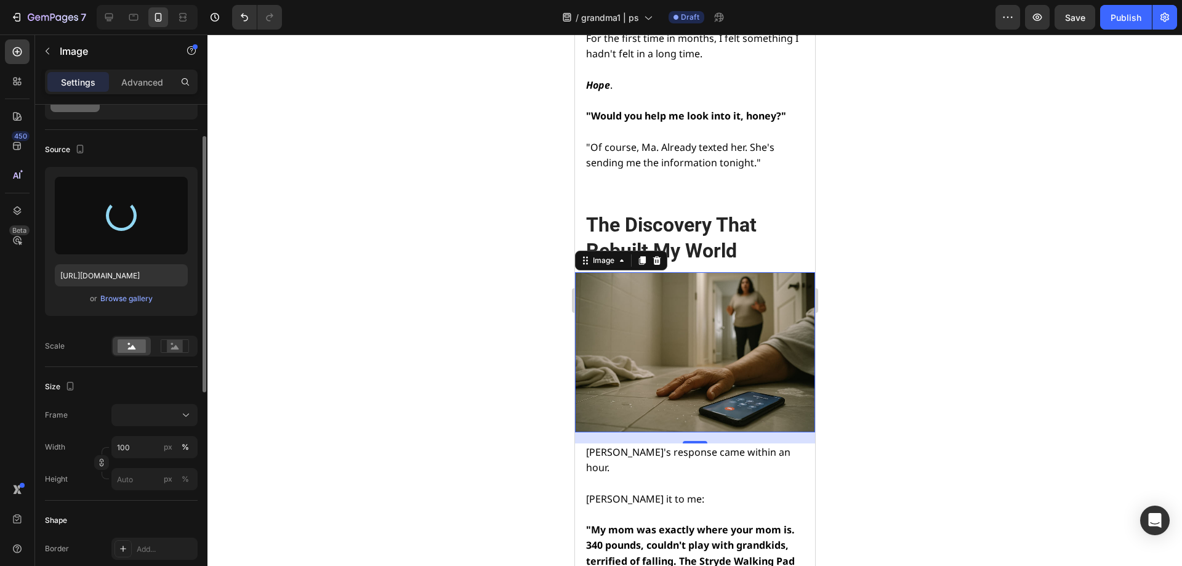
type input "[URL][DOMAIN_NAME]"
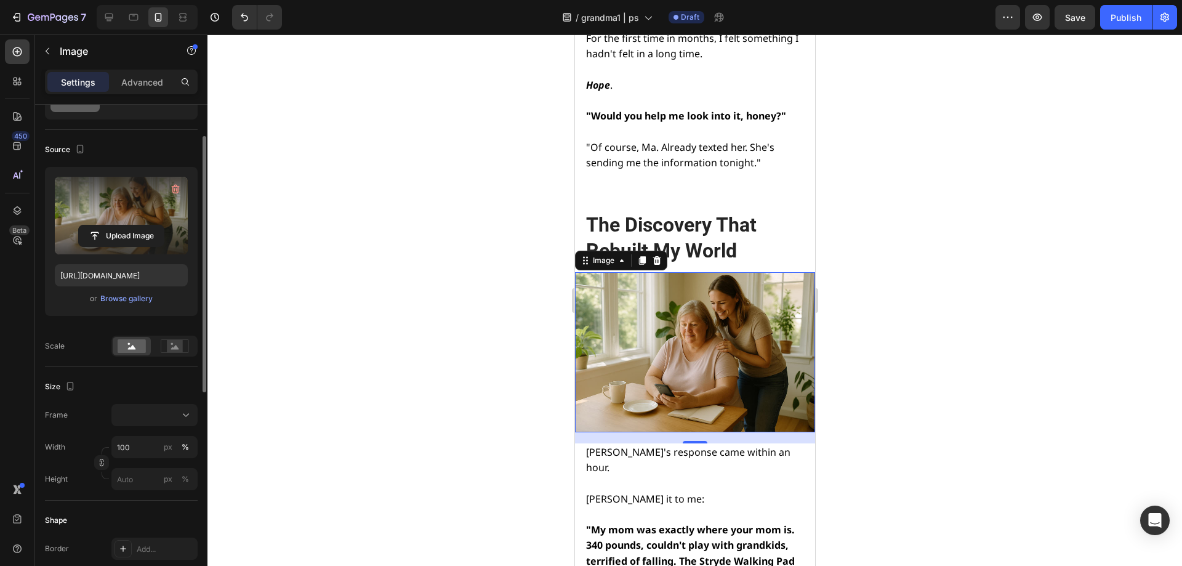
click at [445, 302] on div at bounding box center [694, 299] width 975 height 531
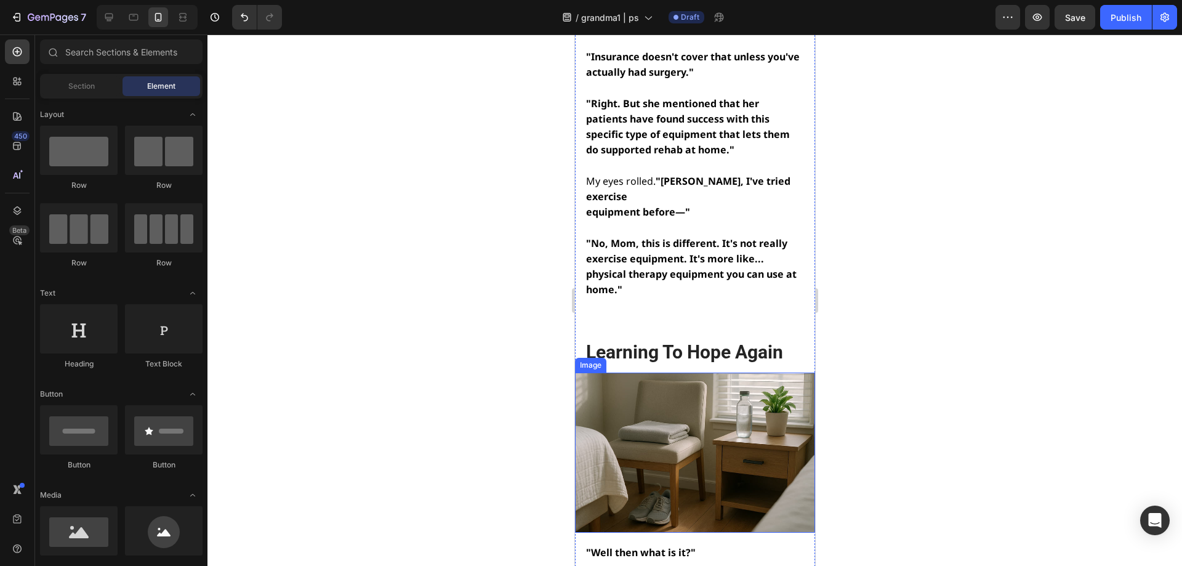
scroll to position [7081, 0]
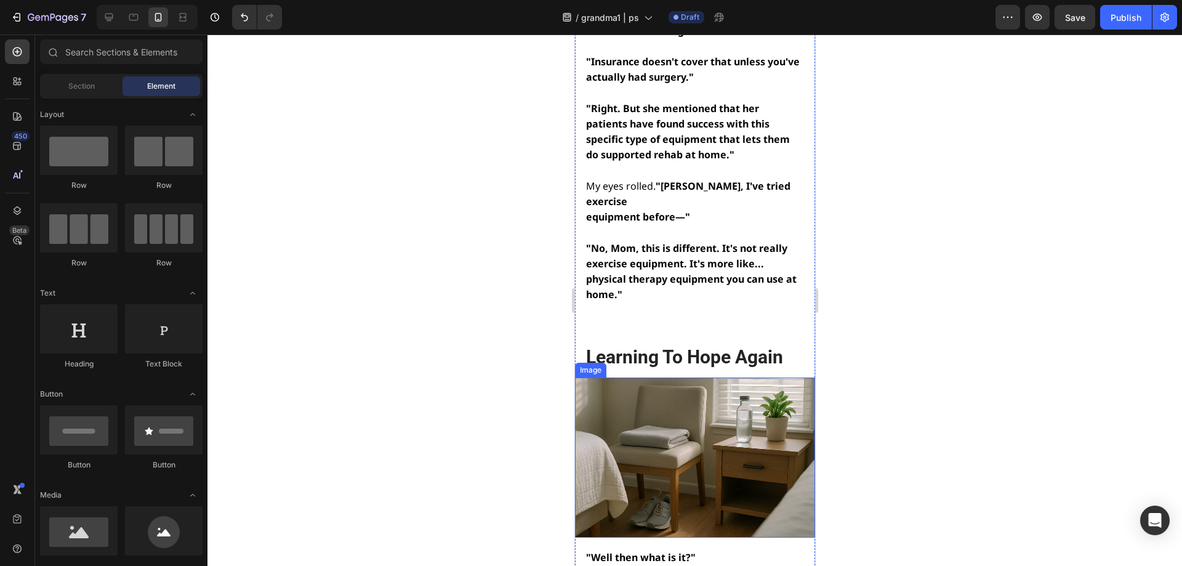
click at [735, 377] on img at bounding box center [694, 457] width 240 height 160
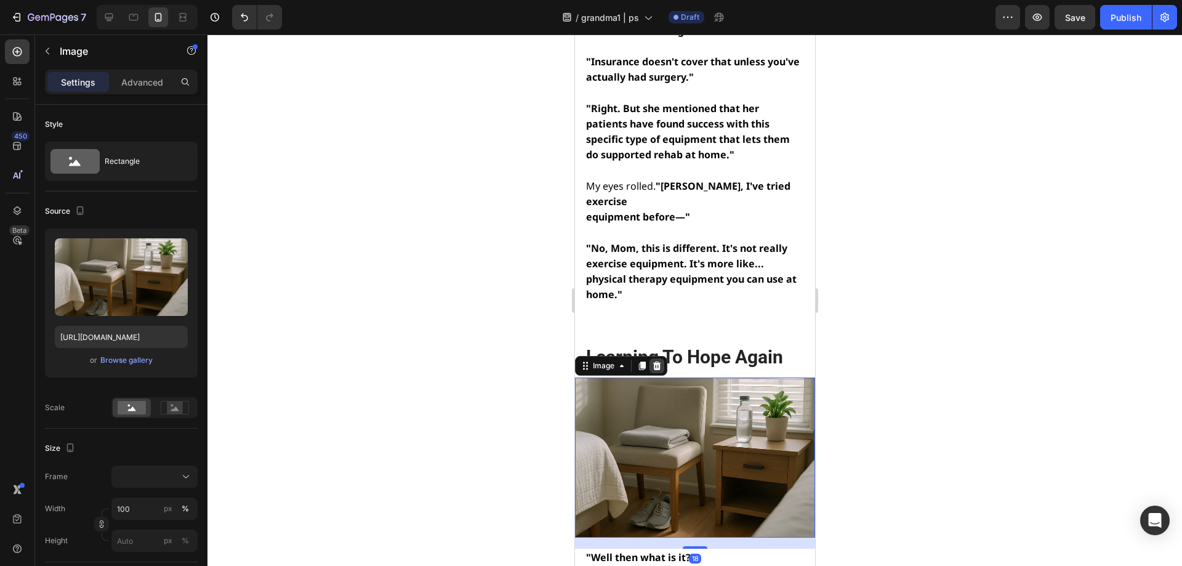
click at [657, 358] on div at bounding box center [656, 365] width 15 height 15
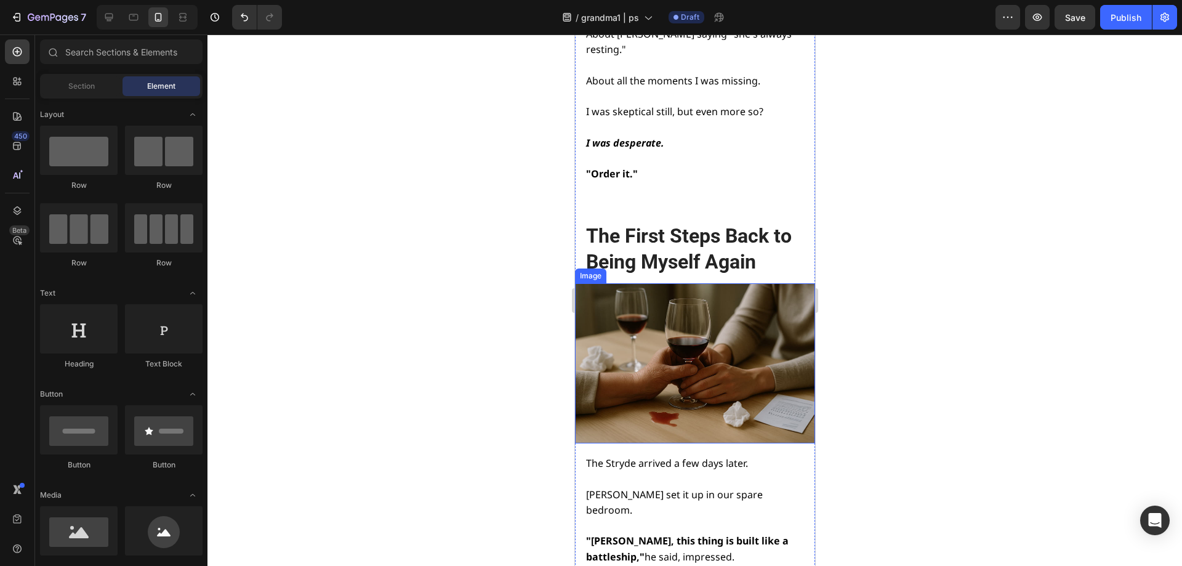
scroll to position [10222, 0]
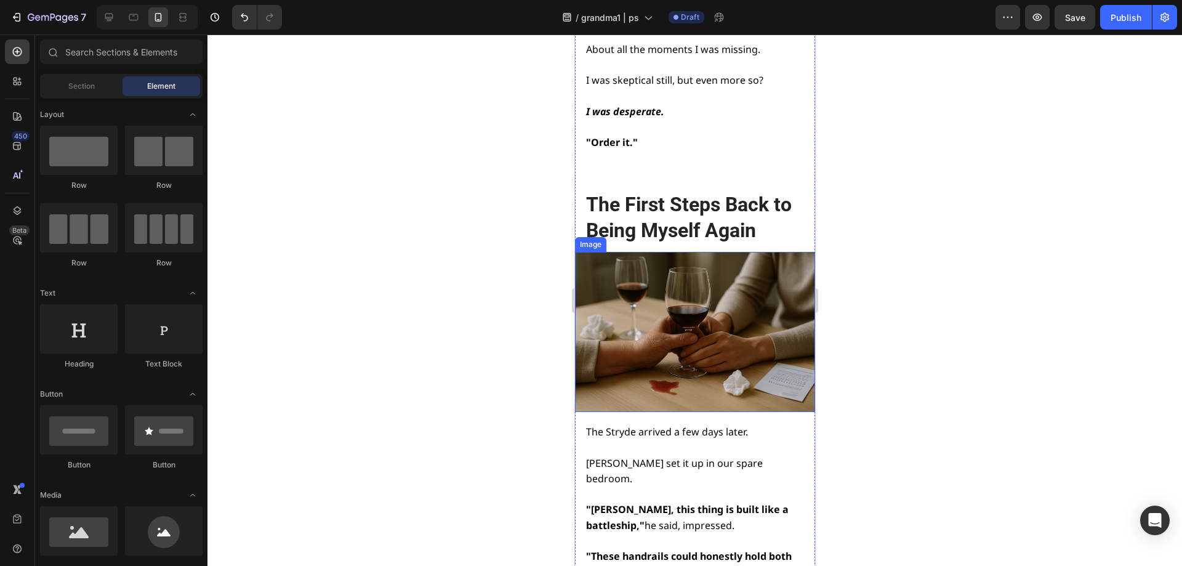
click at [690, 252] on img at bounding box center [694, 332] width 240 height 160
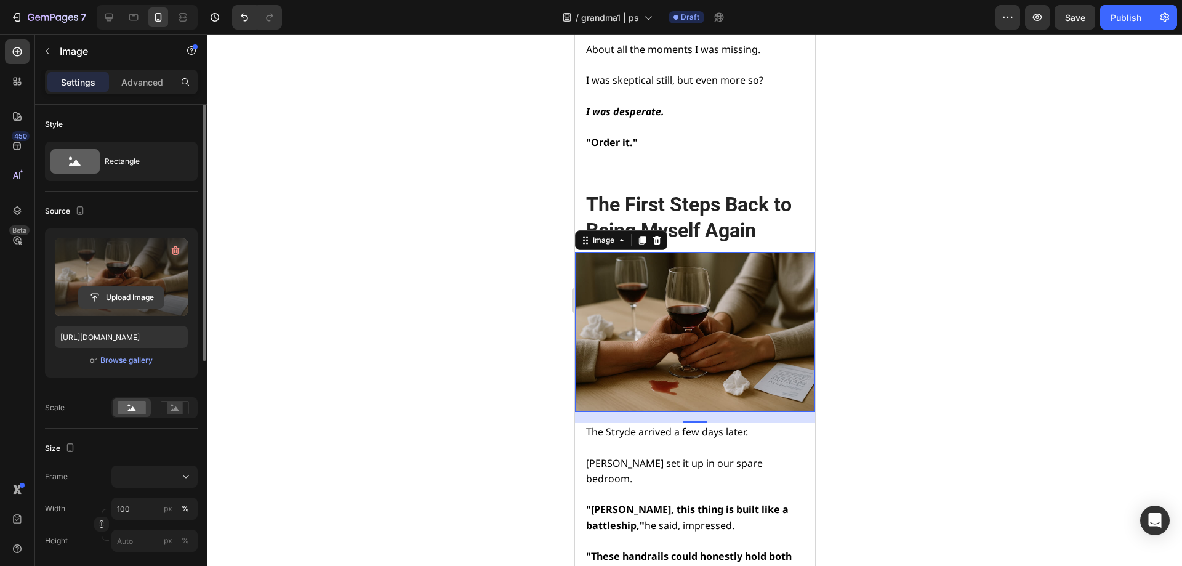
scroll to position [62, 0]
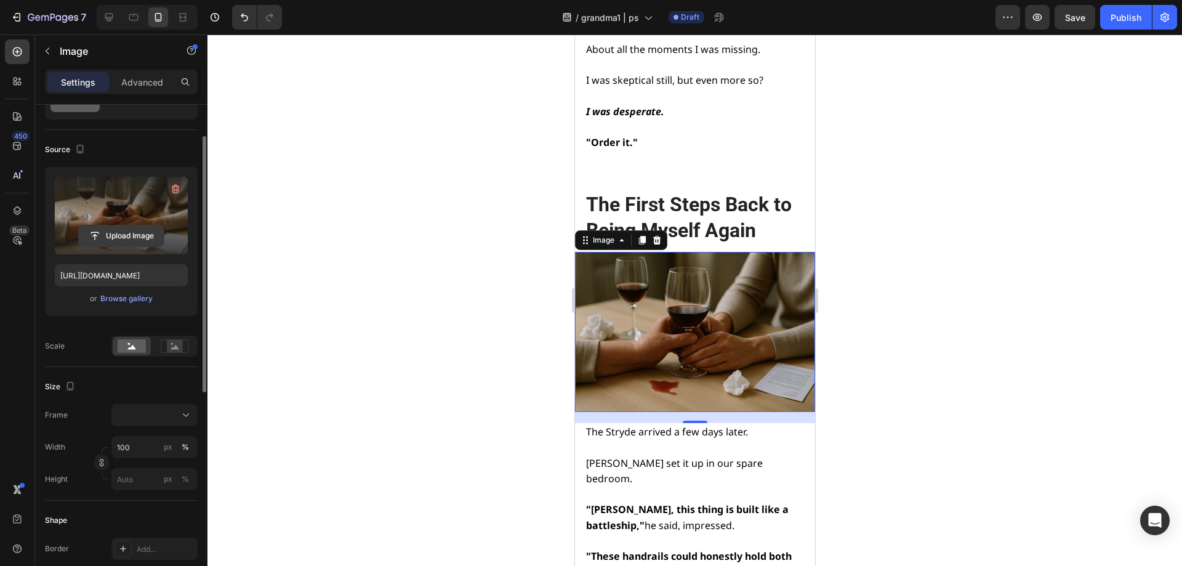
click at [114, 302] on div "Browse gallery" at bounding box center [126, 298] width 52 height 11
click at [110, 234] on input "file" at bounding box center [121, 235] width 85 height 21
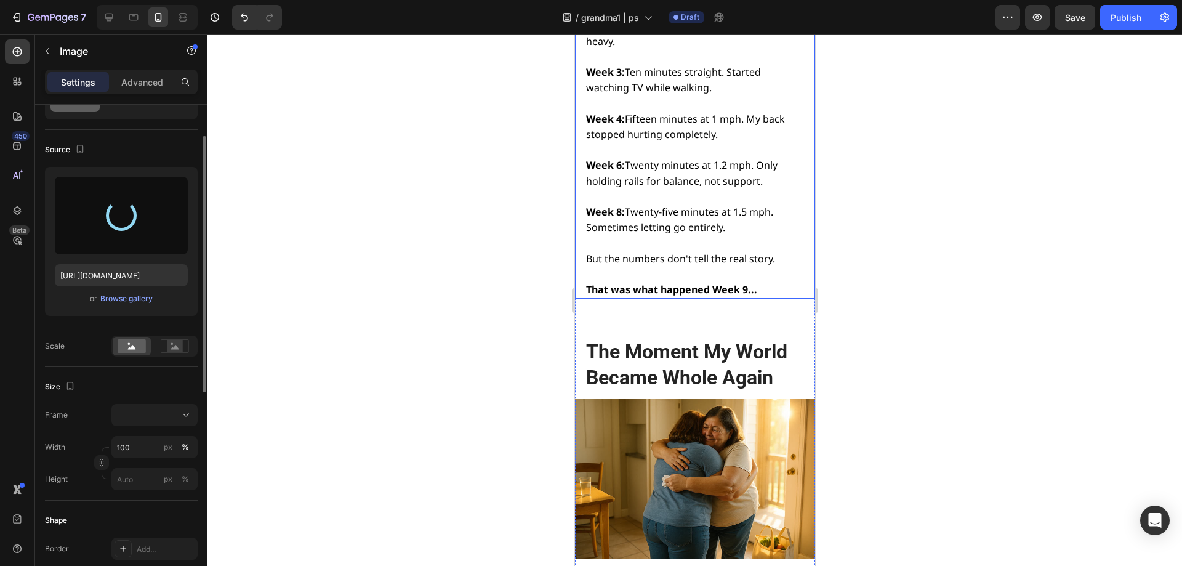
type input "[URL][DOMAIN_NAME]"
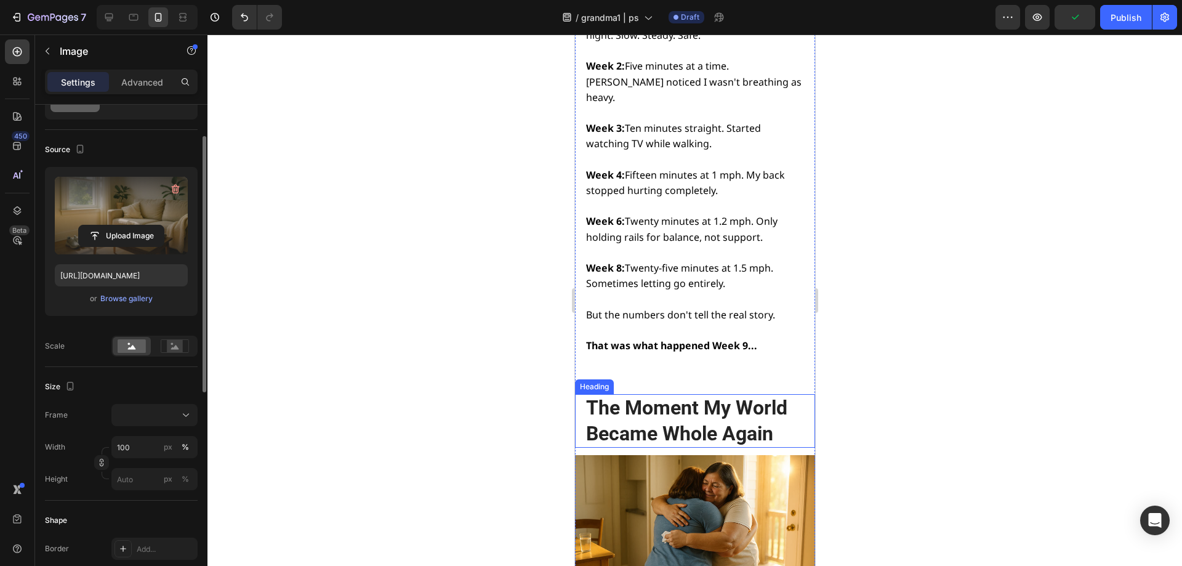
scroll to position [11391, 0]
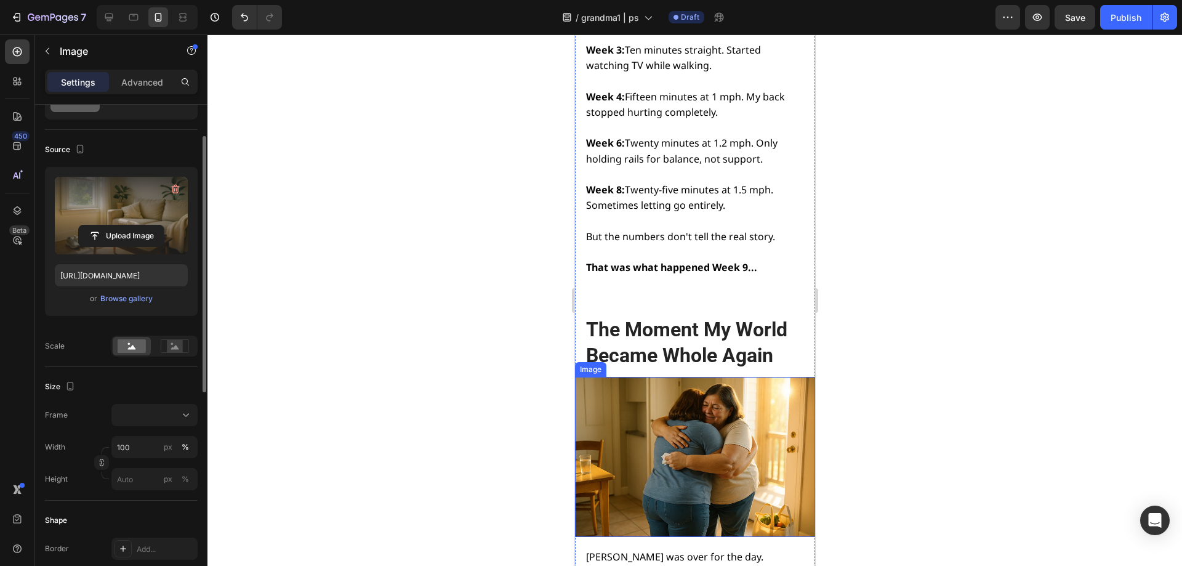
click at [680, 377] on img at bounding box center [694, 457] width 240 height 160
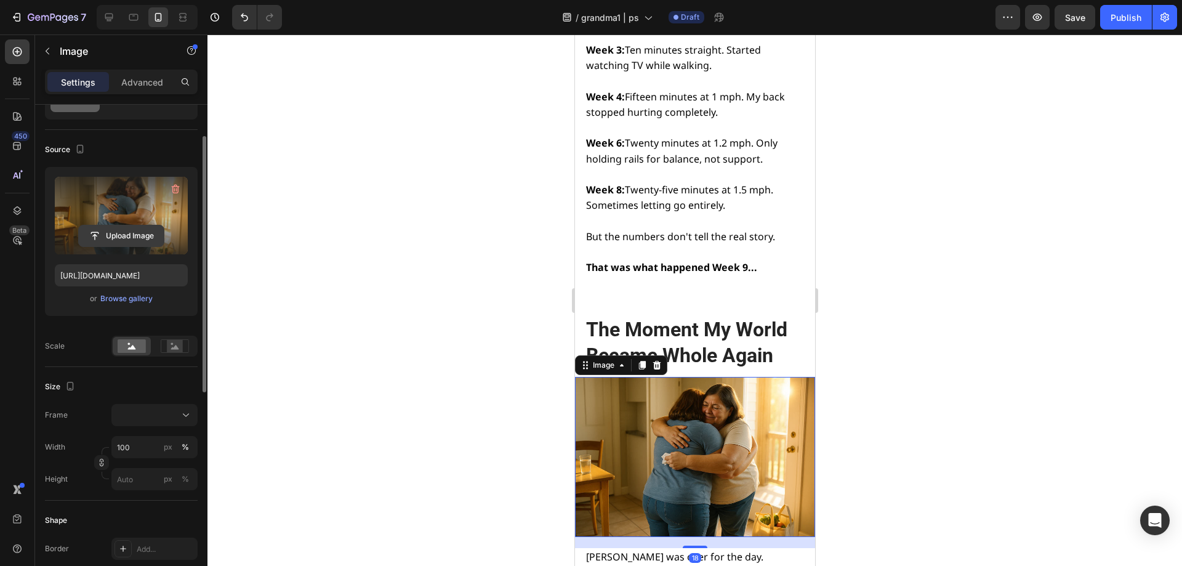
click at [118, 235] on input "file" at bounding box center [121, 235] width 85 height 21
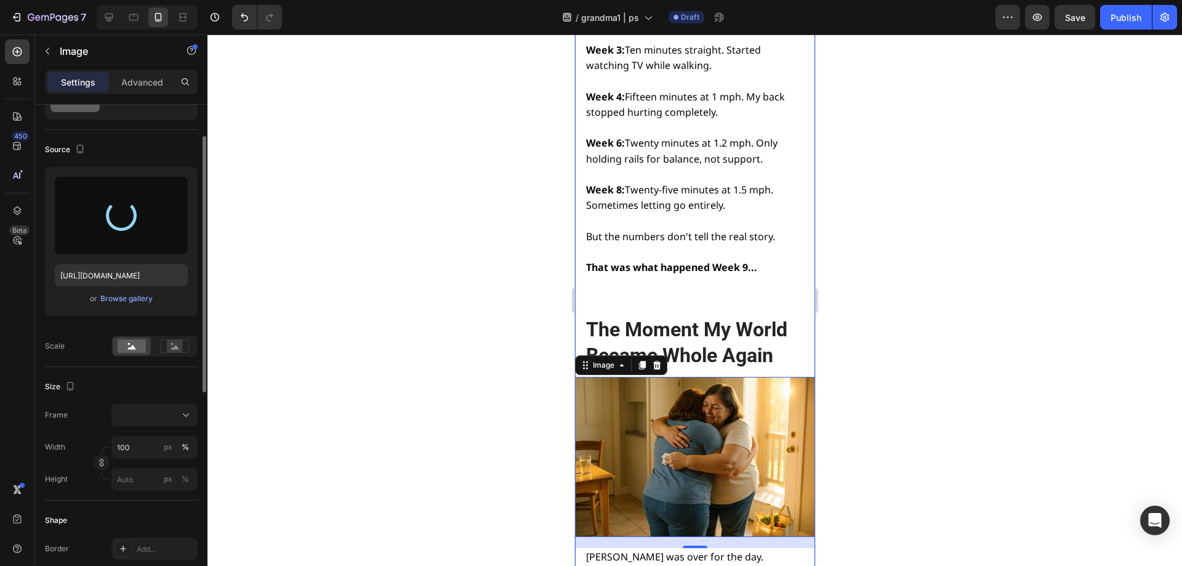
type input "[URL][DOMAIN_NAME]"
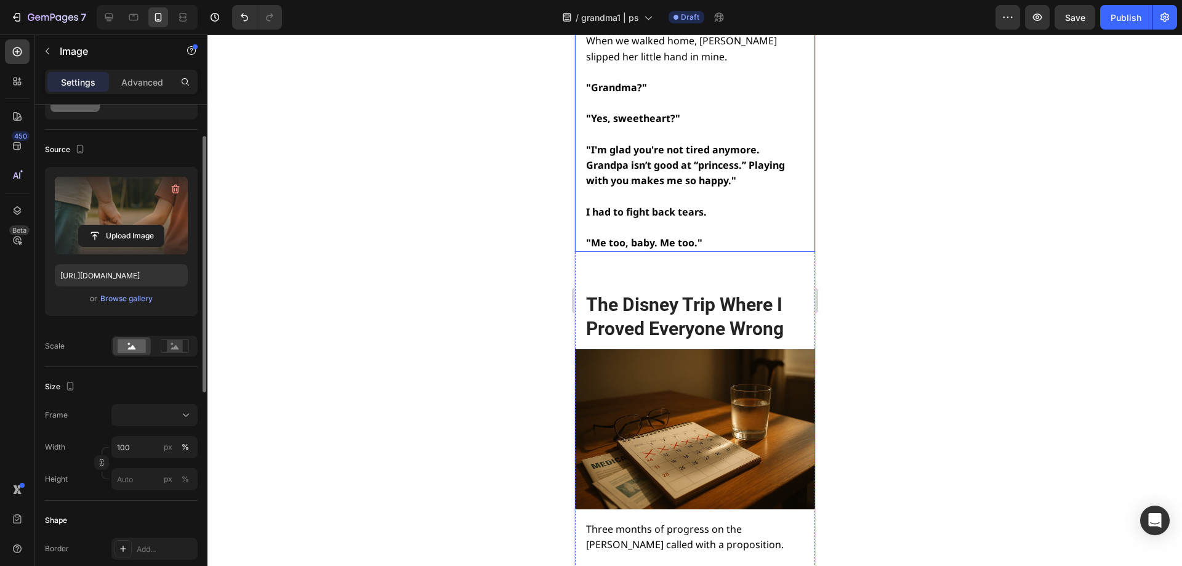
scroll to position [12746, 0]
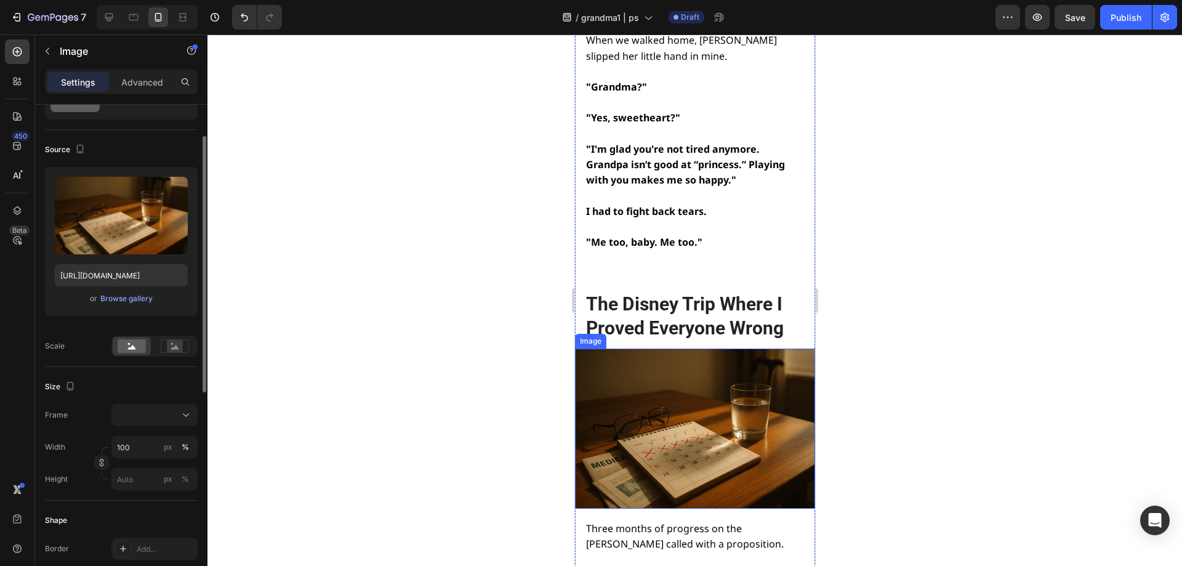
click at [759, 348] on img at bounding box center [694, 428] width 240 height 160
click at [655, 332] on icon at bounding box center [657, 336] width 8 height 9
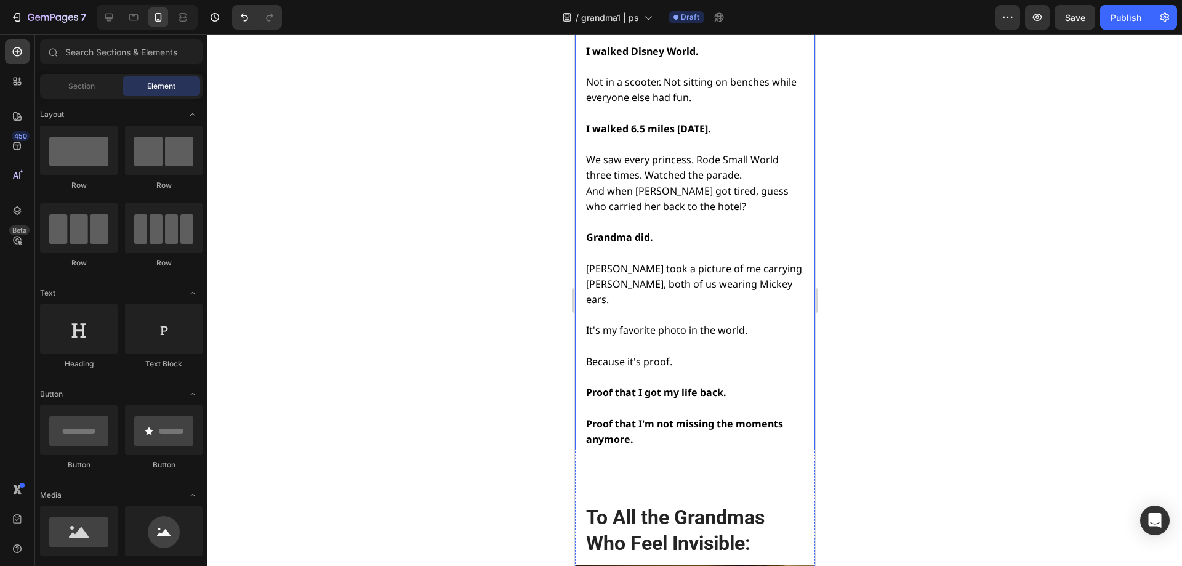
scroll to position [13793, 0]
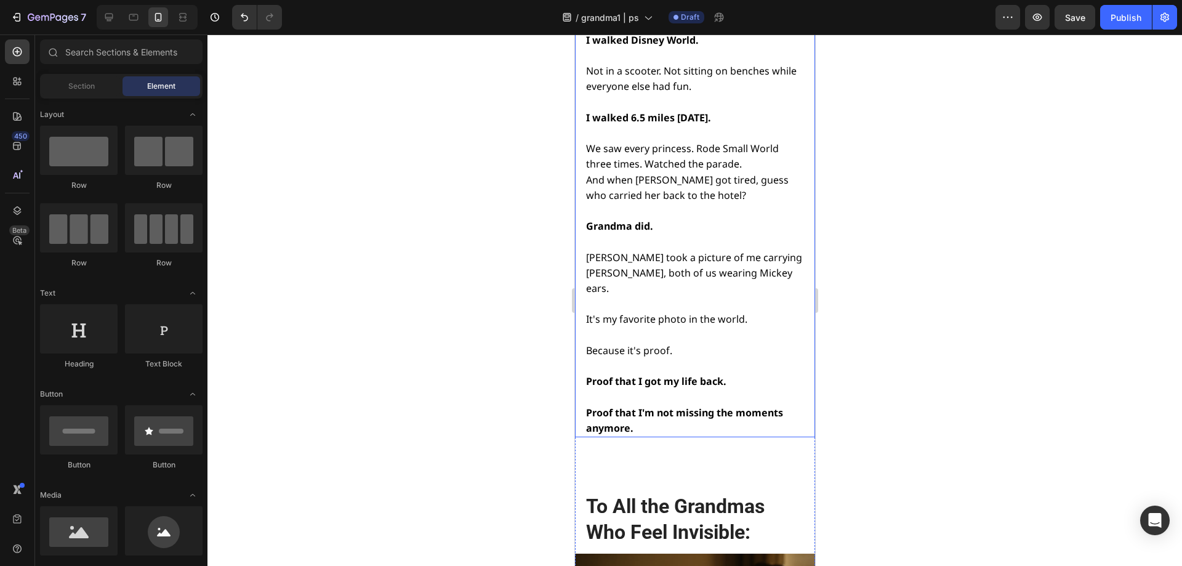
click at [644, 493] on h2 "To All the Grandmas Who Feel Invisible:" at bounding box center [693, 520] width 219 height 54
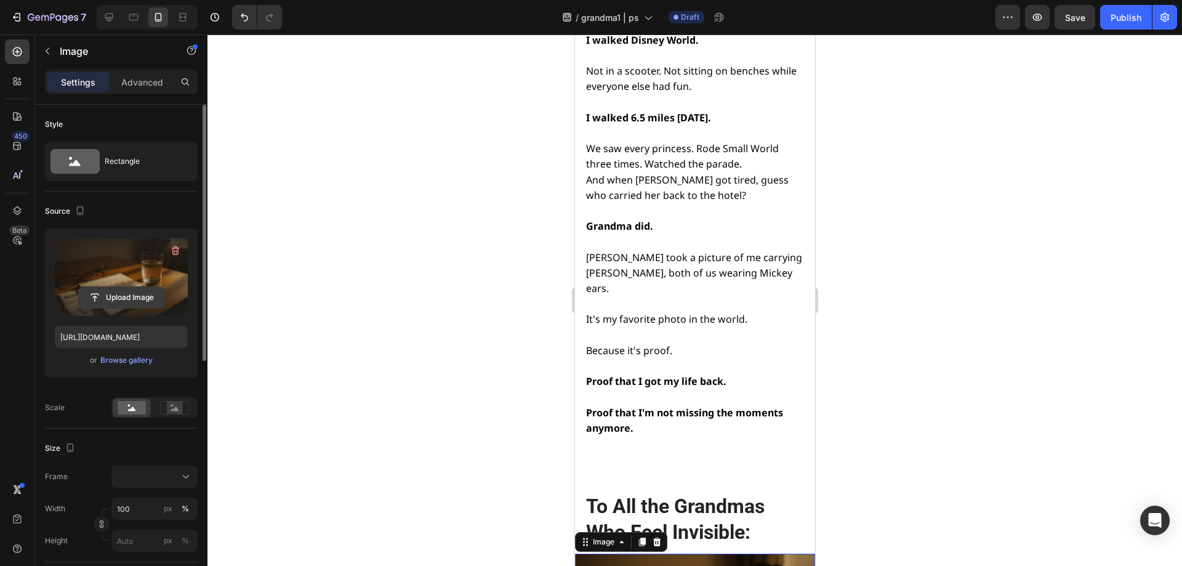
click at [121, 298] on input "file" at bounding box center [121, 297] width 85 height 21
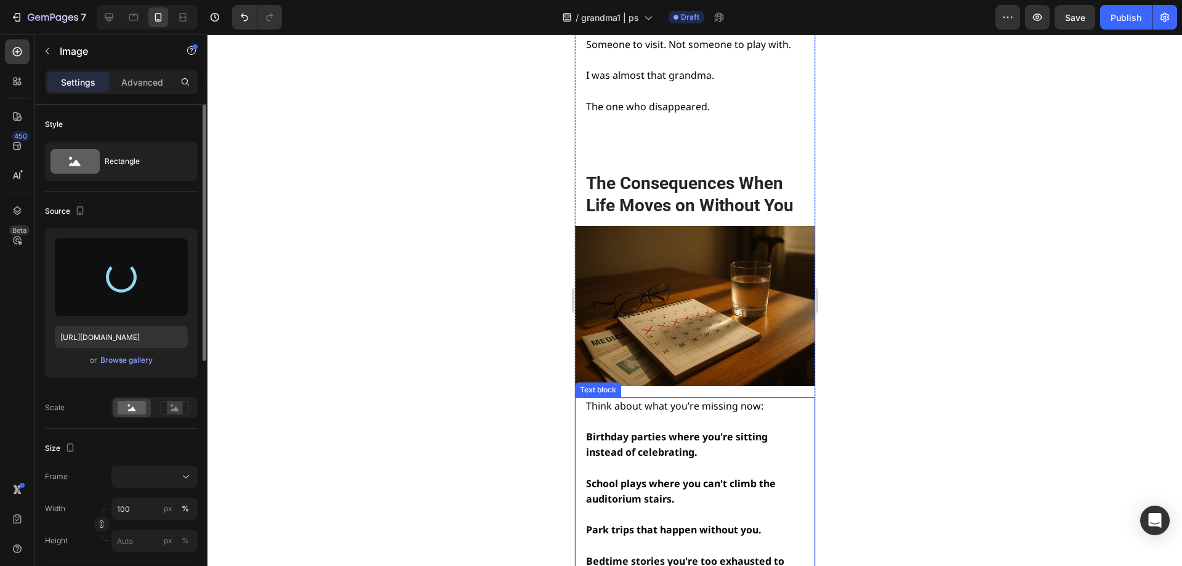
type input "[URL][DOMAIN_NAME]"
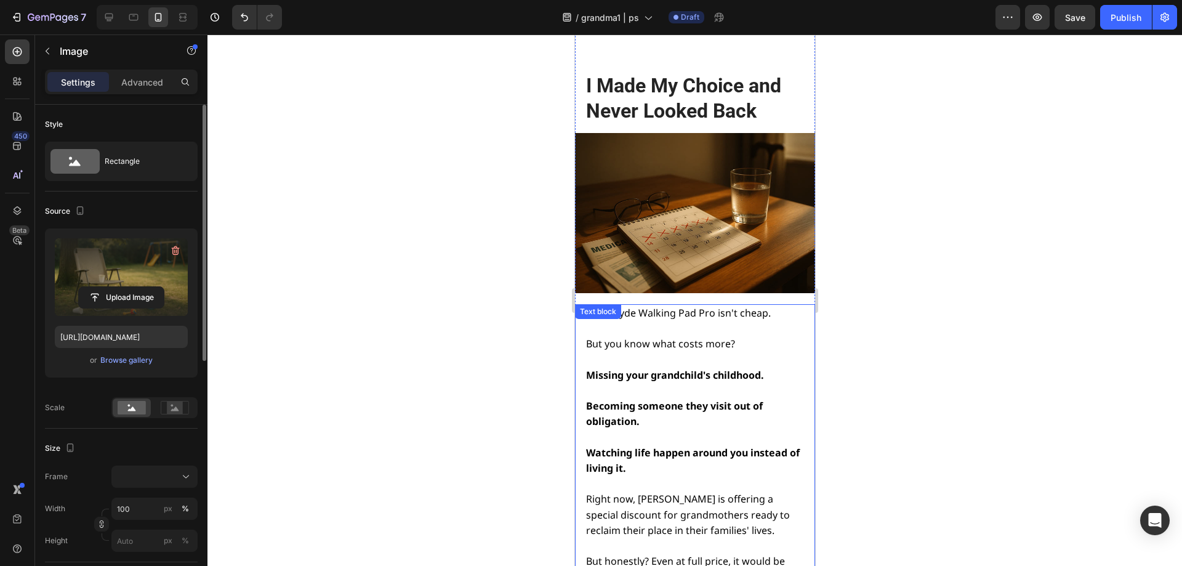
scroll to position [15886, 0]
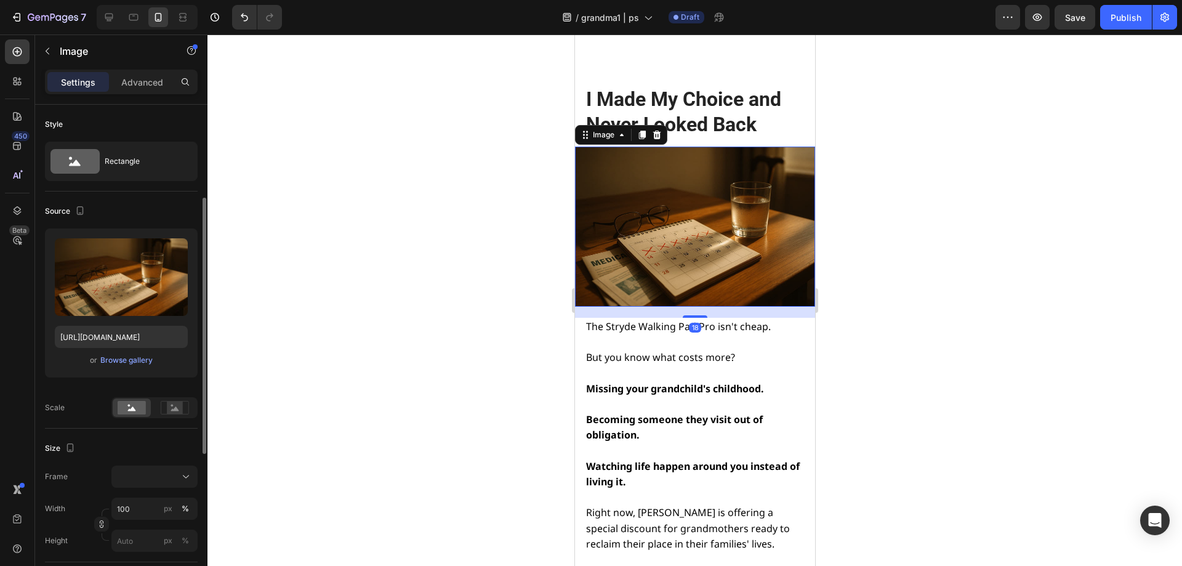
click at [658, 206] on img at bounding box center [694, 227] width 240 height 160
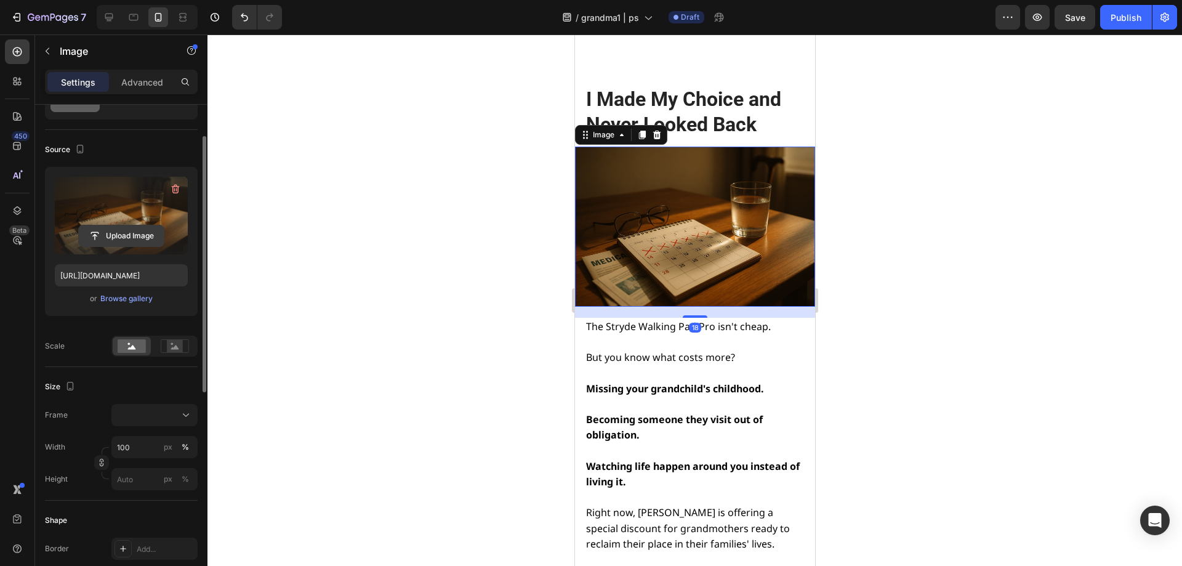
click at [148, 232] on input "file" at bounding box center [121, 235] width 85 height 21
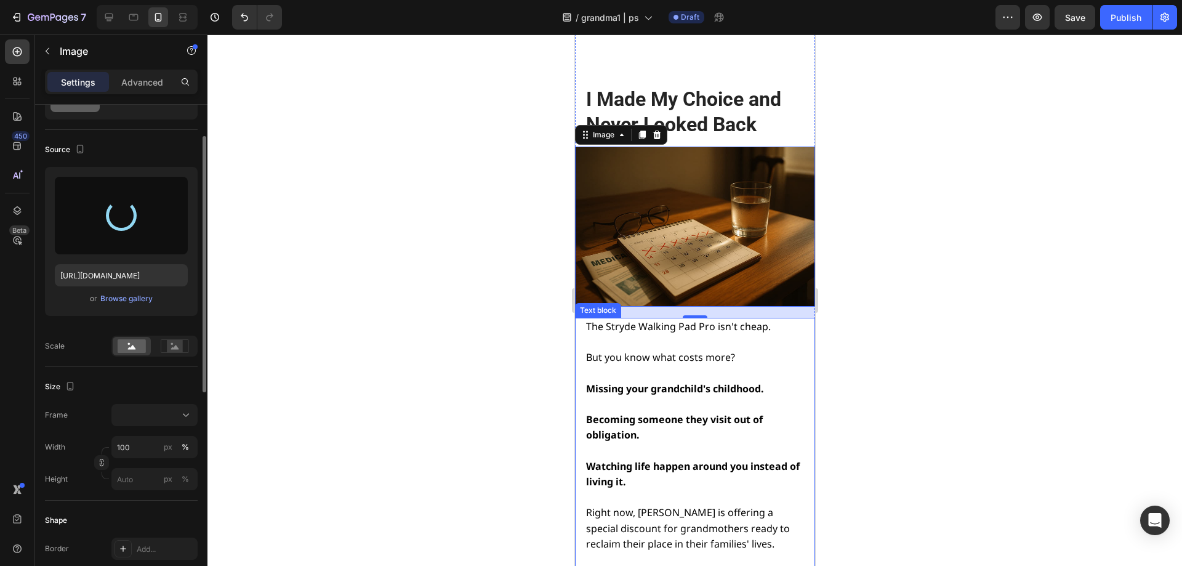
type input "[URL][DOMAIN_NAME]"
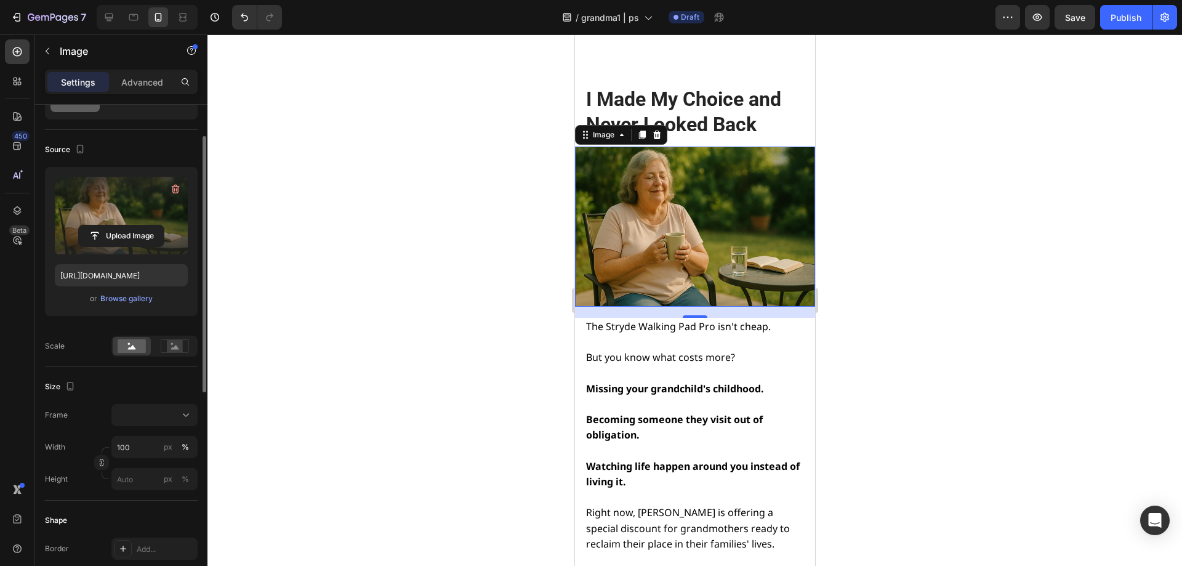
click at [516, 304] on div at bounding box center [694, 299] width 975 height 531
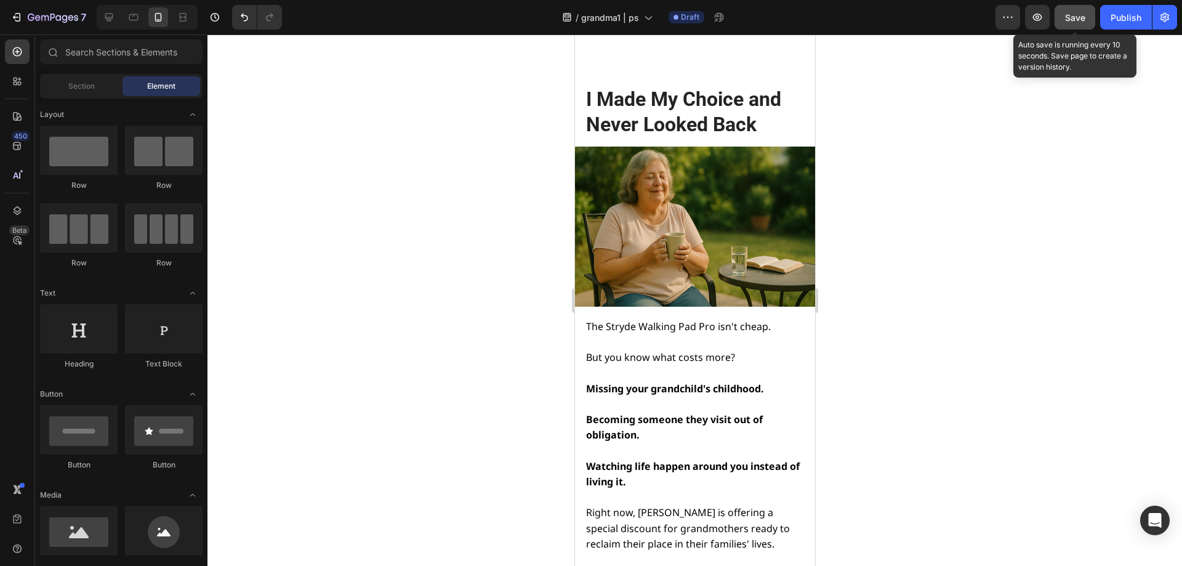
click at [1065, 24] on button "Save" at bounding box center [1075, 17] width 41 height 25
